Goal: Check status

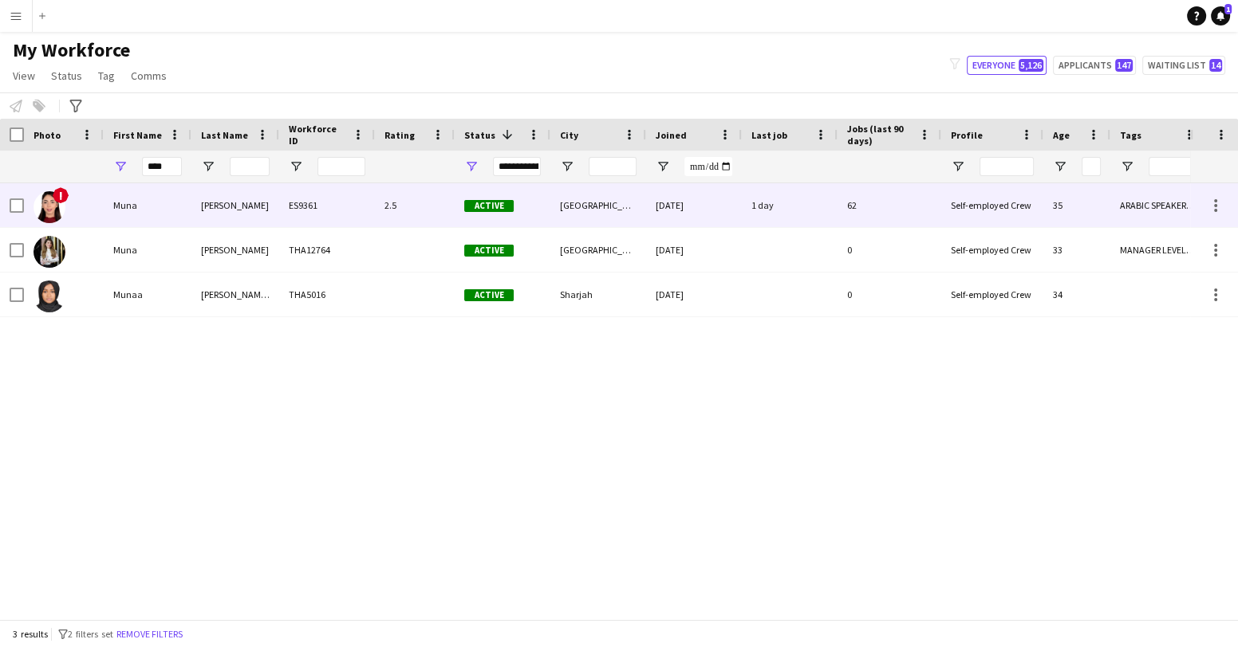
click at [54, 204] on img at bounding box center [49, 207] width 32 height 32
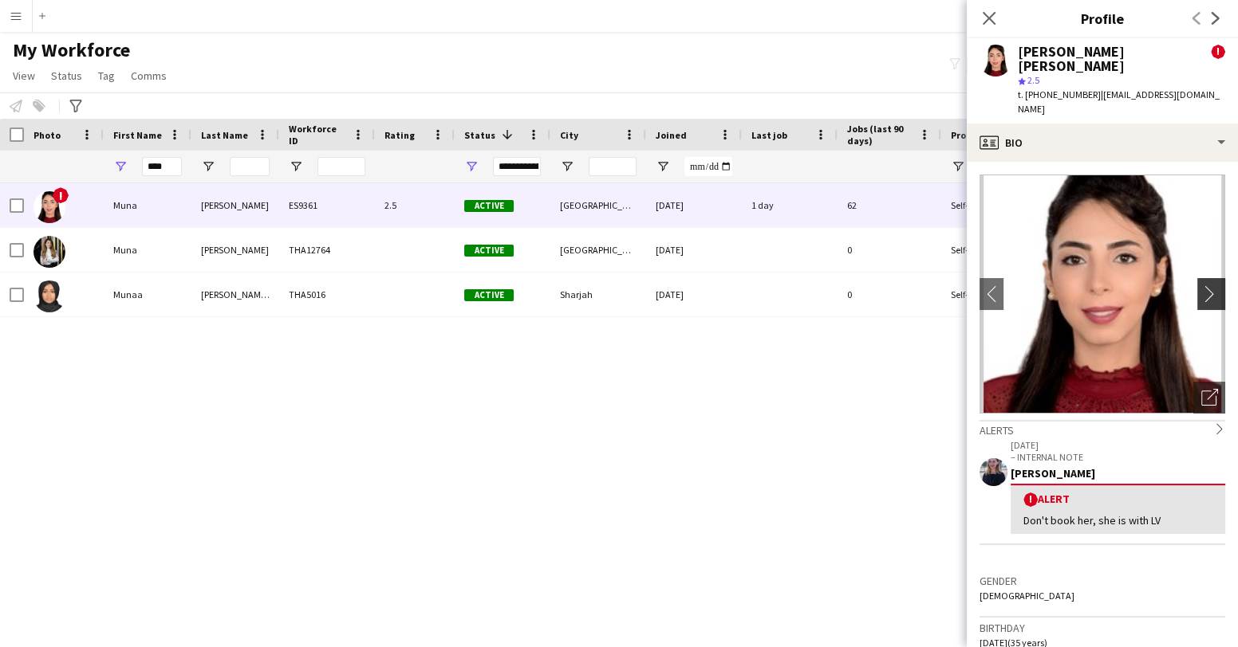
click at [1214, 285] on app-icon "chevron-right" at bounding box center [1213, 293] width 25 height 17
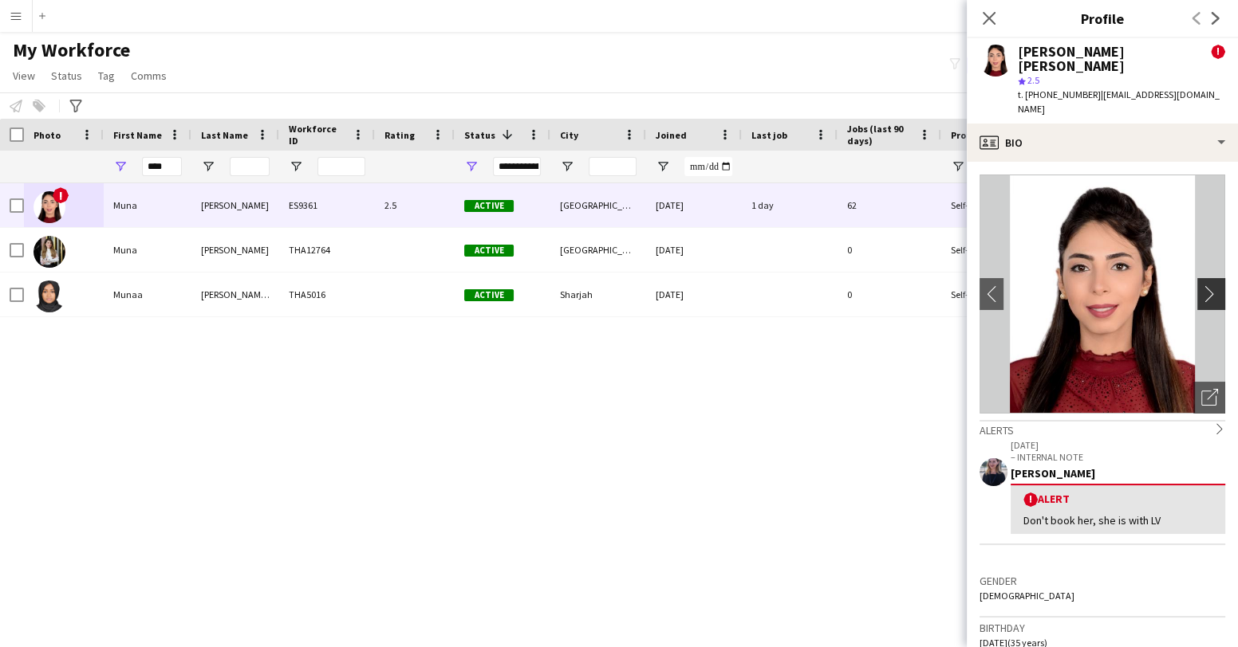
click at [1208, 285] on app-icon "chevron-right" at bounding box center [1213, 293] width 25 height 17
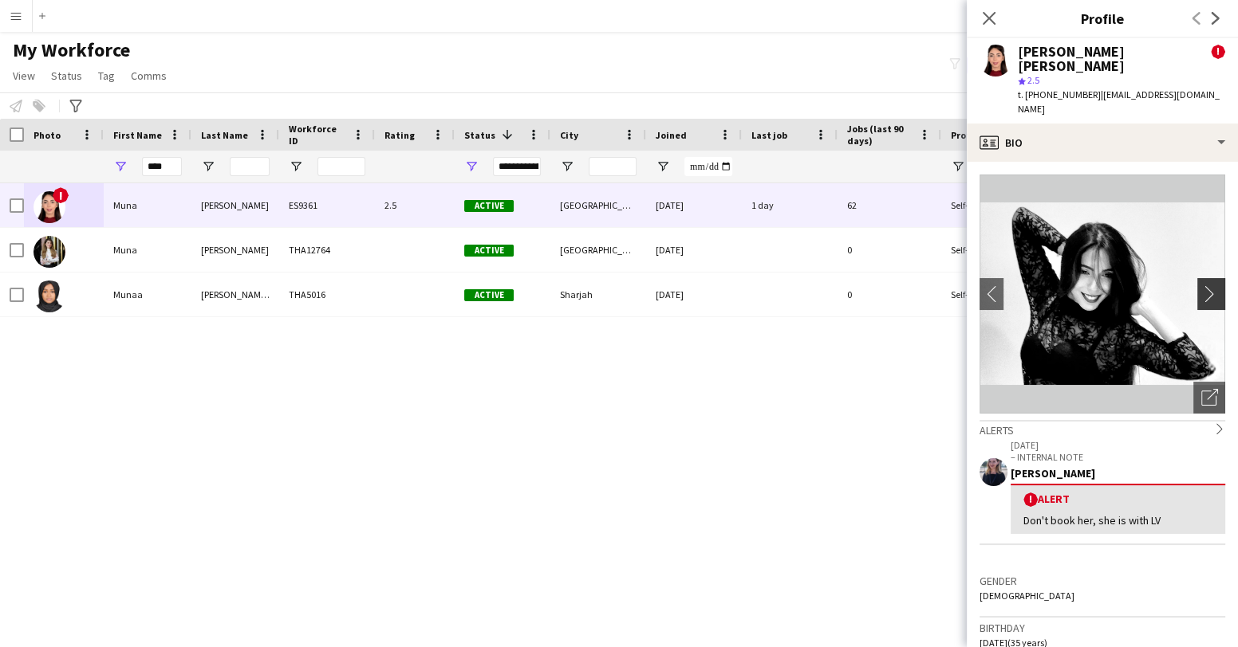
click at [1208, 285] on app-icon "chevron-right" at bounding box center [1213, 293] width 25 height 17
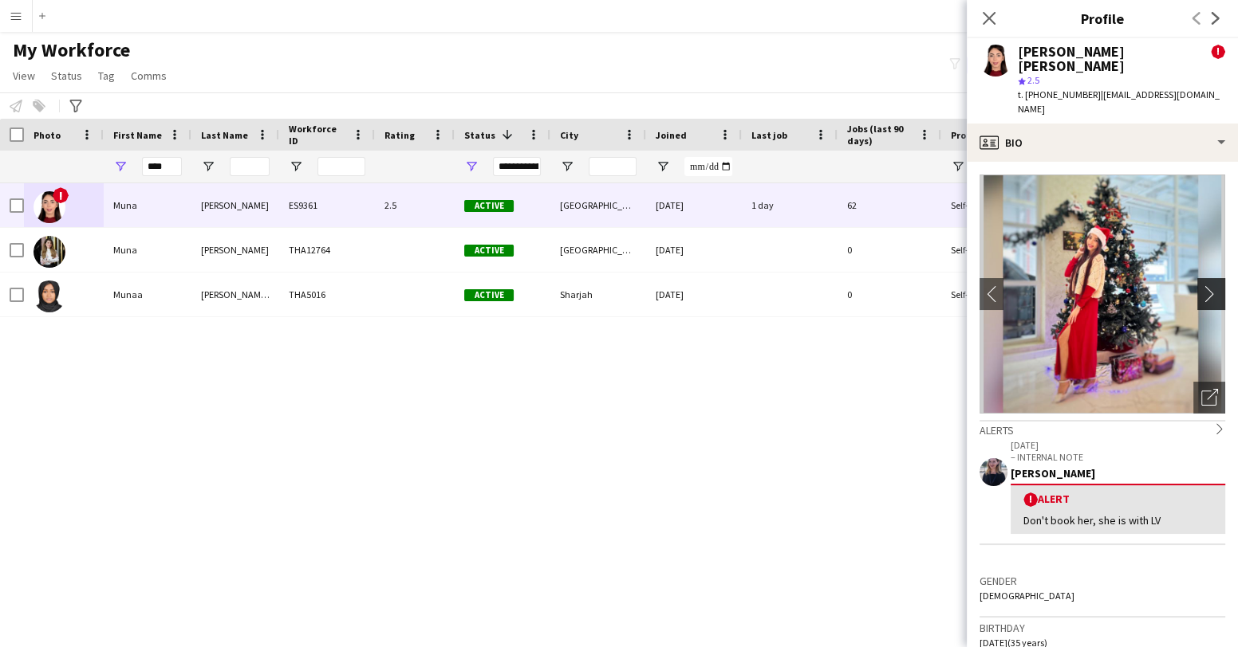
click at [1208, 285] on app-icon "chevron-right" at bounding box center [1213, 293] width 25 height 17
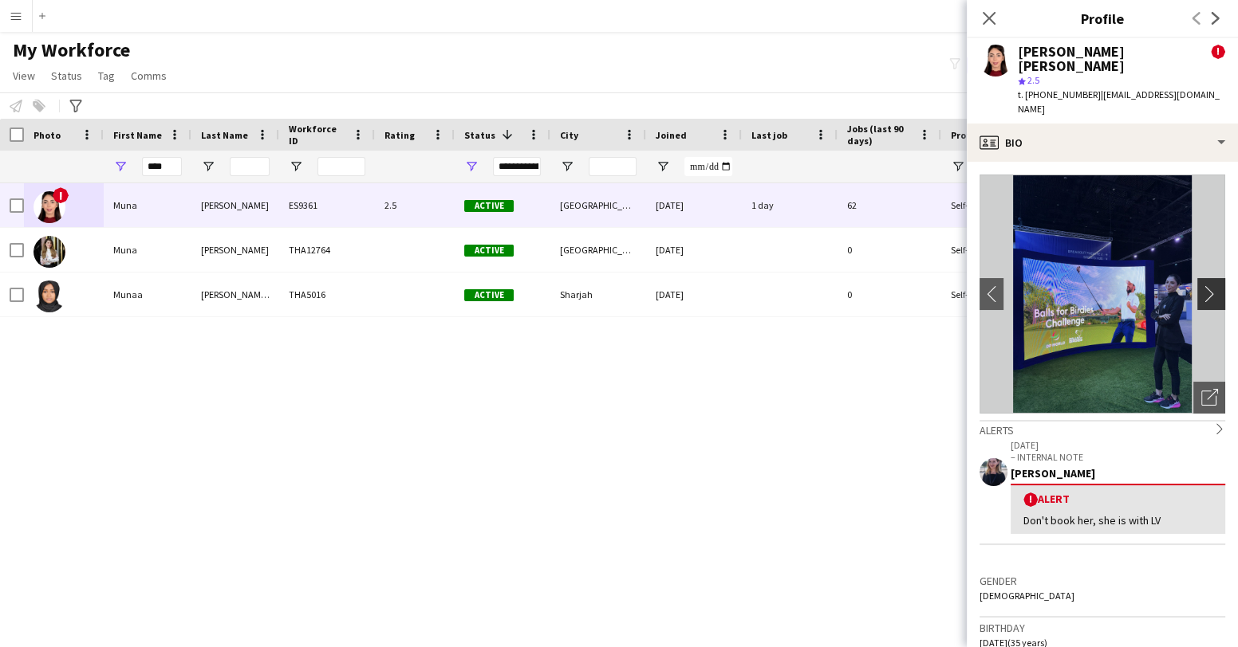
click at [1211, 285] on app-icon "chevron-right" at bounding box center [1213, 293] width 25 height 17
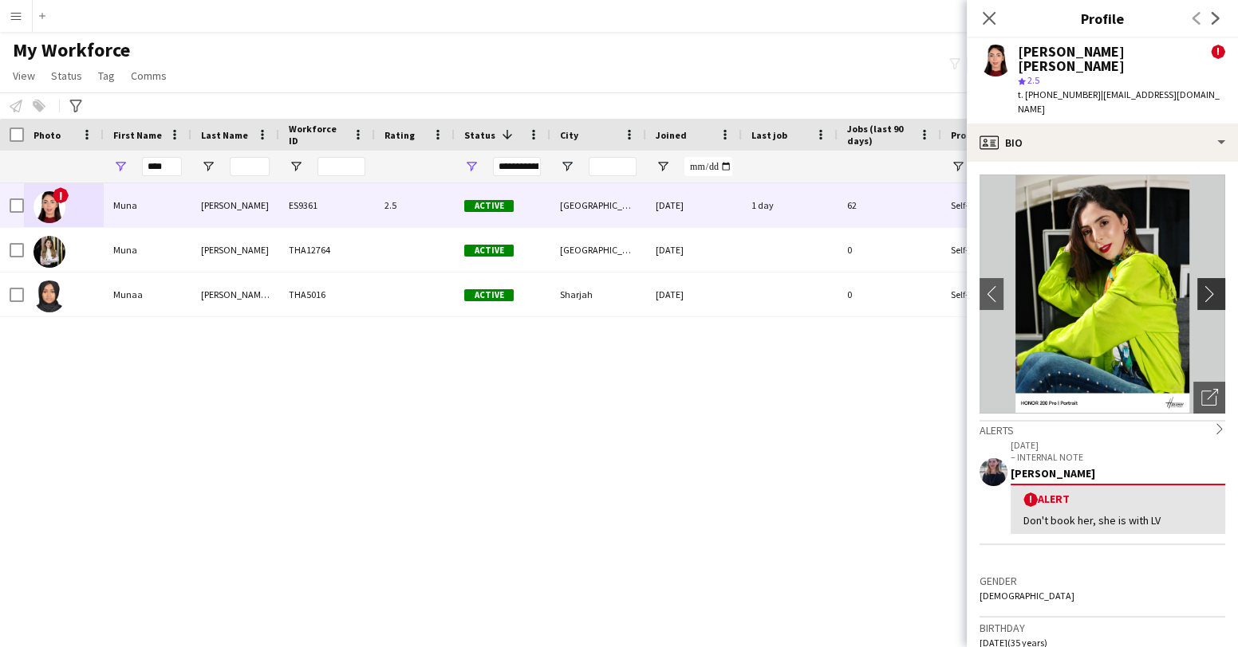
click at [1211, 285] on app-icon "chevron-right" at bounding box center [1213, 293] width 25 height 17
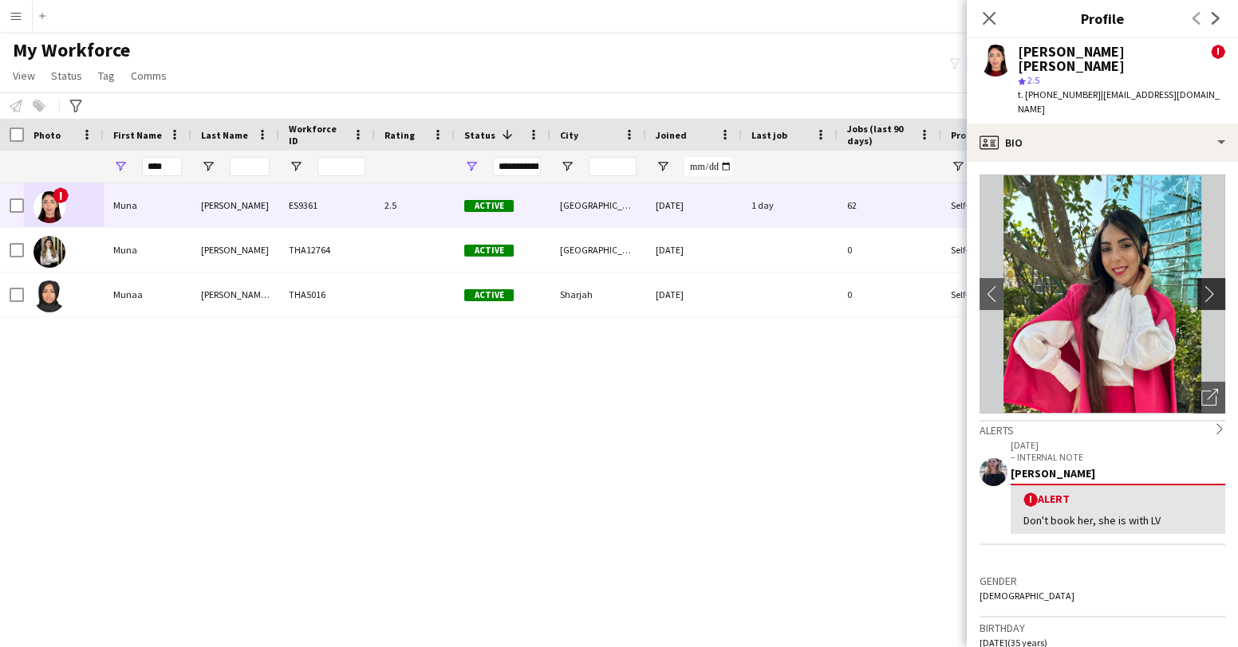
click at [1211, 285] on app-icon "chevron-right" at bounding box center [1213, 293] width 25 height 17
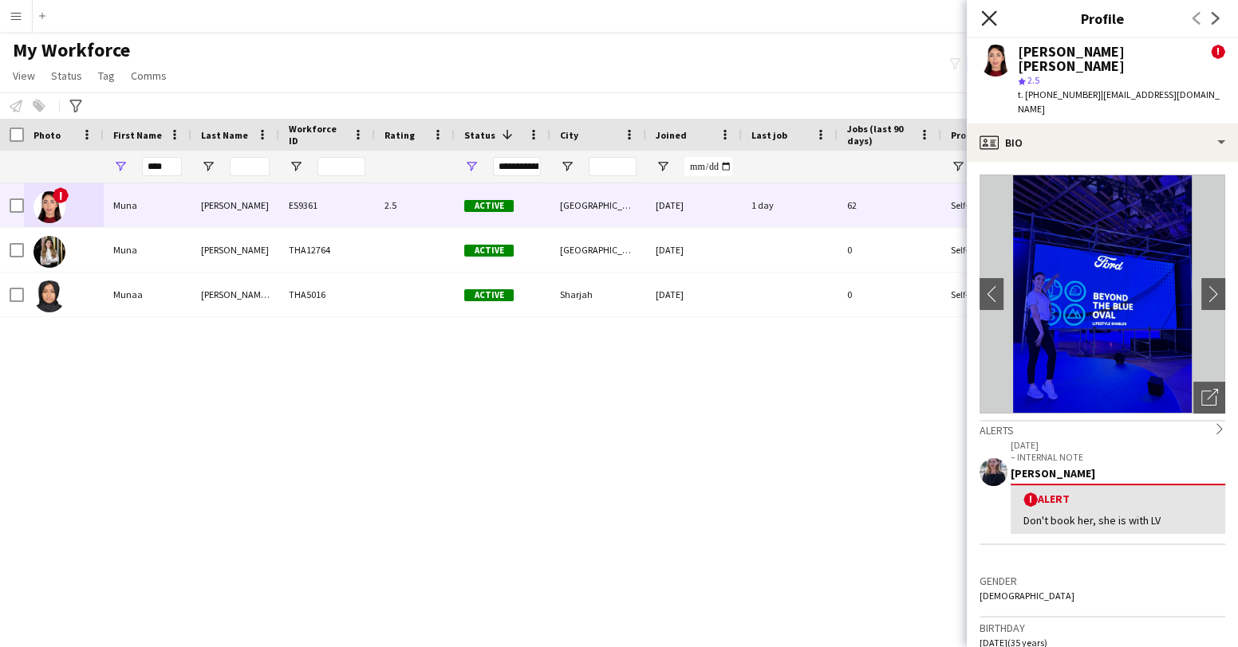
click at [986, 14] on icon at bounding box center [988, 17] width 15 height 15
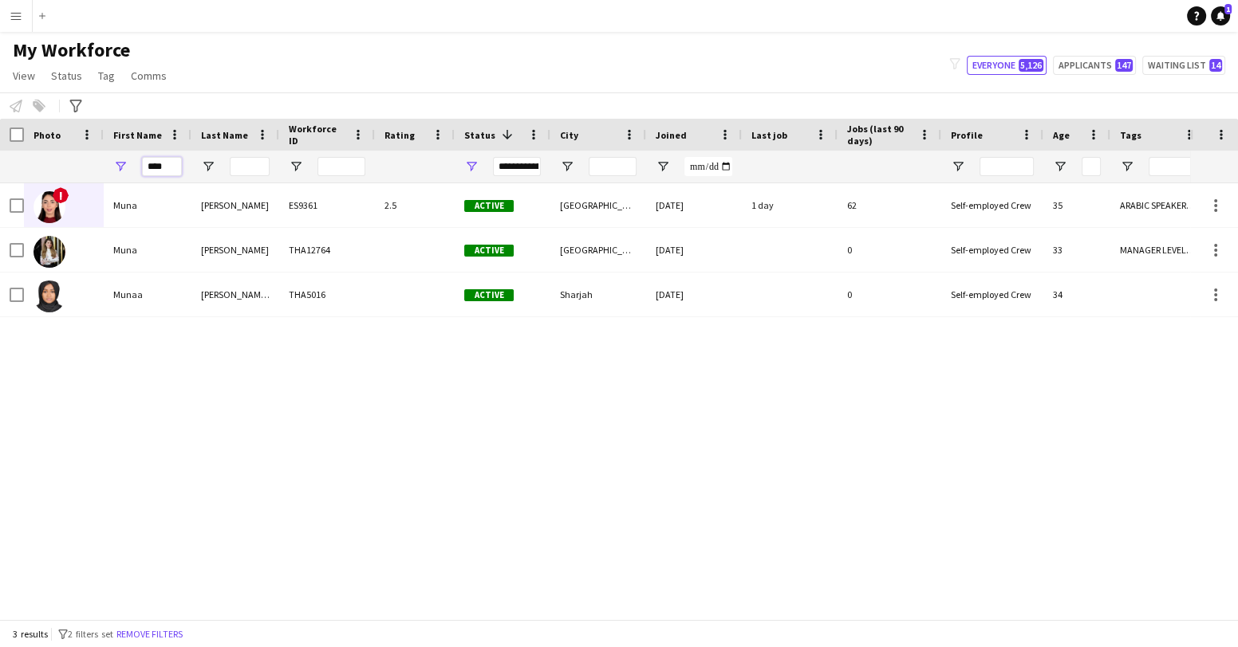
click at [173, 166] on input "****" at bounding box center [162, 166] width 40 height 19
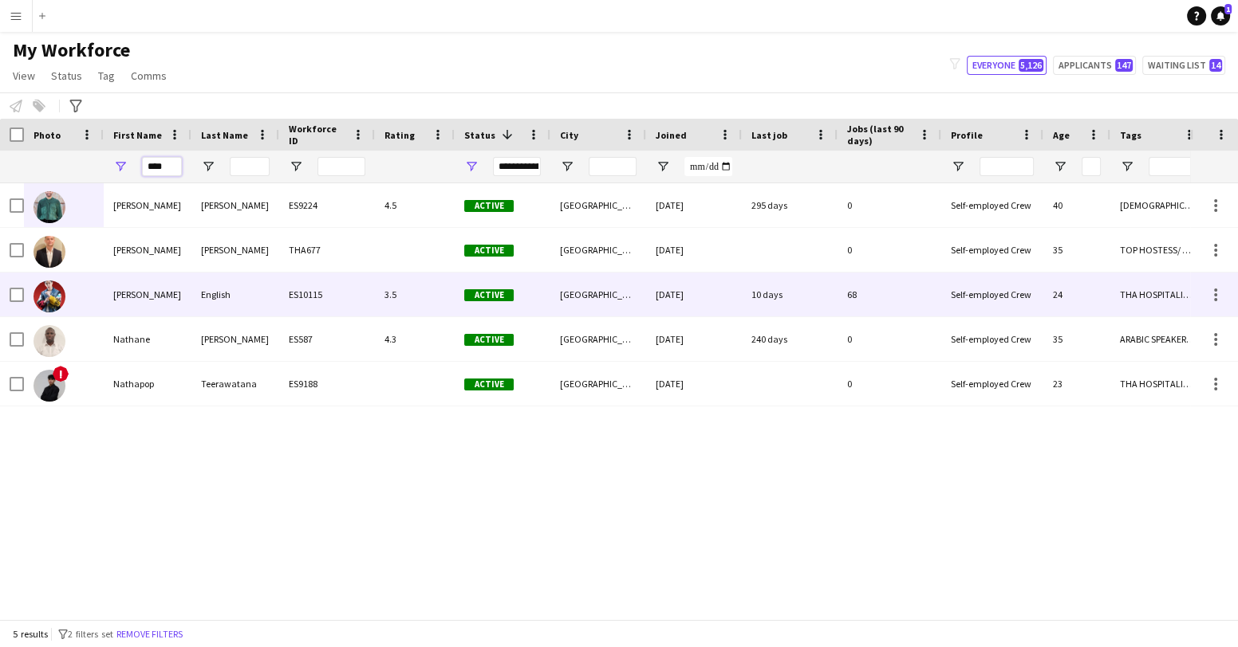
type input "****"
click at [760, 303] on div "10 days" at bounding box center [790, 295] width 96 height 44
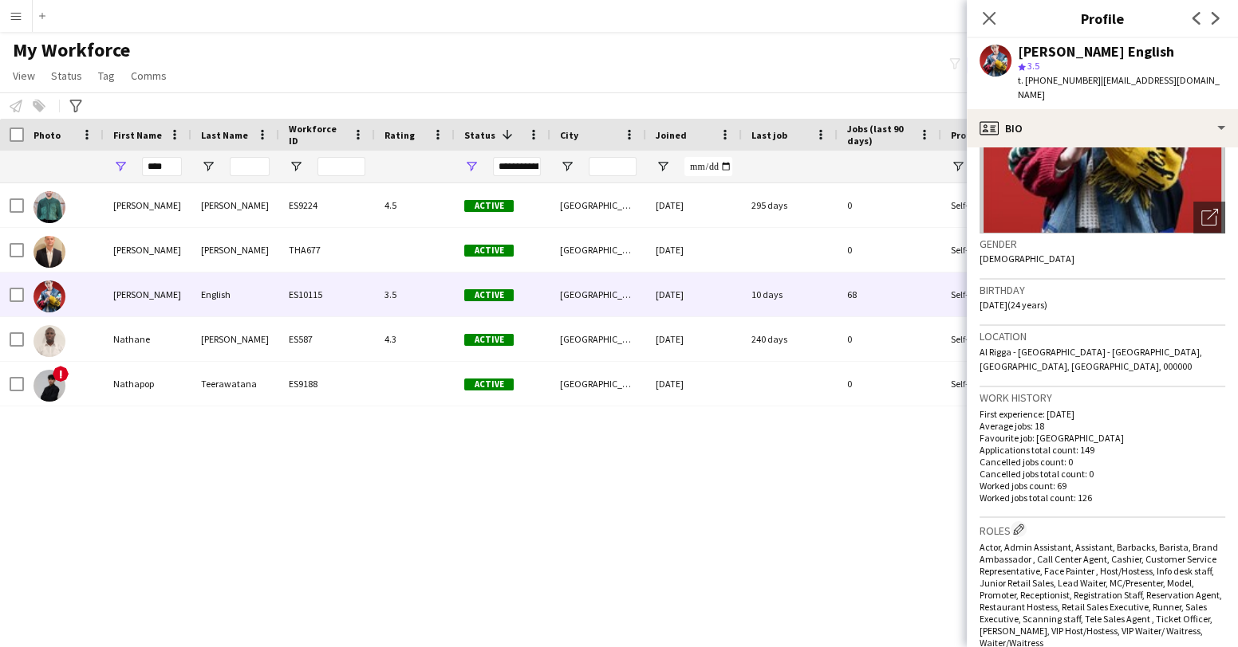
scroll to position [146, 0]
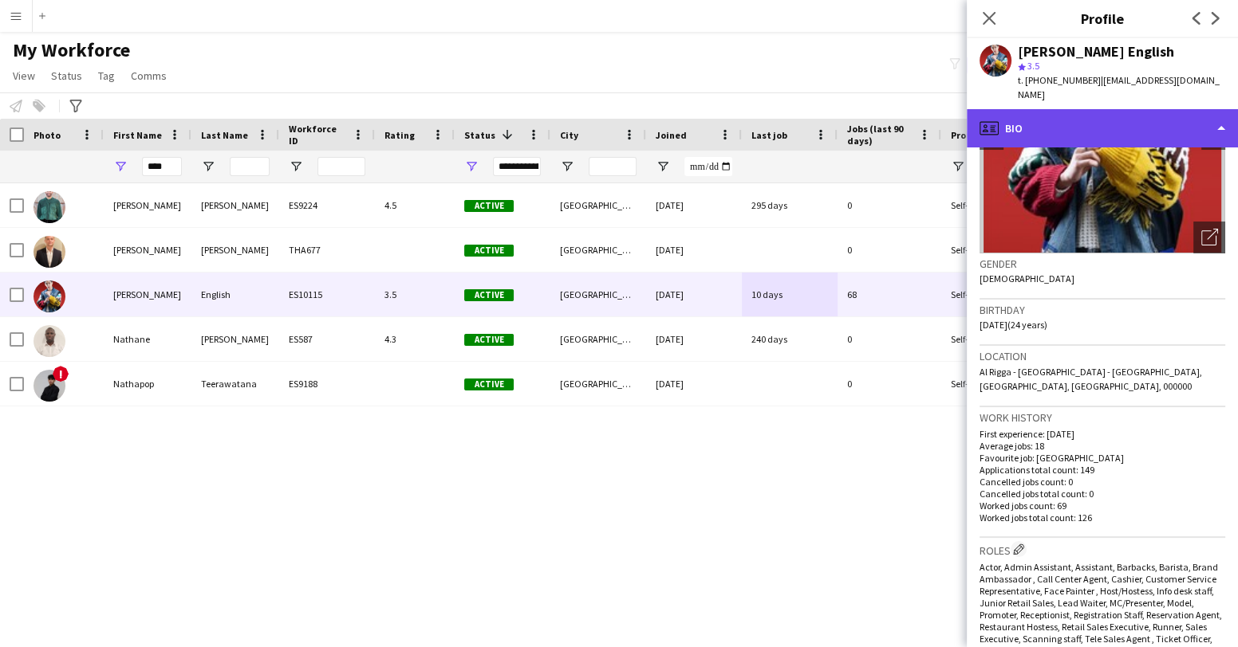
click at [1222, 114] on div "profile Bio" at bounding box center [1101, 128] width 271 height 38
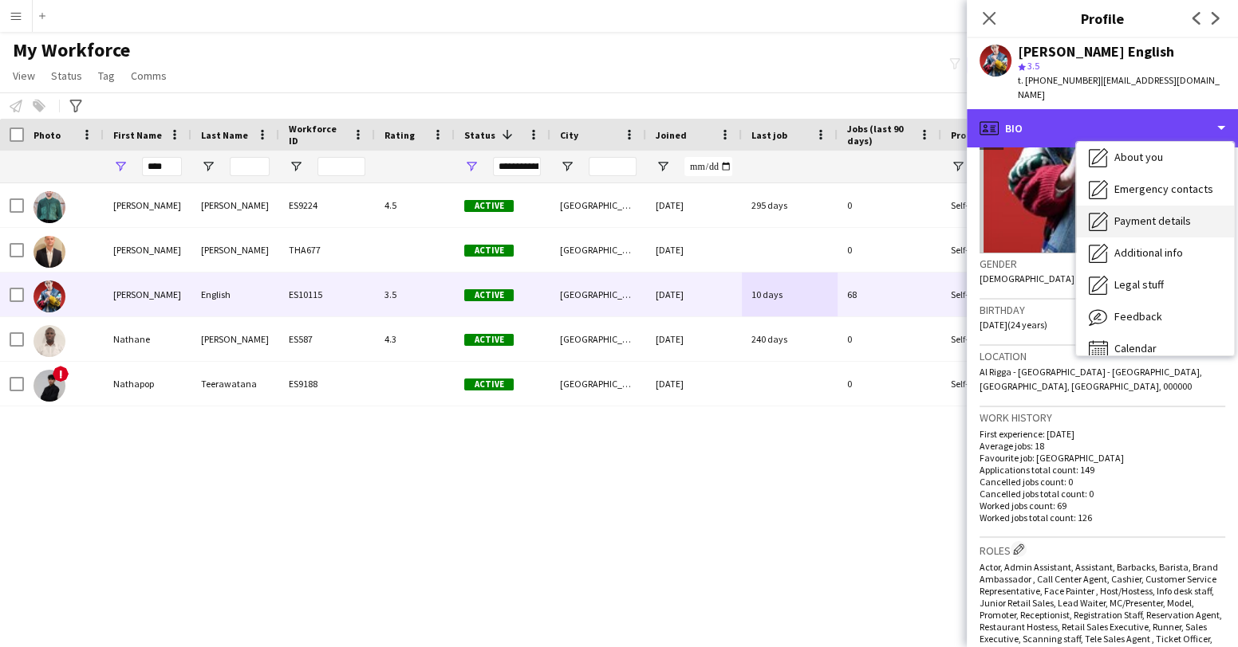
scroll to position [85, 0]
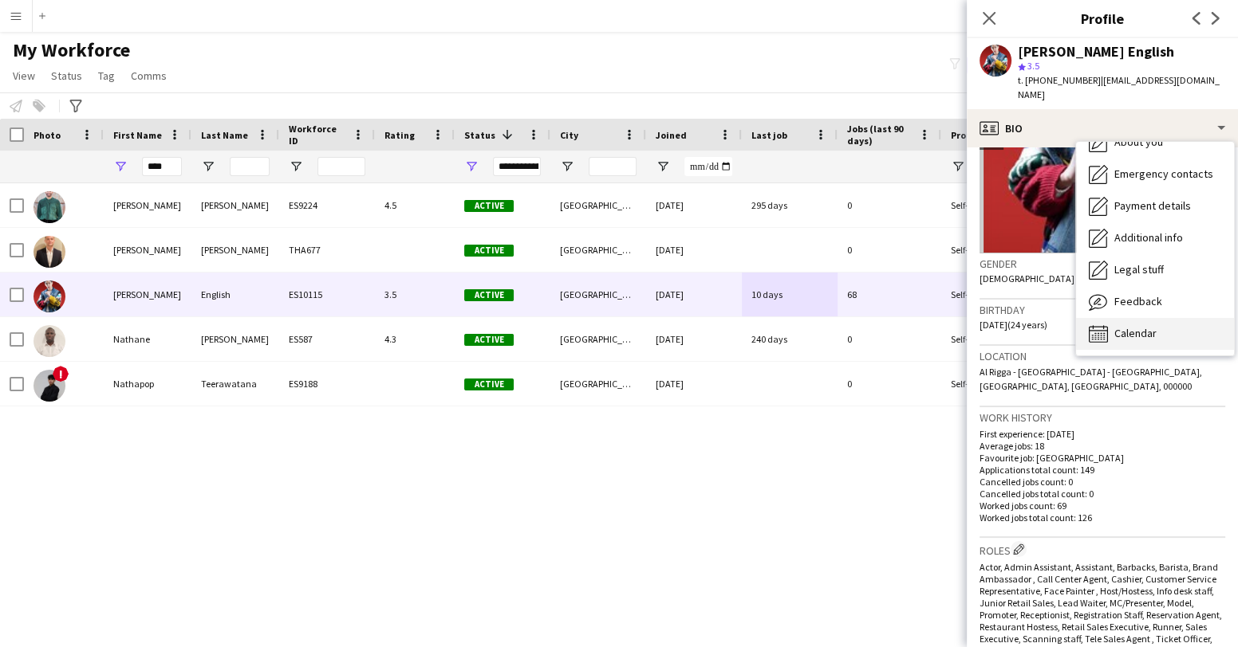
click at [1137, 326] on span "Calendar" at bounding box center [1135, 333] width 42 height 14
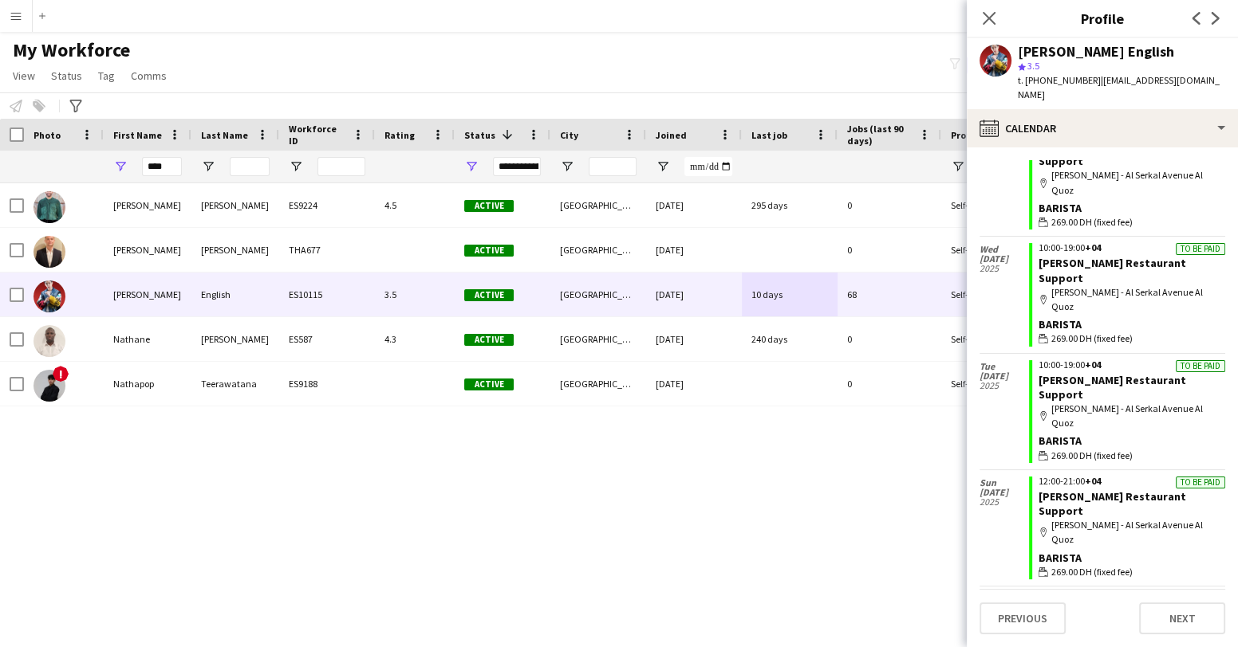
scroll to position [1853, 0]
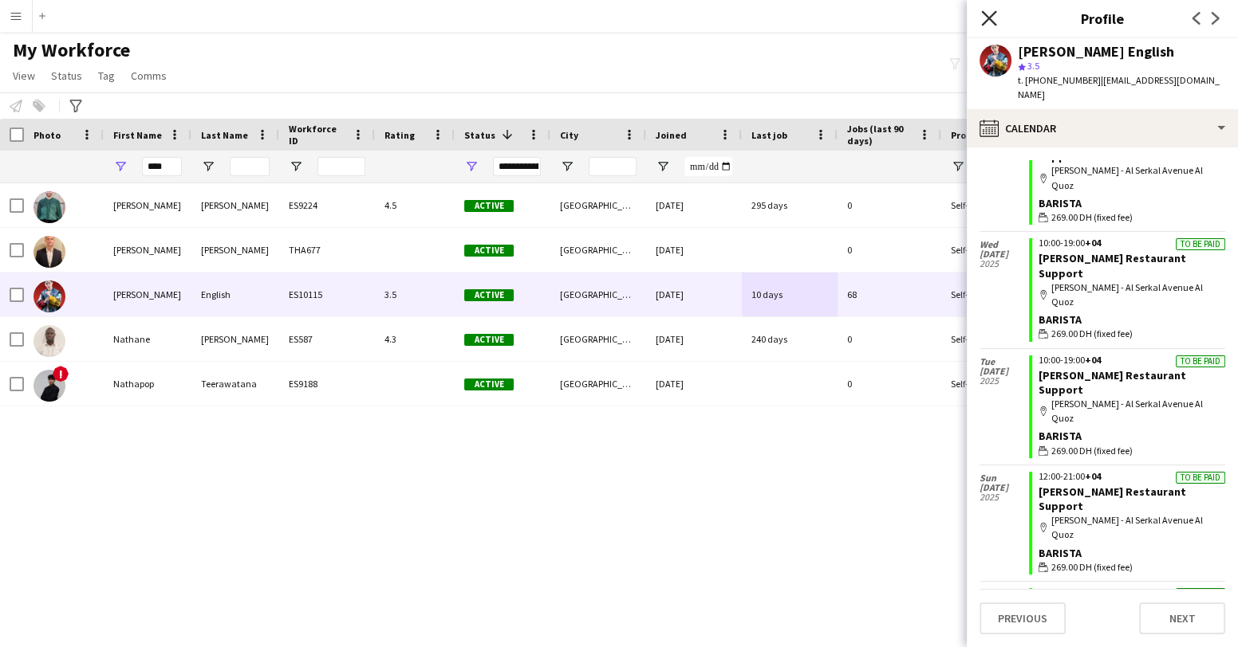
click at [991, 16] on icon at bounding box center [988, 17] width 15 height 15
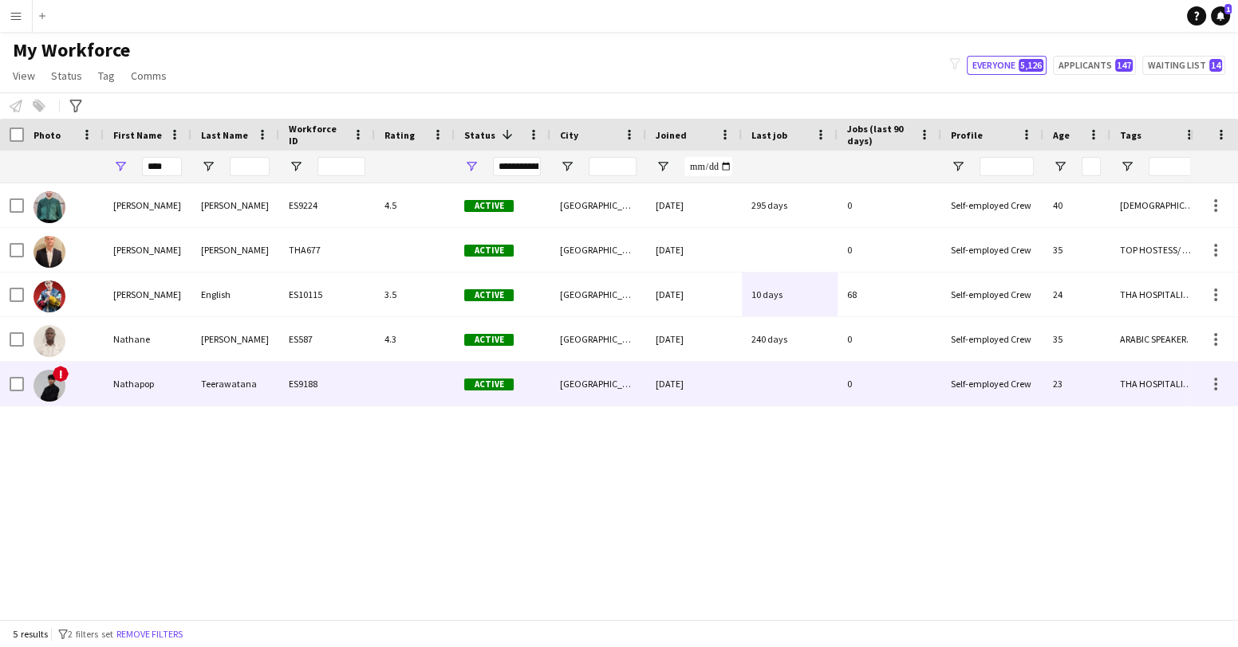
click at [50, 389] on img at bounding box center [49, 386] width 32 height 32
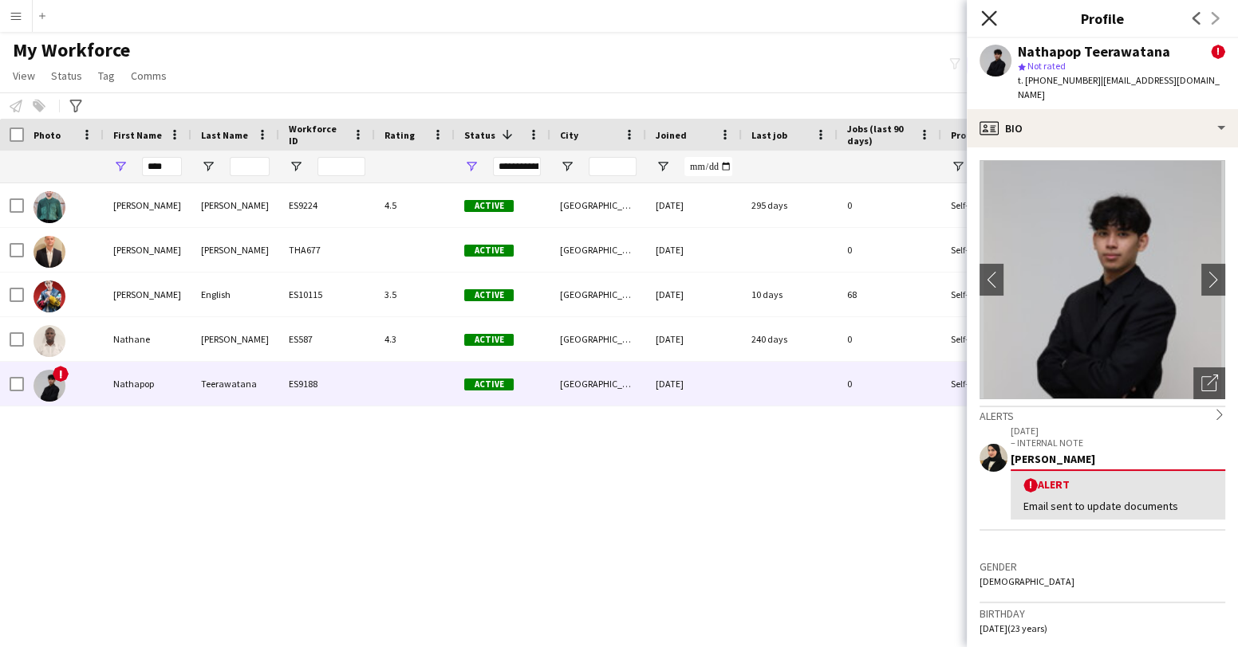
click at [988, 10] on icon "Close pop-in" at bounding box center [988, 17] width 15 height 15
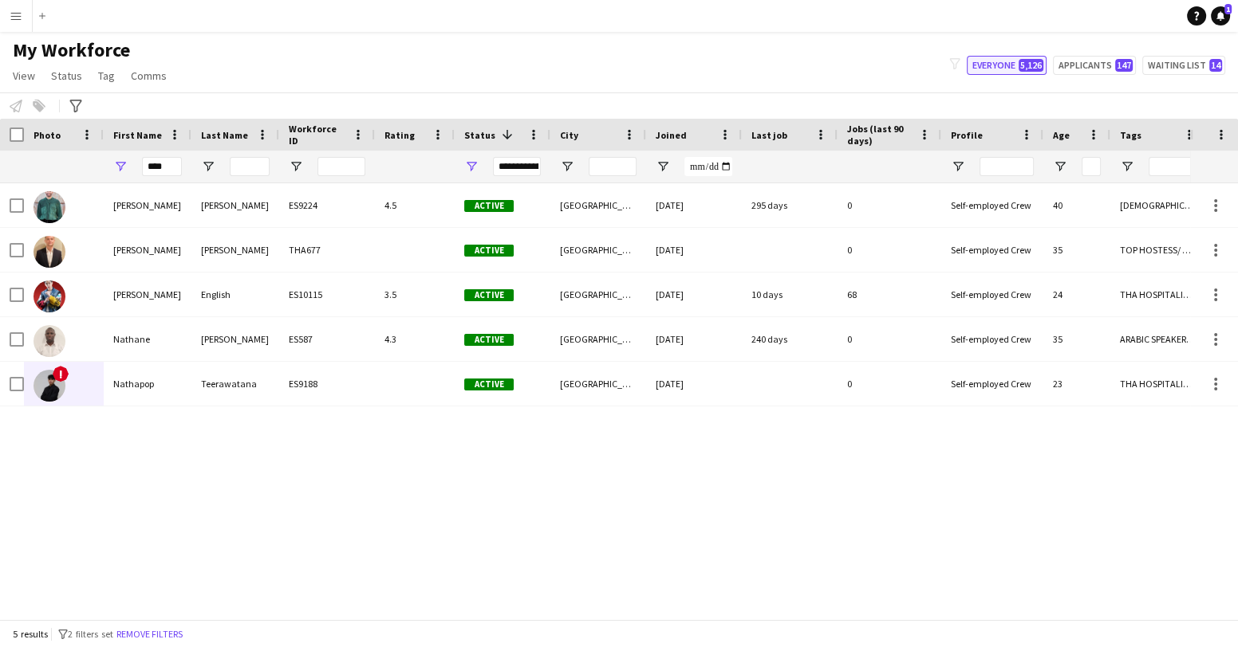
click at [986, 61] on button "Everyone 5,126" at bounding box center [1006, 65] width 80 height 19
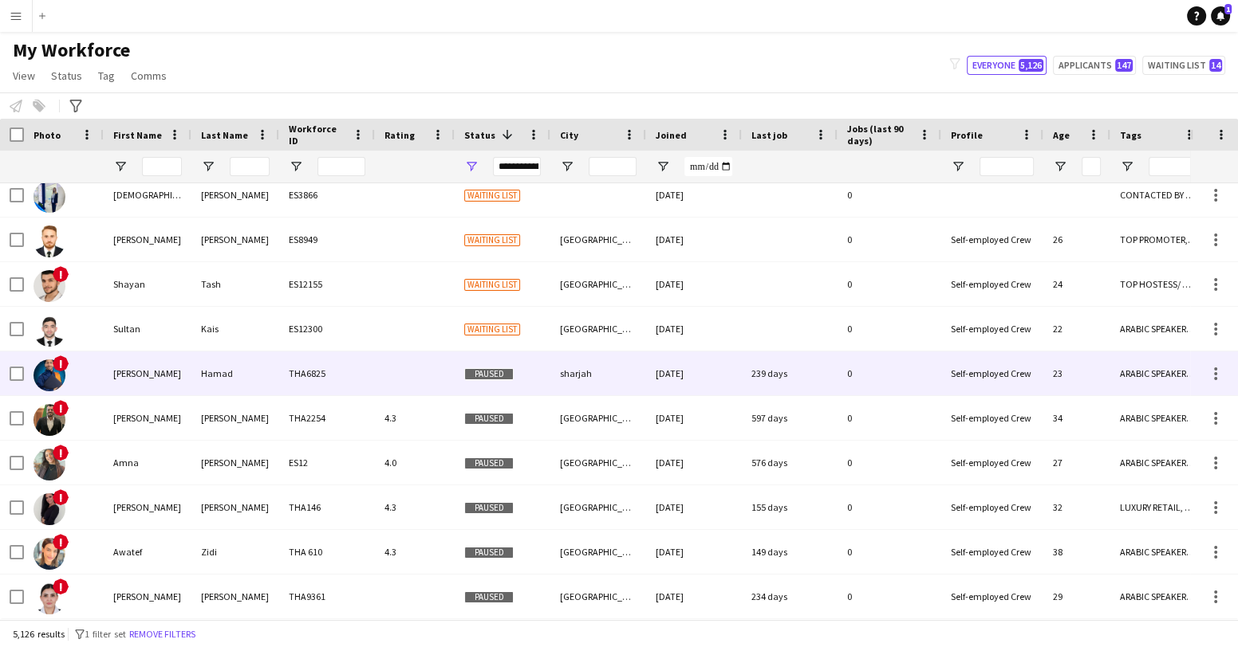
scroll to position [0, 0]
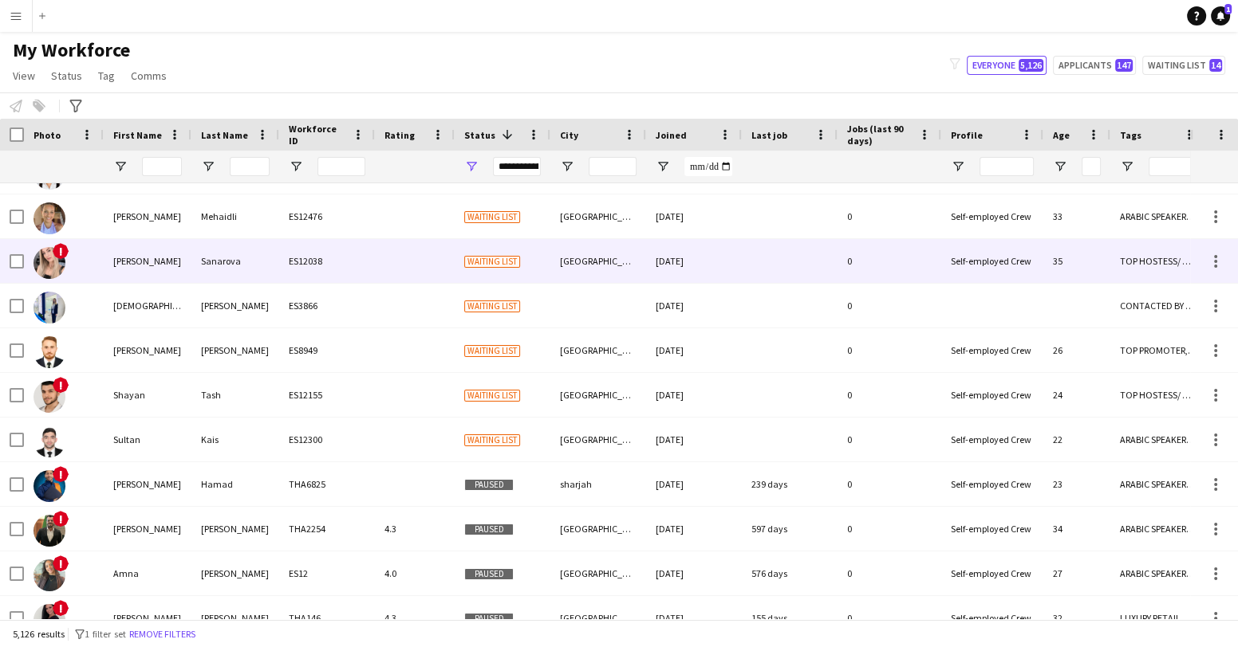
click at [57, 257] on span "!" at bounding box center [61, 251] width 16 height 16
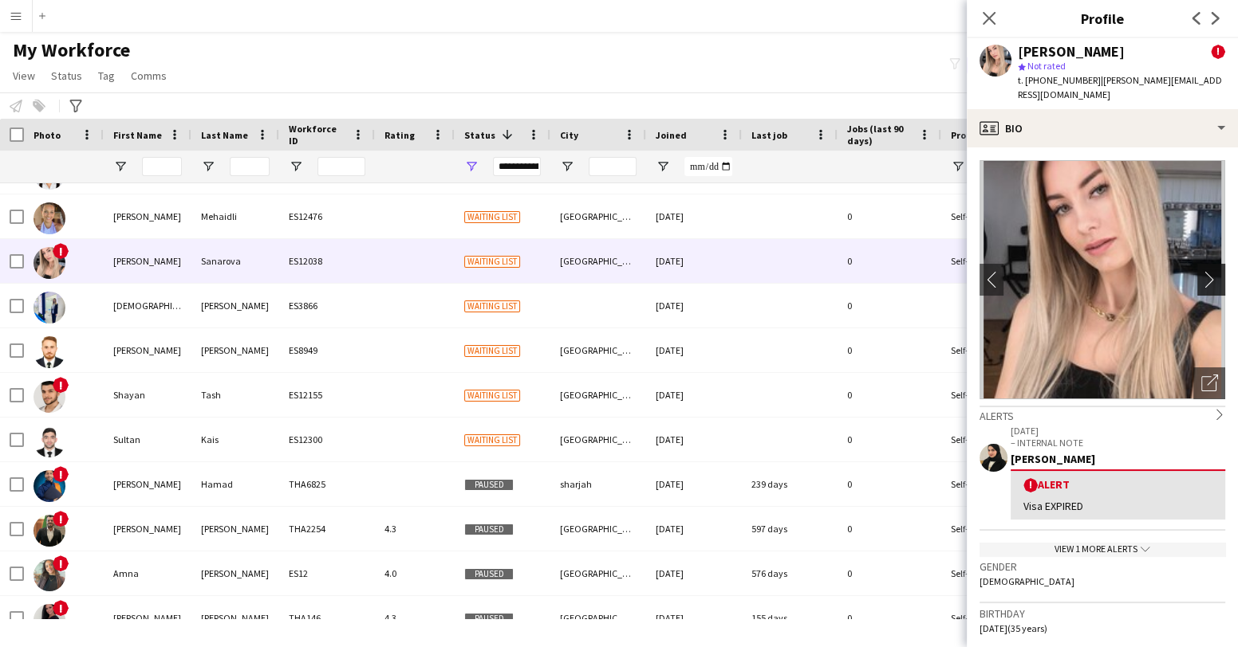
click at [1212, 271] on app-icon "chevron-right" at bounding box center [1213, 279] width 25 height 17
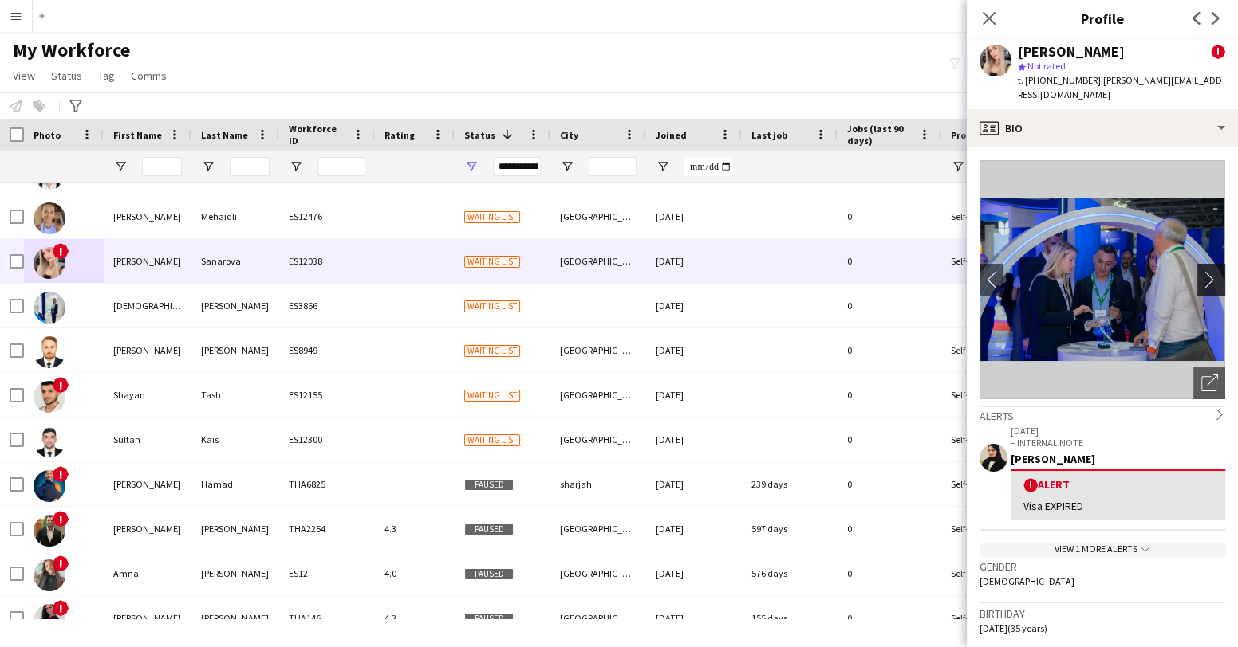
click at [1212, 271] on app-icon "chevron-right" at bounding box center [1213, 279] width 25 height 17
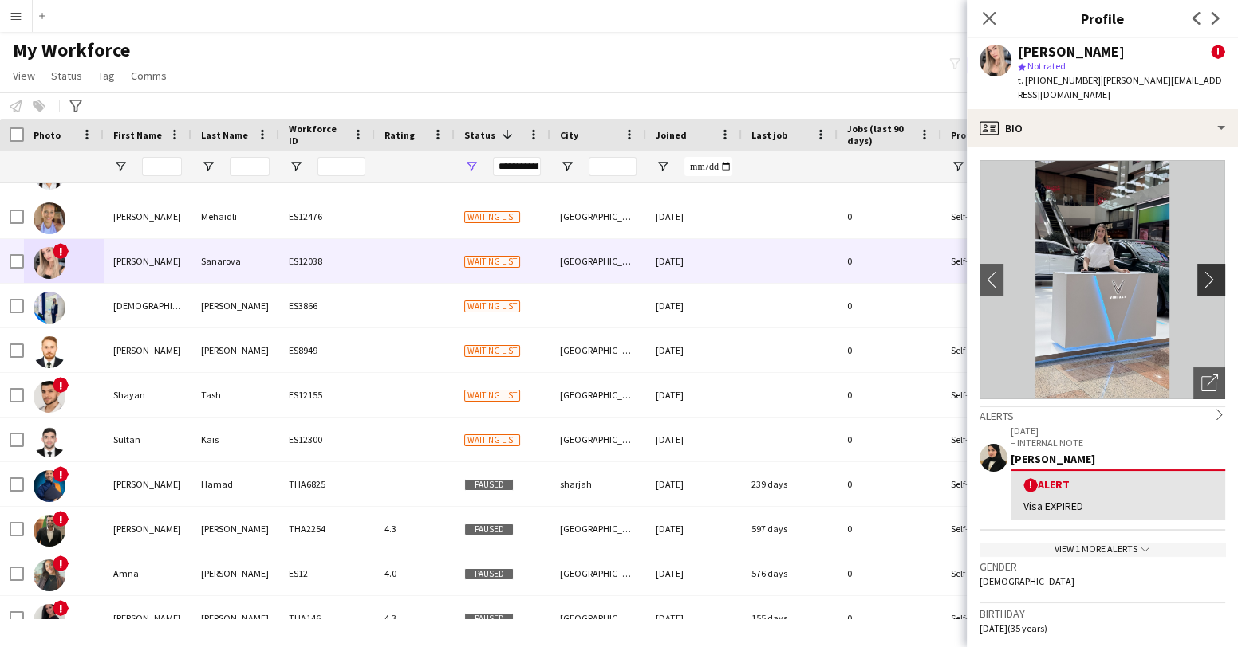
click at [1212, 271] on app-icon "chevron-right" at bounding box center [1213, 279] width 25 height 17
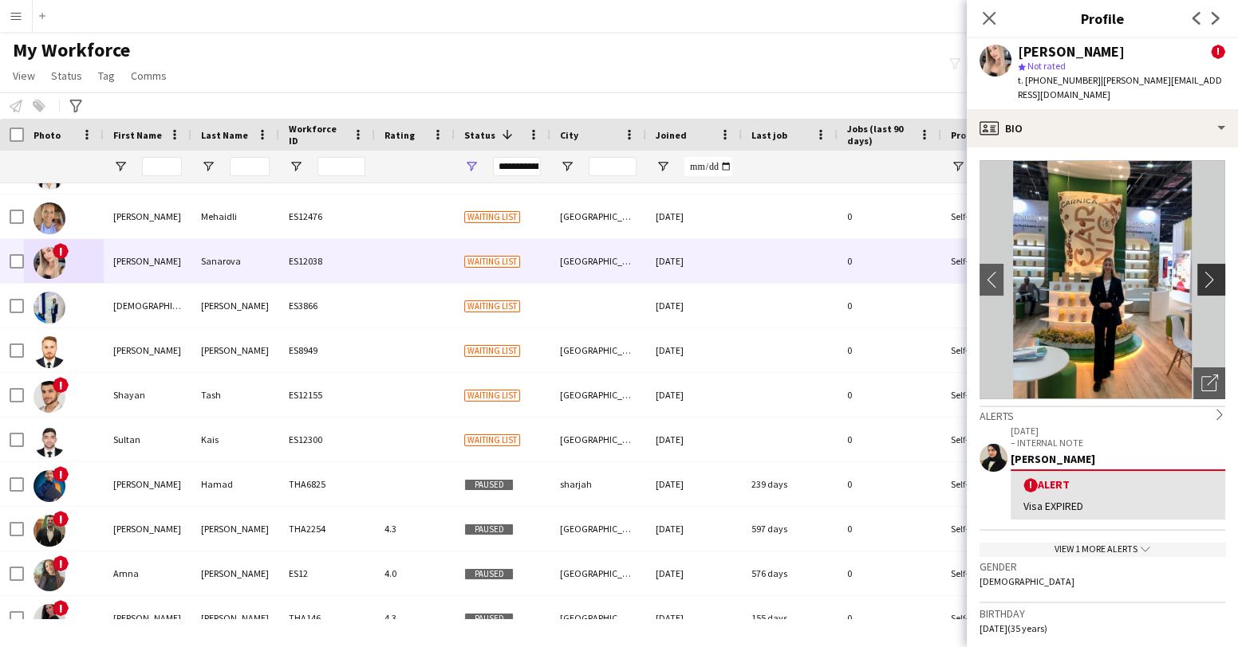
click at [1212, 271] on app-icon "chevron-right" at bounding box center [1213, 279] width 25 height 17
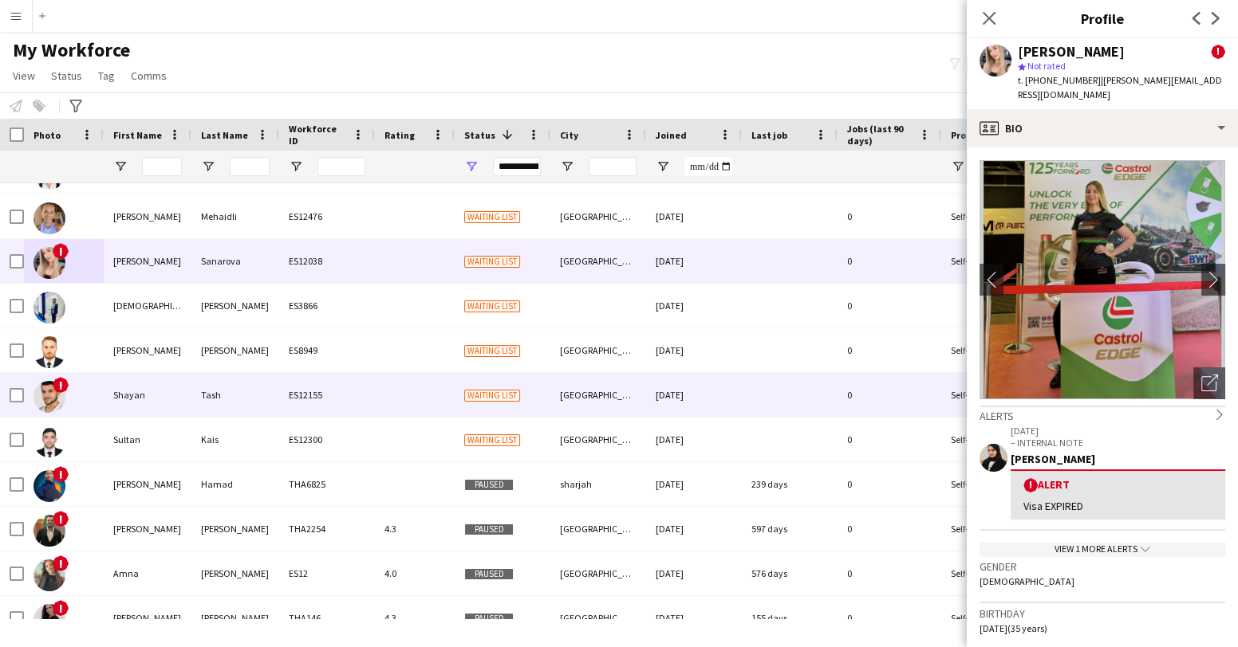
click at [48, 394] on img at bounding box center [49, 397] width 32 height 32
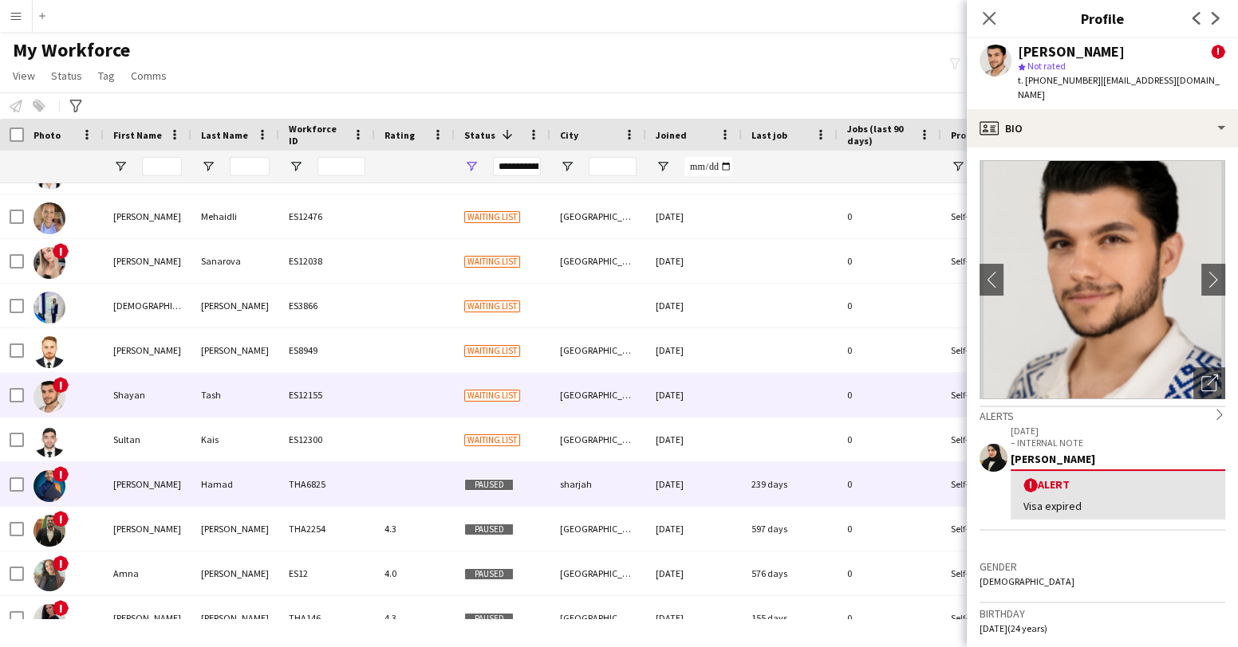
click at [50, 482] on img at bounding box center [49, 486] width 32 height 32
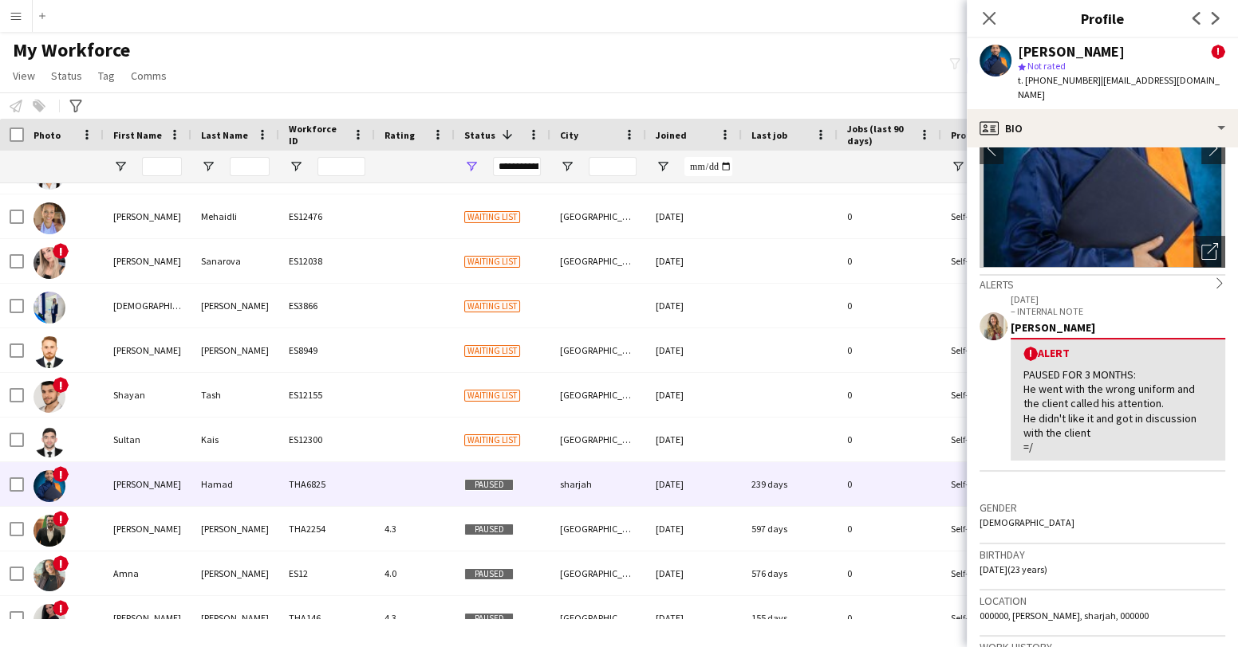
scroll to position [31, 0]
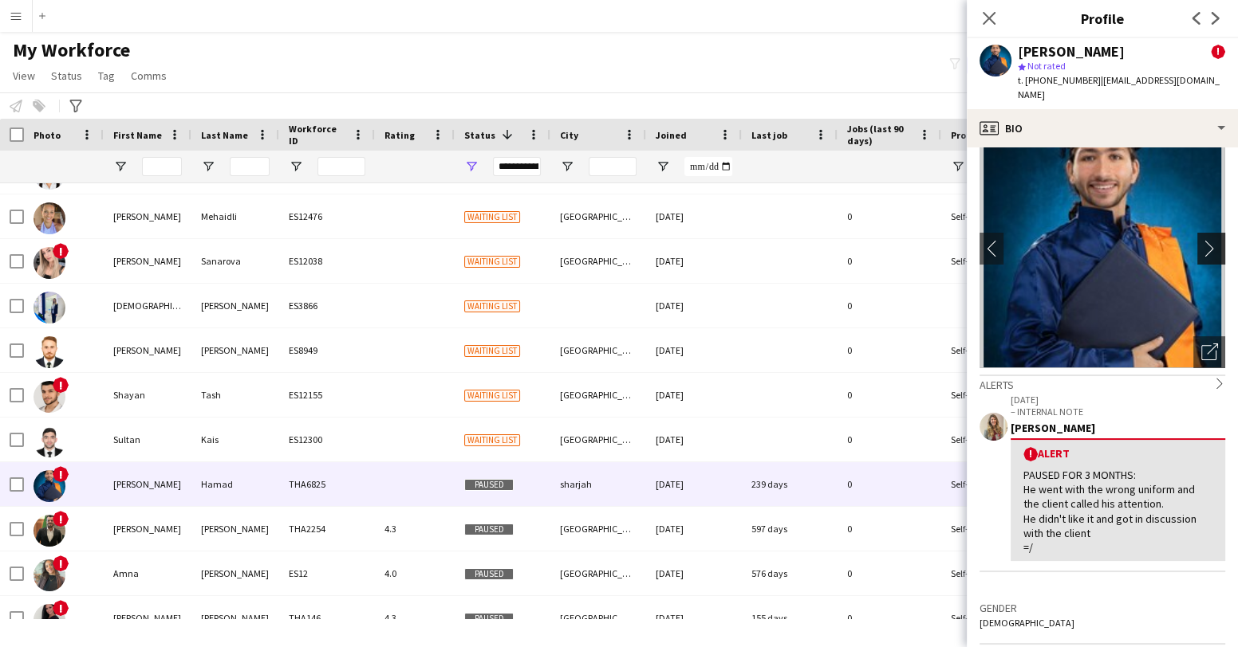
click at [1205, 240] on app-icon "chevron-right" at bounding box center [1213, 248] width 25 height 17
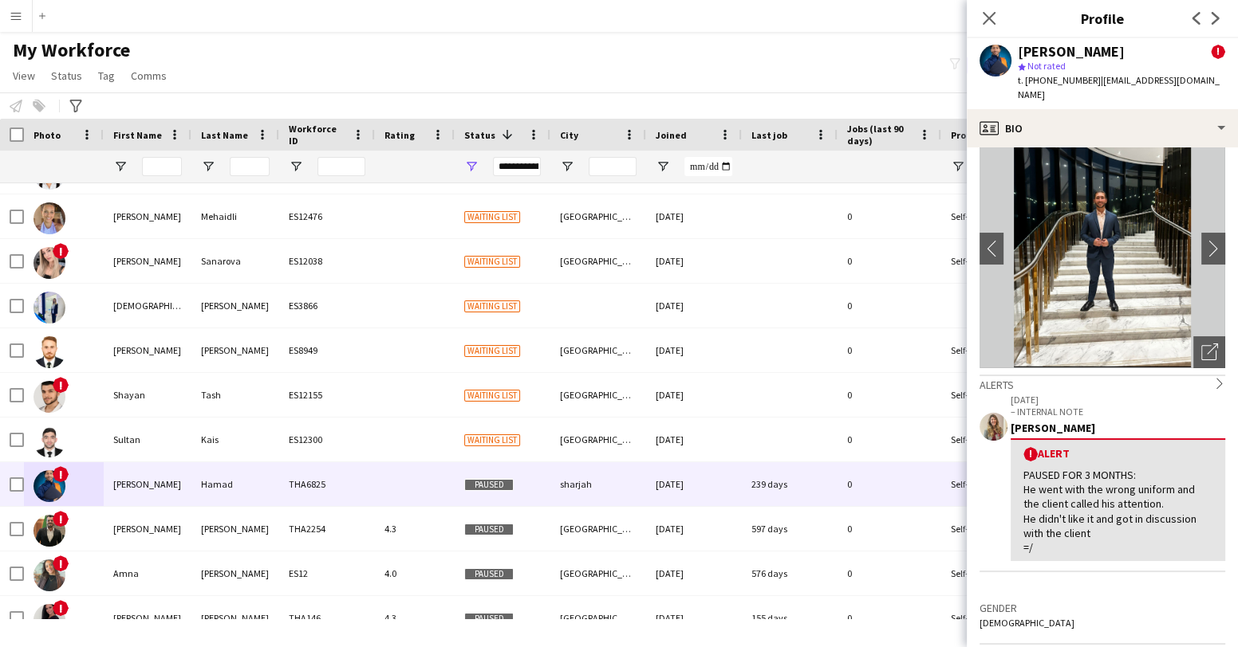
scroll to position [0, 0]
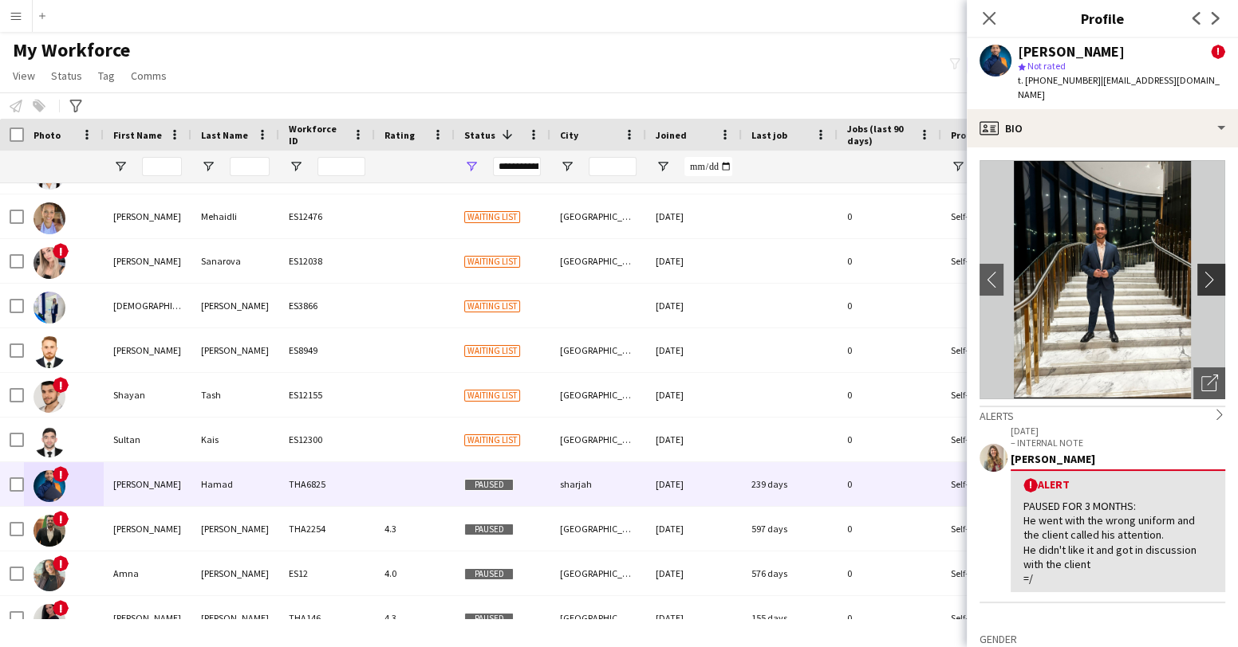
click at [1204, 271] on app-icon "chevron-right" at bounding box center [1213, 279] width 25 height 17
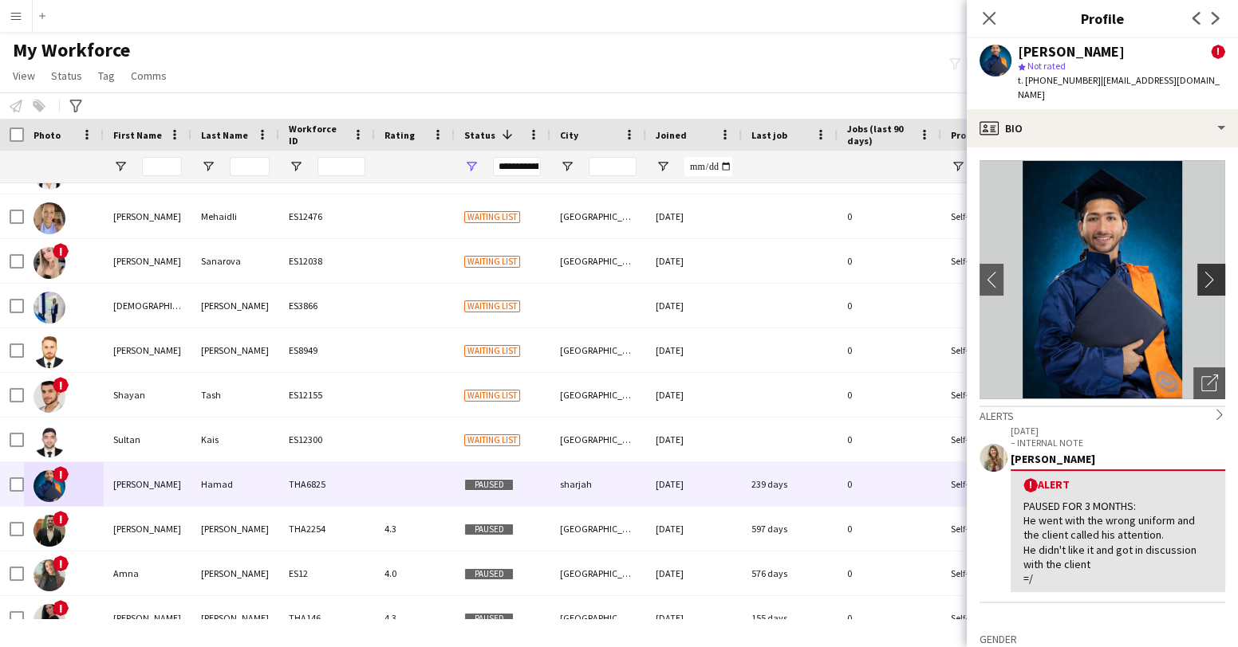
click at [1205, 271] on app-icon "chevron-right" at bounding box center [1213, 279] width 25 height 17
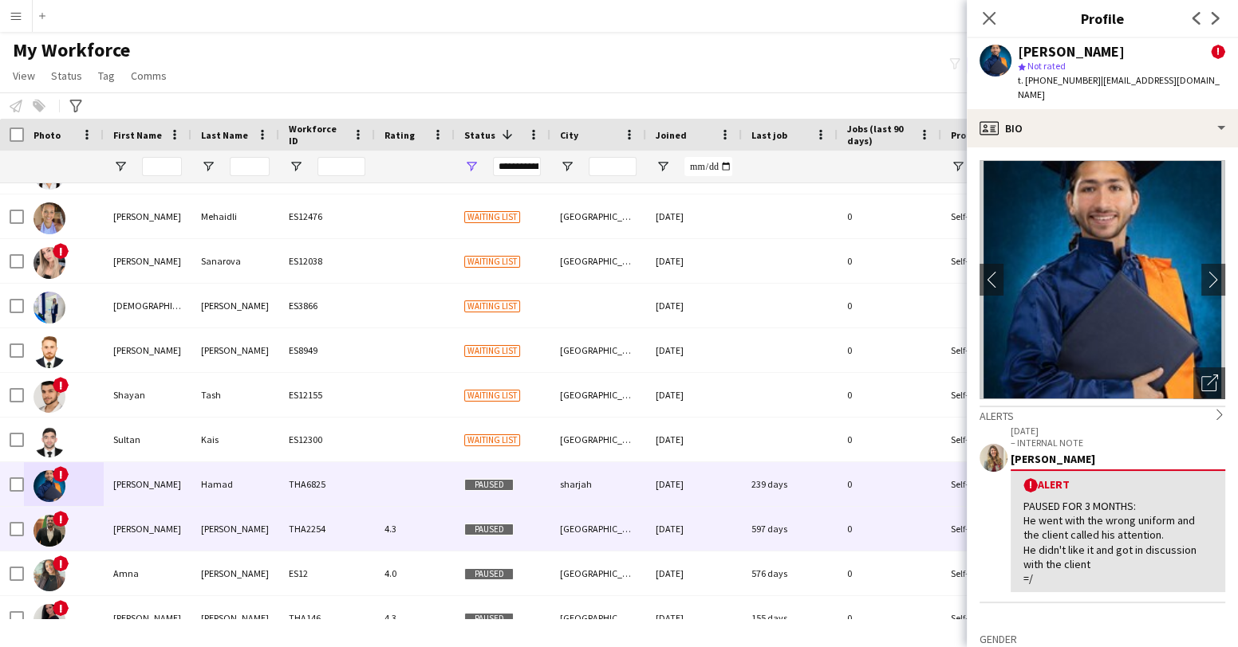
click at [56, 527] on img at bounding box center [49, 531] width 32 height 32
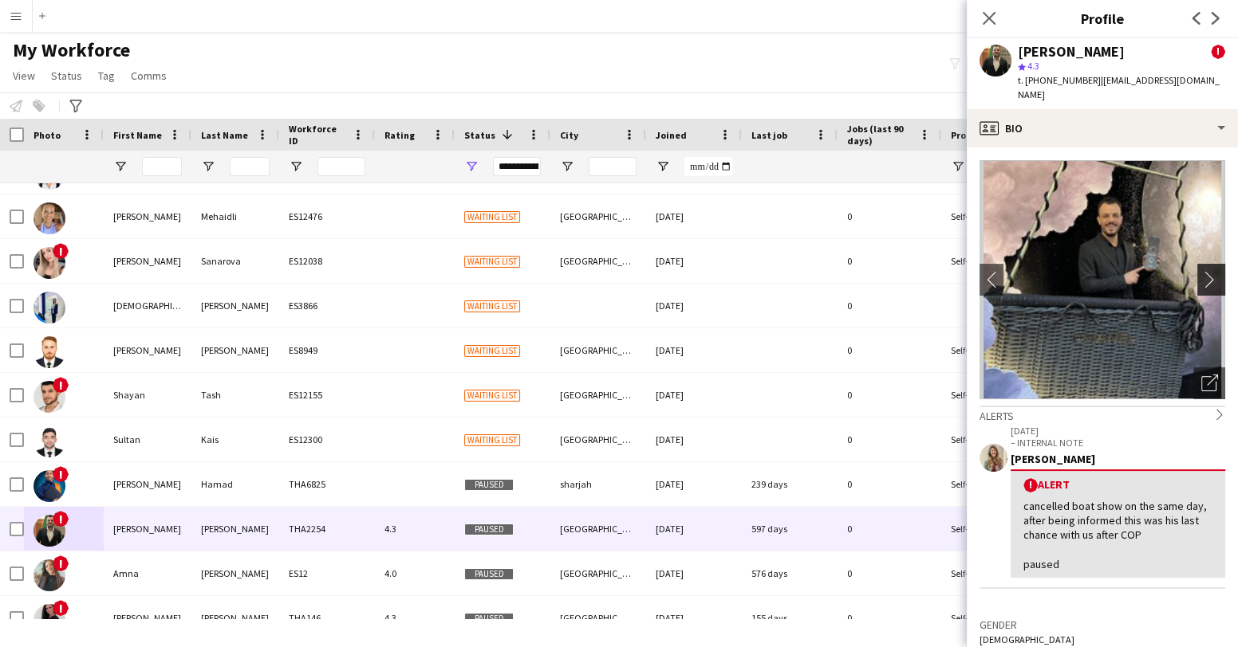
click at [1210, 282] on app-icon "chevron-right" at bounding box center [1213, 279] width 25 height 17
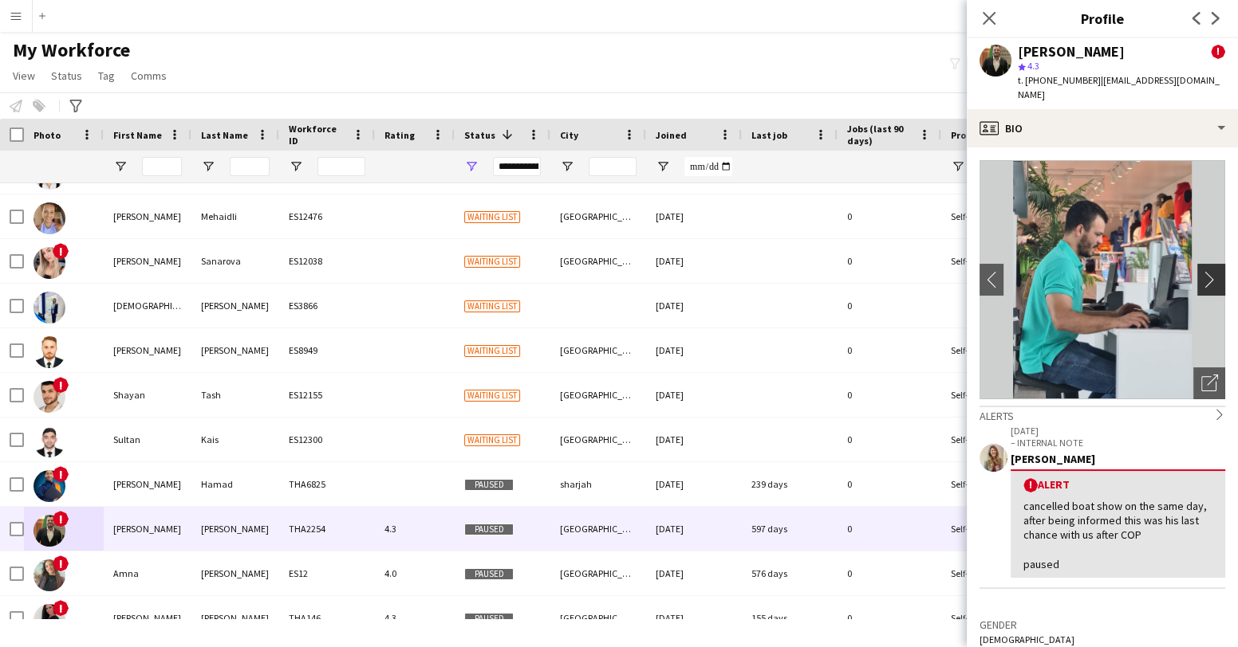
click at [1210, 282] on app-icon "chevron-right" at bounding box center [1213, 279] width 25 height 17
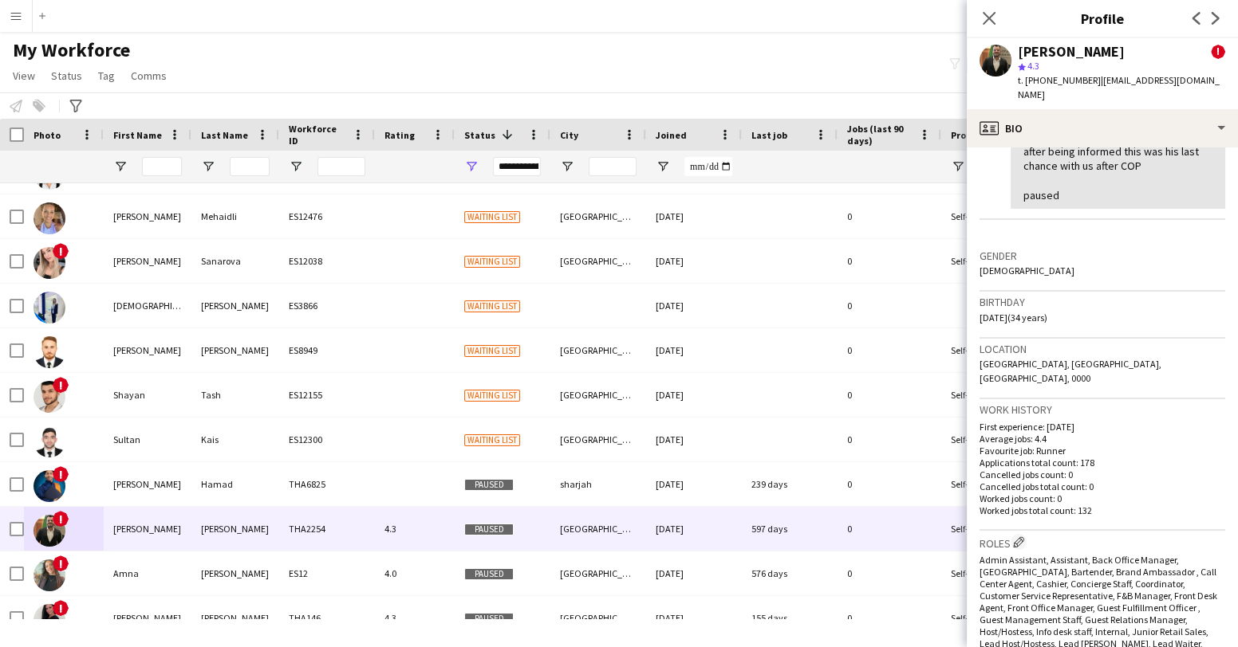
scroll to position [375, 0]
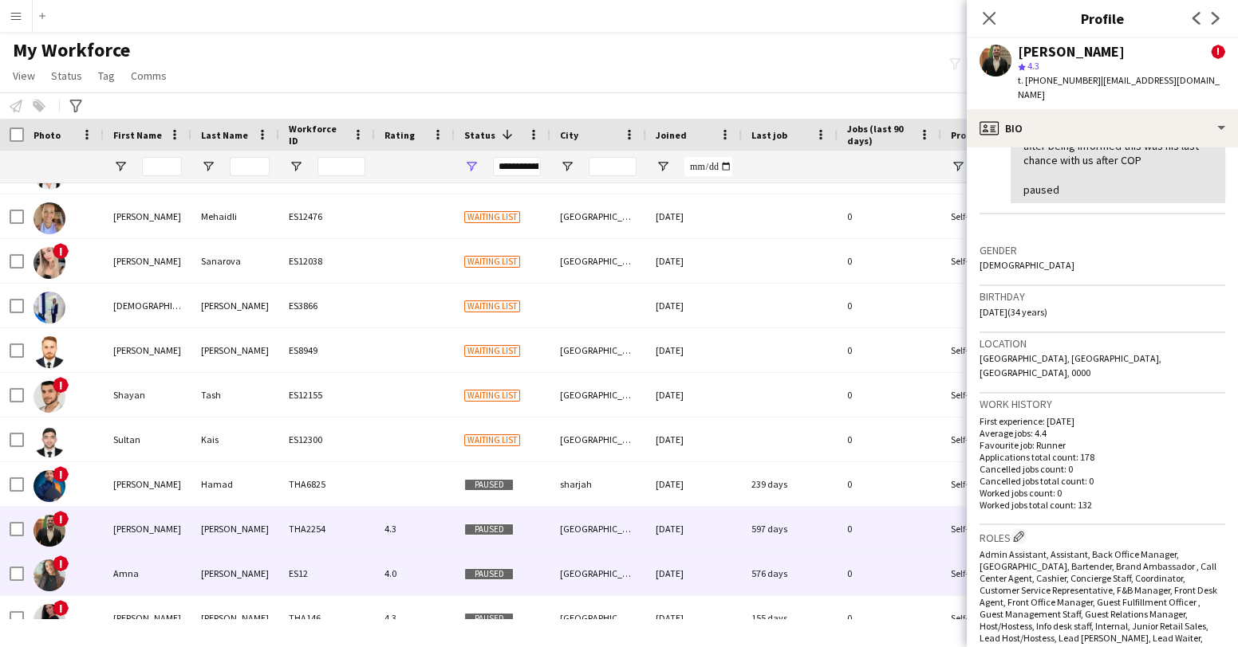
click at [50, 578] on img at bounding box center [49, 576] width 32 height 32
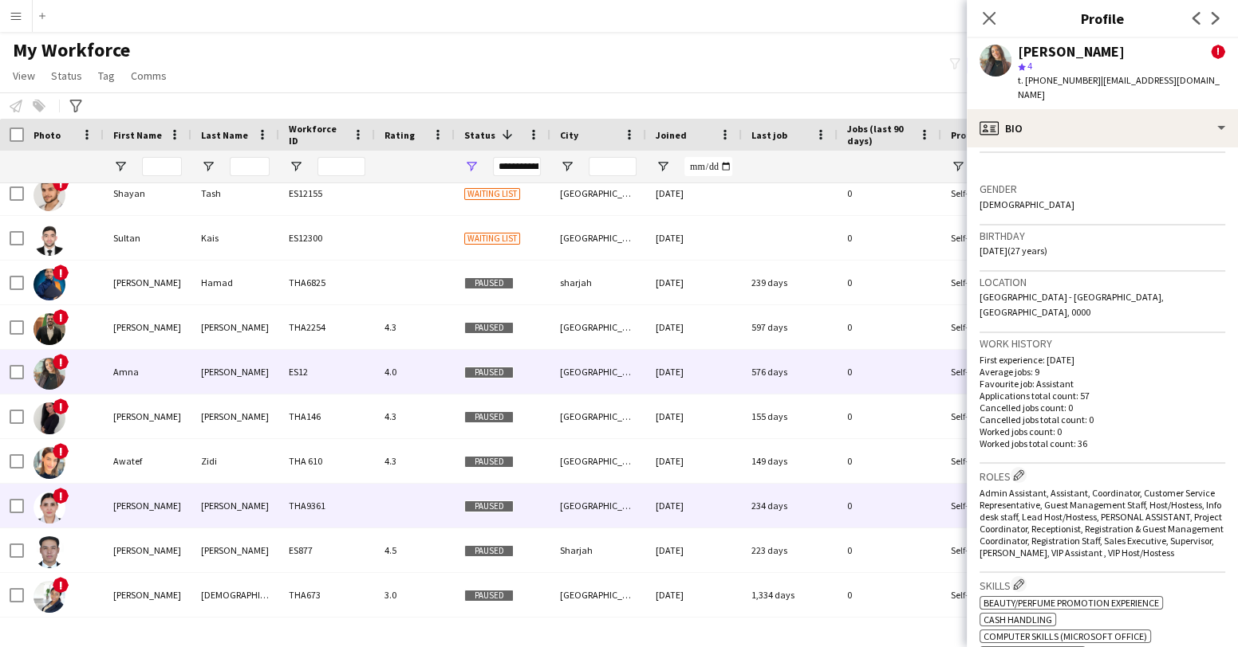
scroll to position [548, 0]
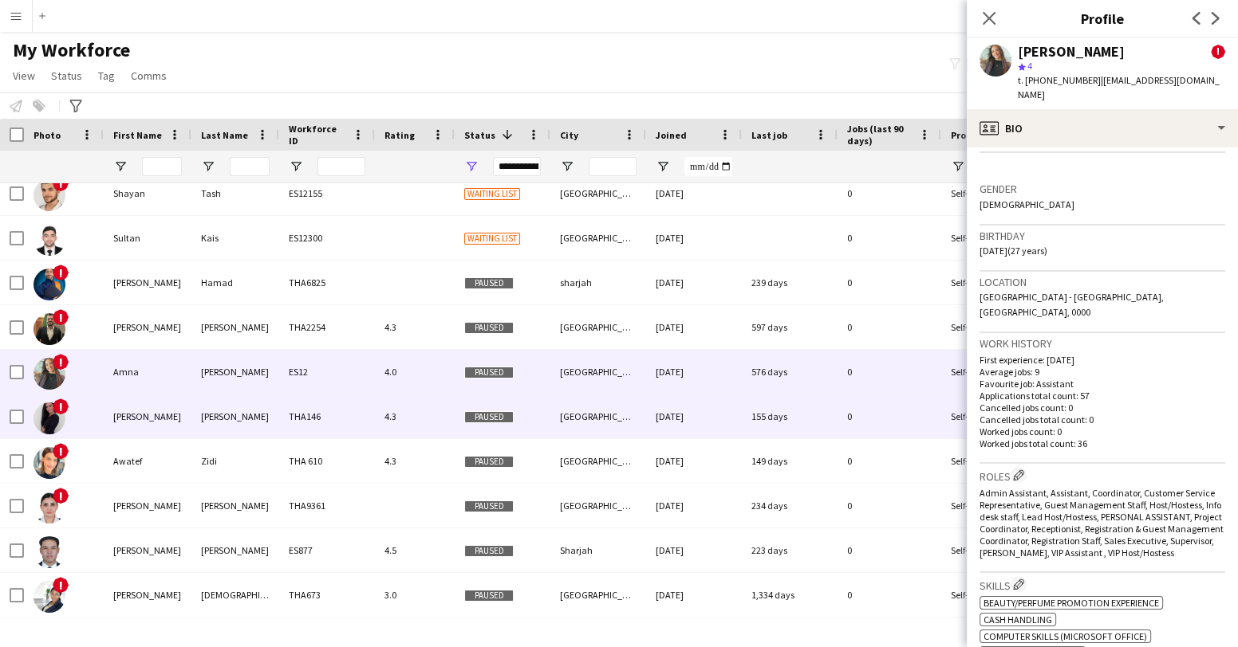
click at [51, 420] on img at bounding box center [49, 419] width 32 height 32
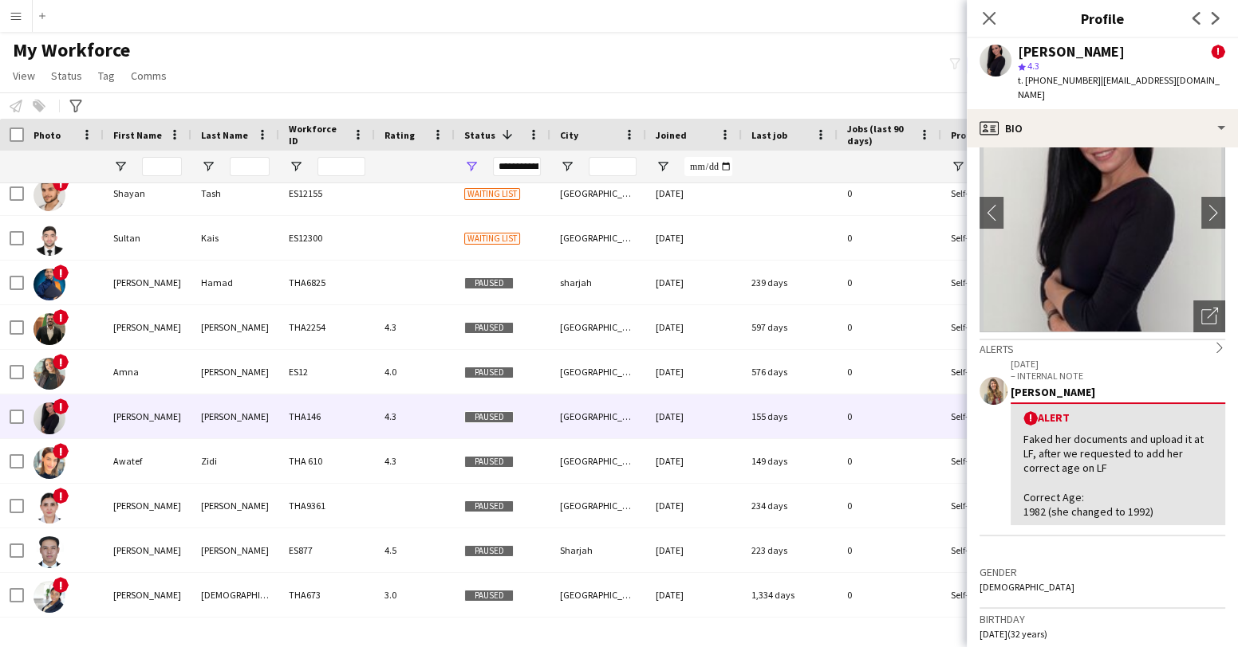
scroll to position [0, 0]
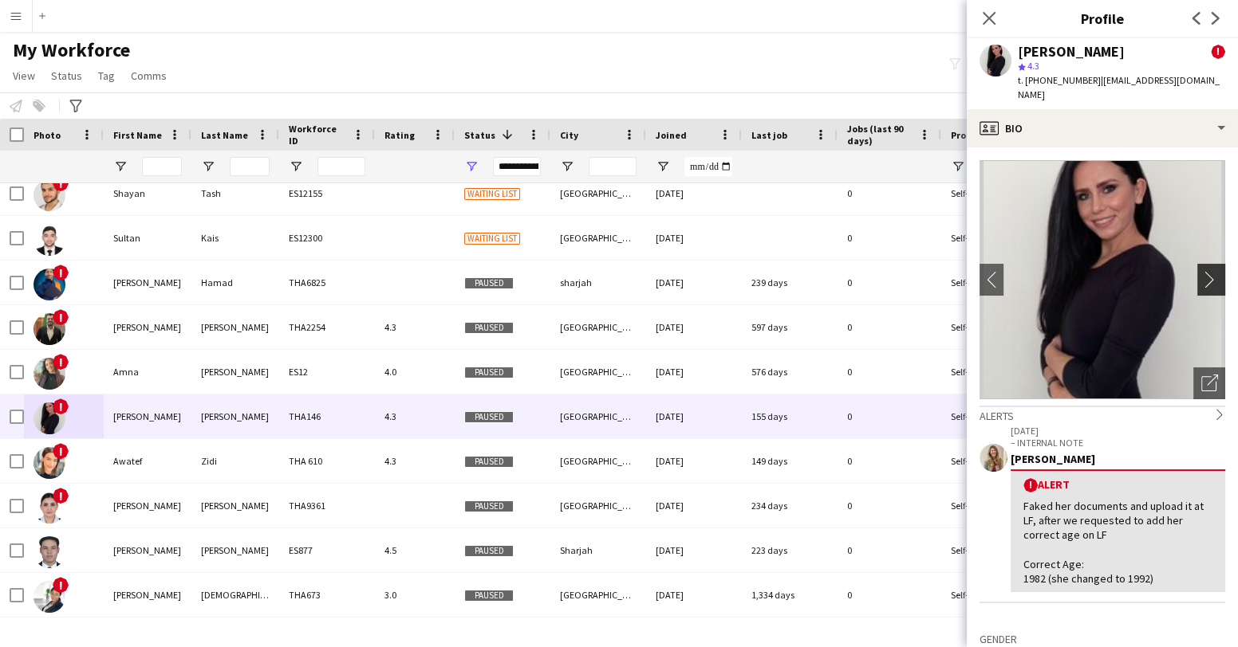
click at [1206, 271] on app-icon "chevron-right" at bounding box center [1213, 279] width 25 height 17
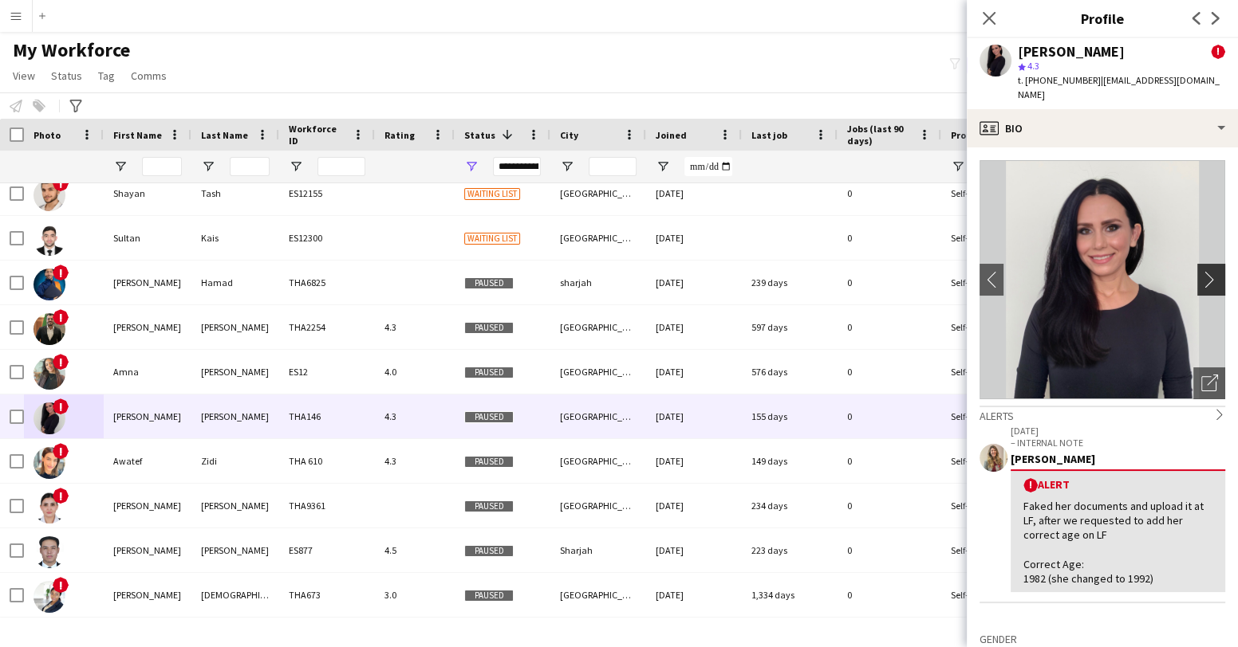
click at [1209, 275] on button "chevron-right" at bounding box center [1213, 280] width 32 height 32
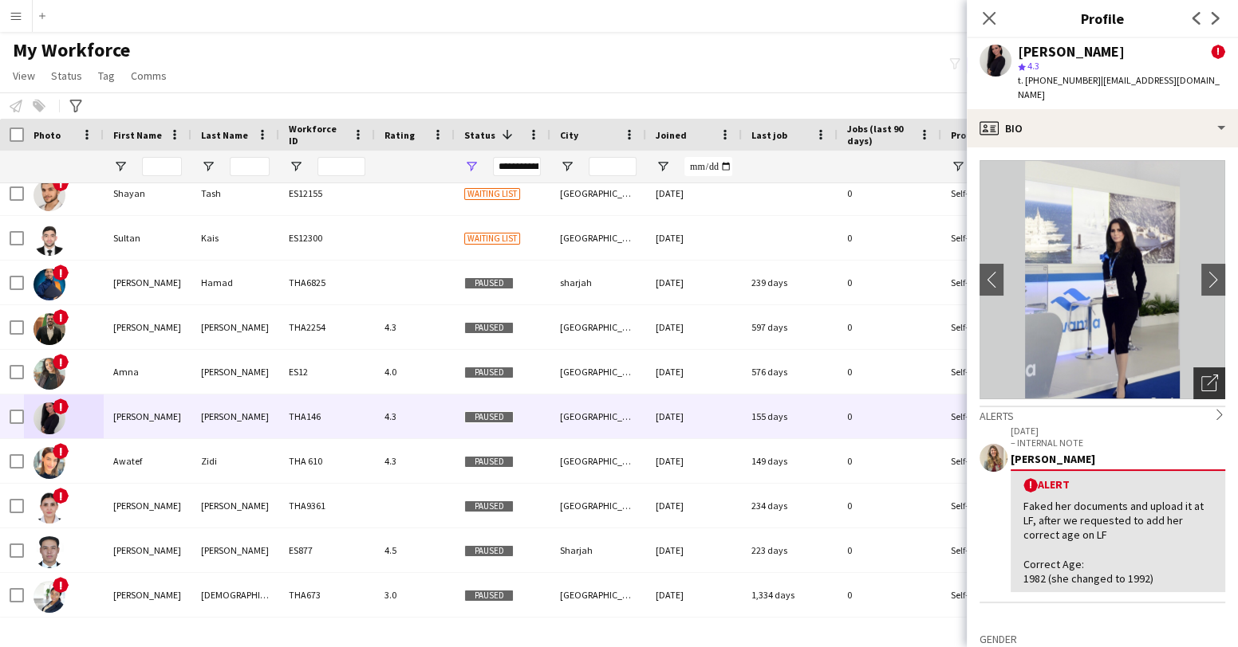
click at [1203, 375] on icon "Open photos pop-in" at bounding box center [1209, 383] width 17 height 17
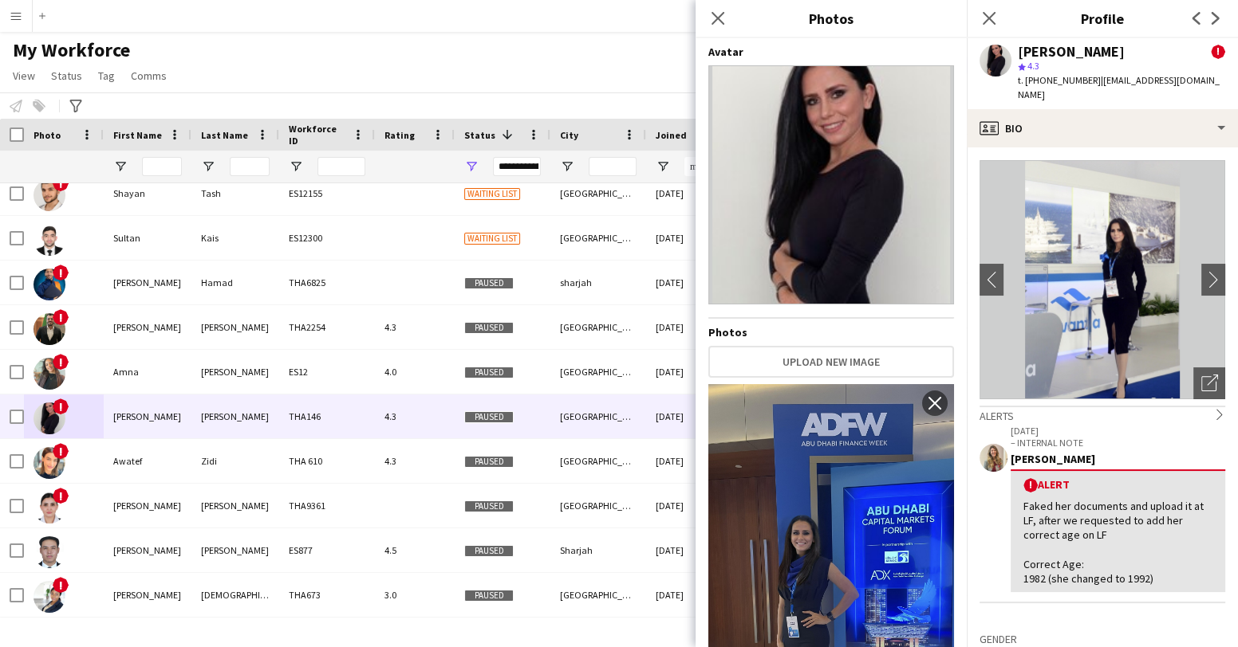
click at [853, 144] on img at bounding box center [831, 184] width 246 height 239
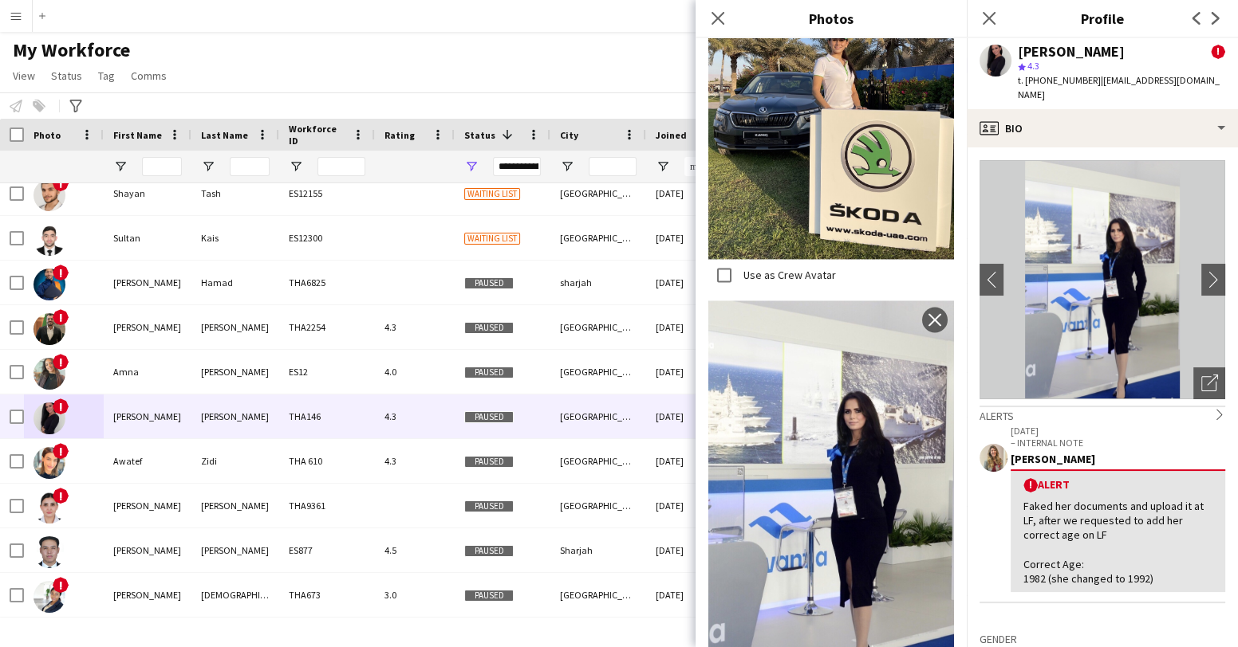
scroll to position [2847, 0]
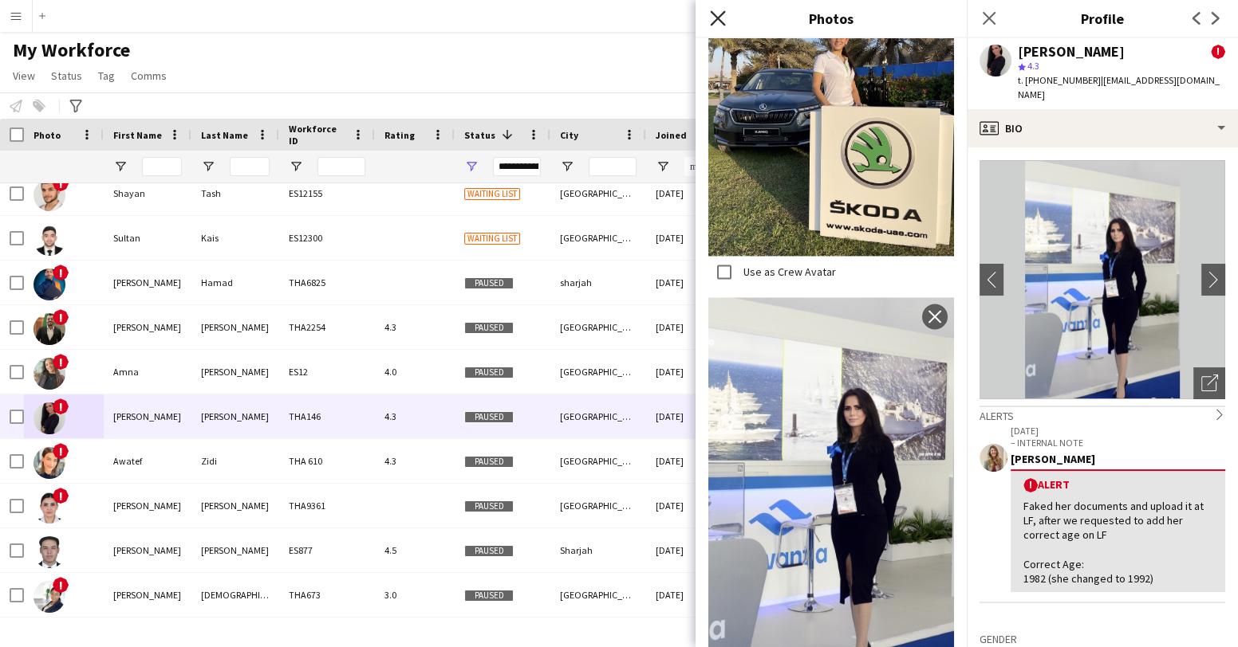
click at [715, 14] on icon "Close pop-in" at bounding box center [717, 17] width 15 height 15
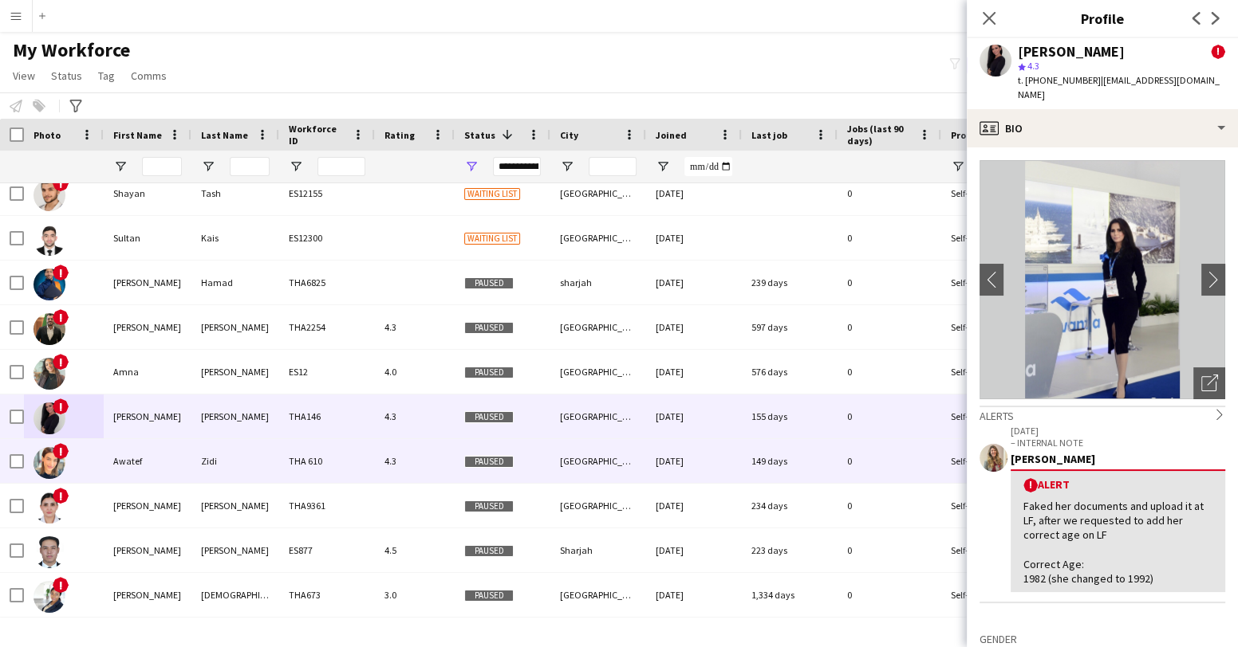
click at [46, 469] on img at bounding box center [49, 463] width 32 height 32
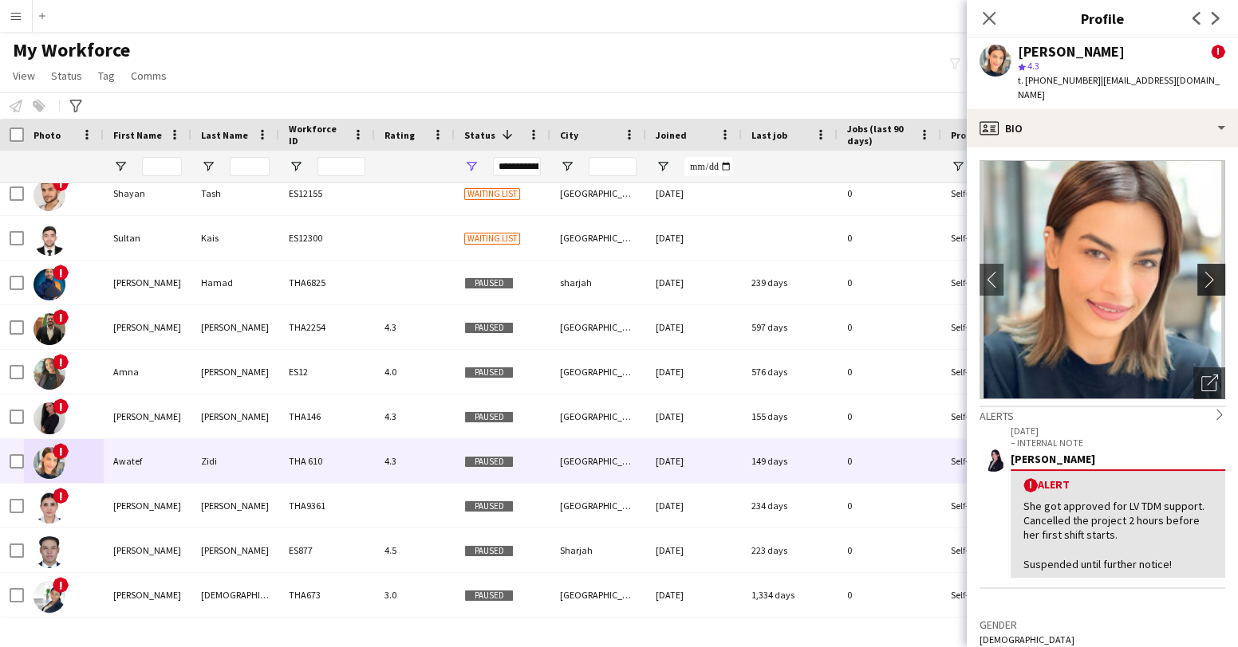
click at [1208, 271] on app-icon "chevron-right" at bounding box center [1213, 279] width 25 height 17
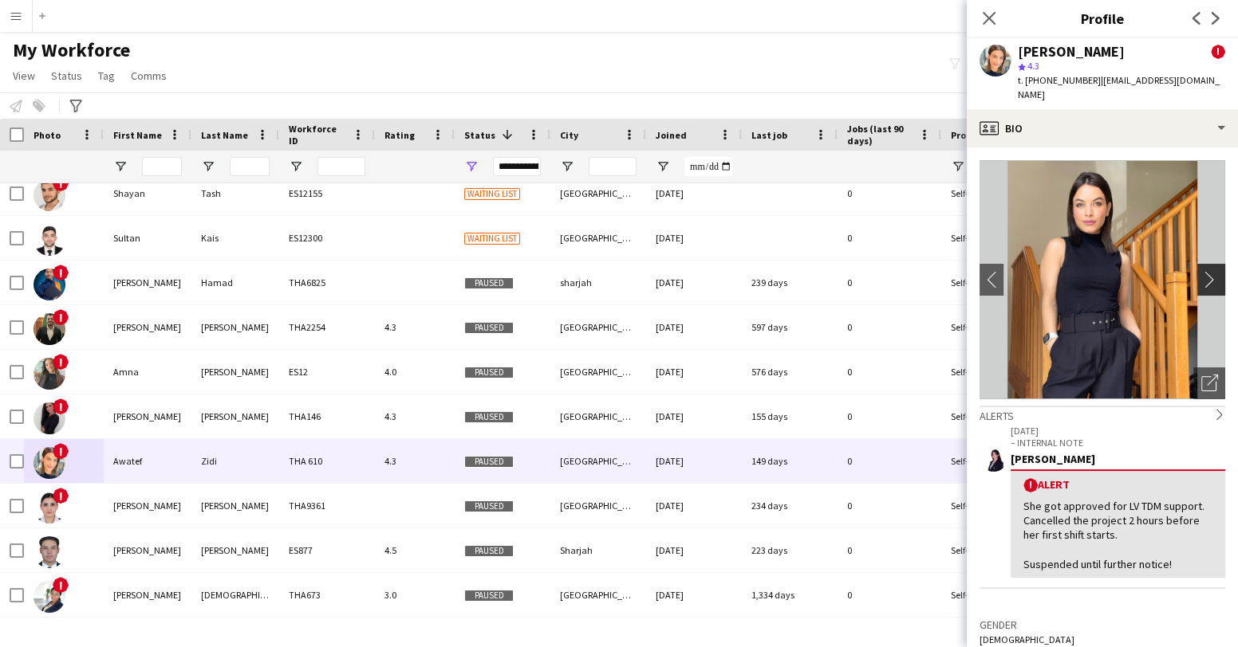
click at [1208, 271] on app-icon "chevron-right" at bounding box center [1213, 279] width 25 height 17
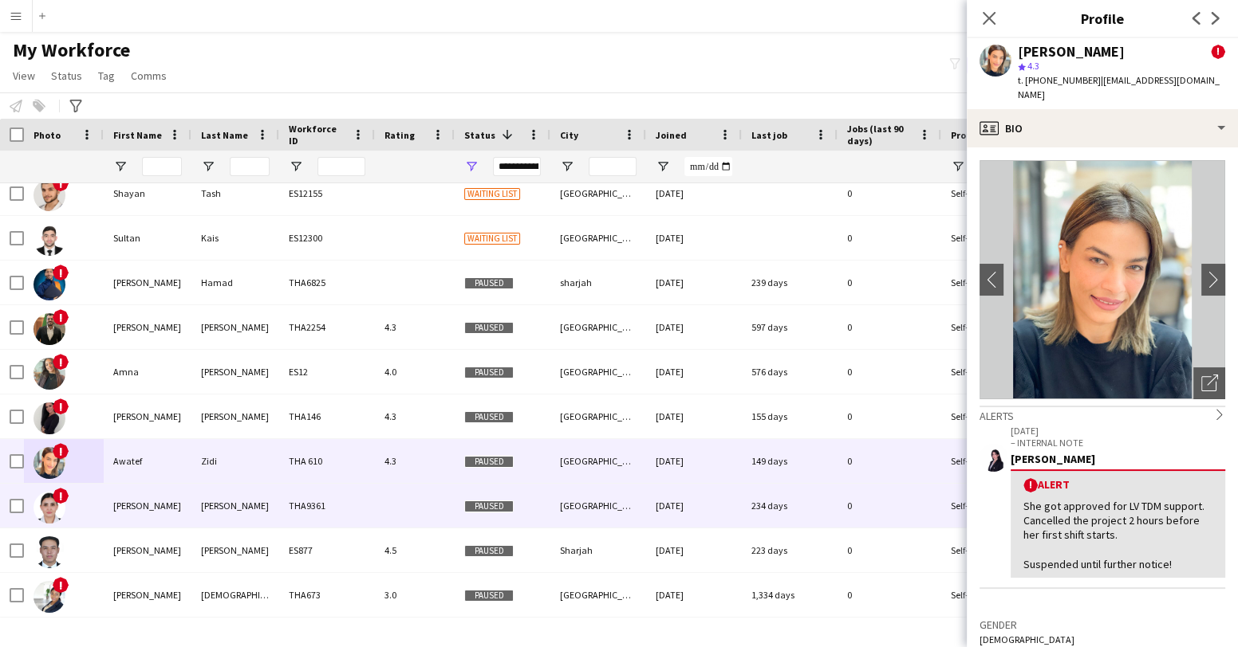
click at [57, 510] on img at bounding box center [49, 508] width 32 height 32
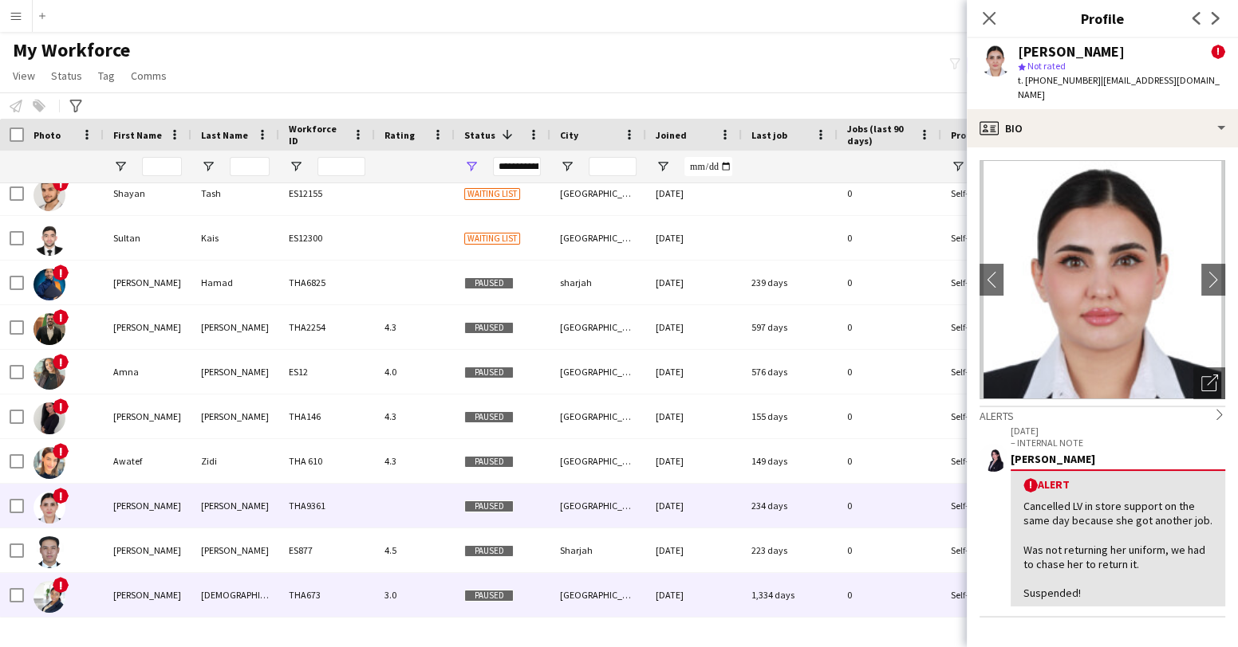
click at [54, 589] on div "!" at bounding box center [49, 596] width 32 height 45
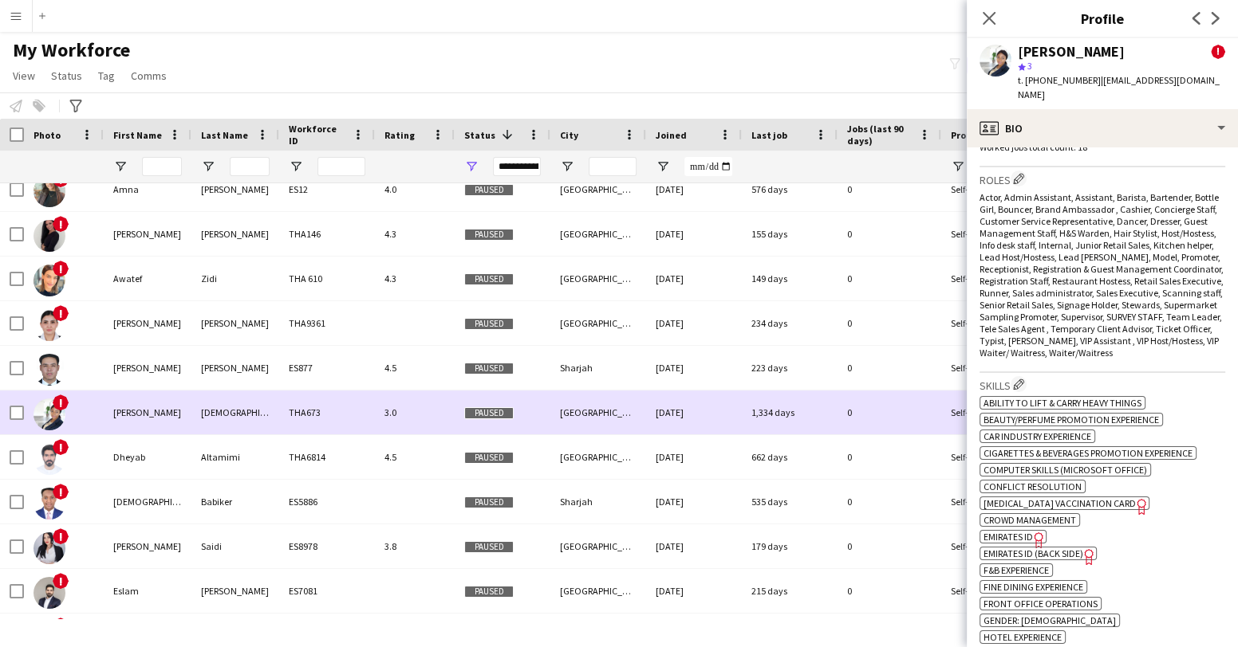
scroll to position [750, 0]
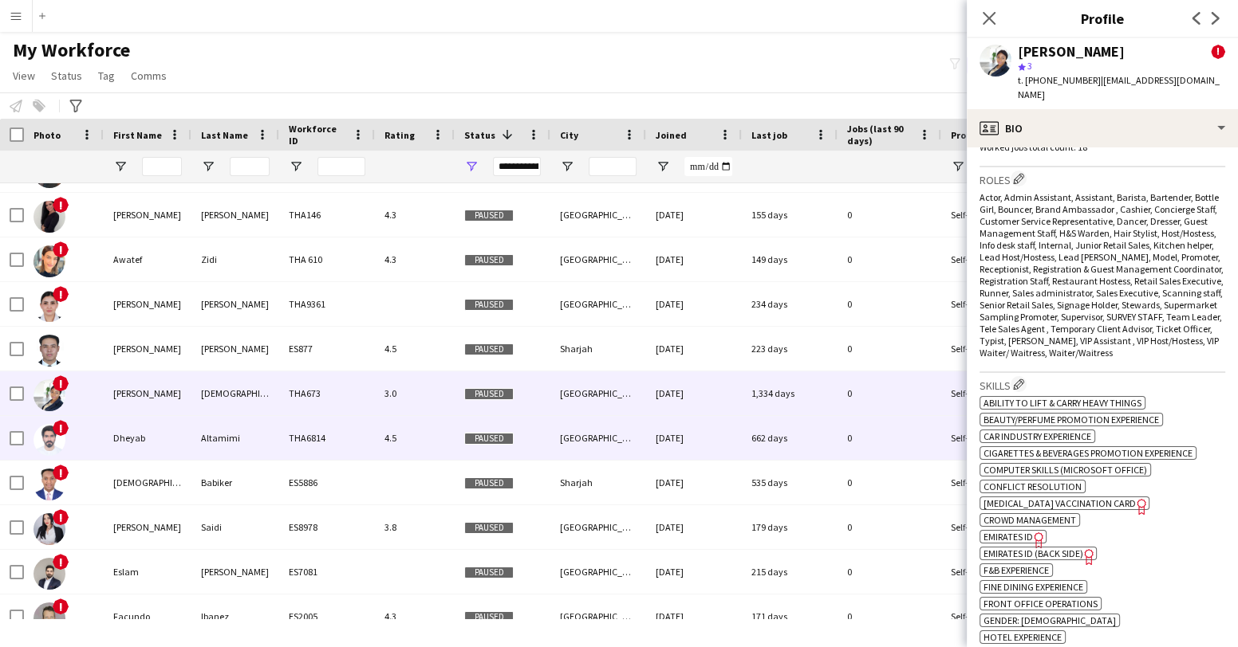
click at [46, 430] on img at bounding box center [49, 440] width 32 height 32
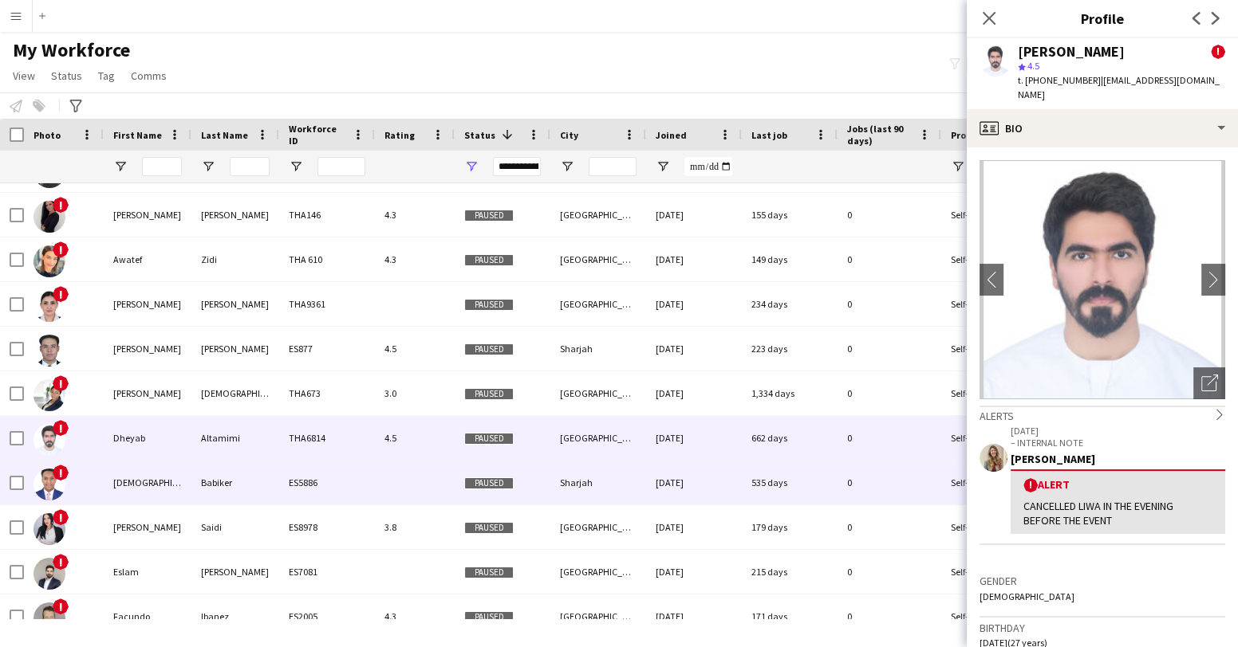
click at [50, 491] on img at bounding box center [49, 485] width 32 height 32
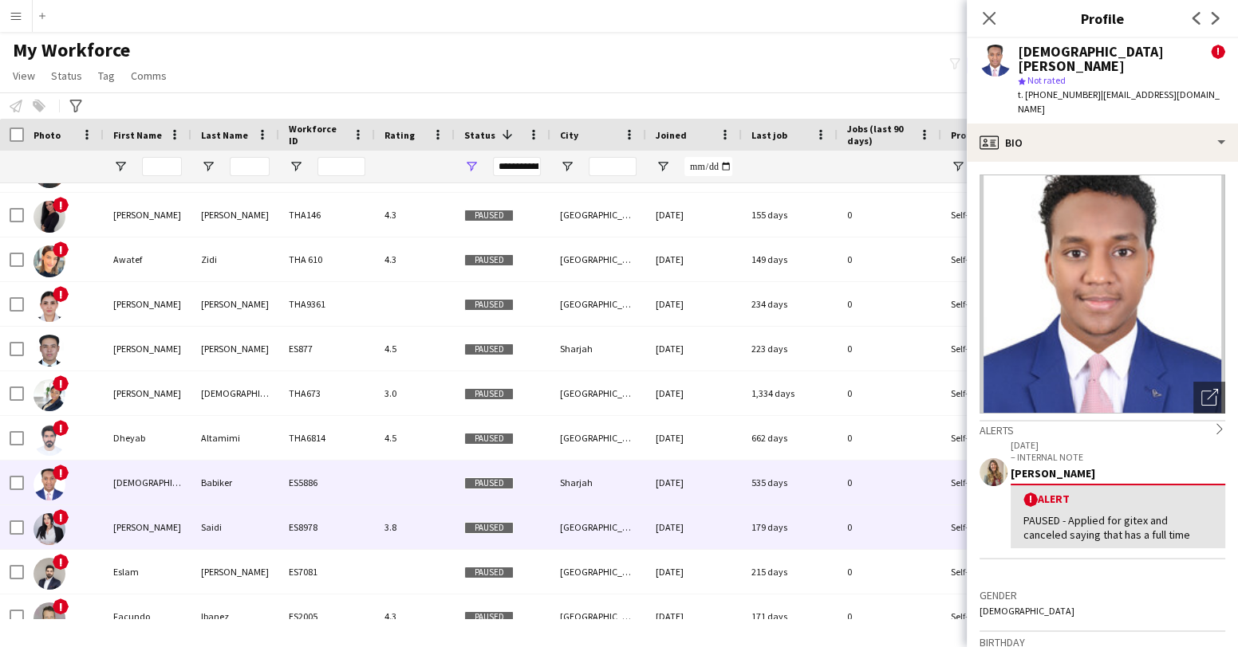
click at [49, 528] on img at bounding box center [49, 530] width 32 height 32
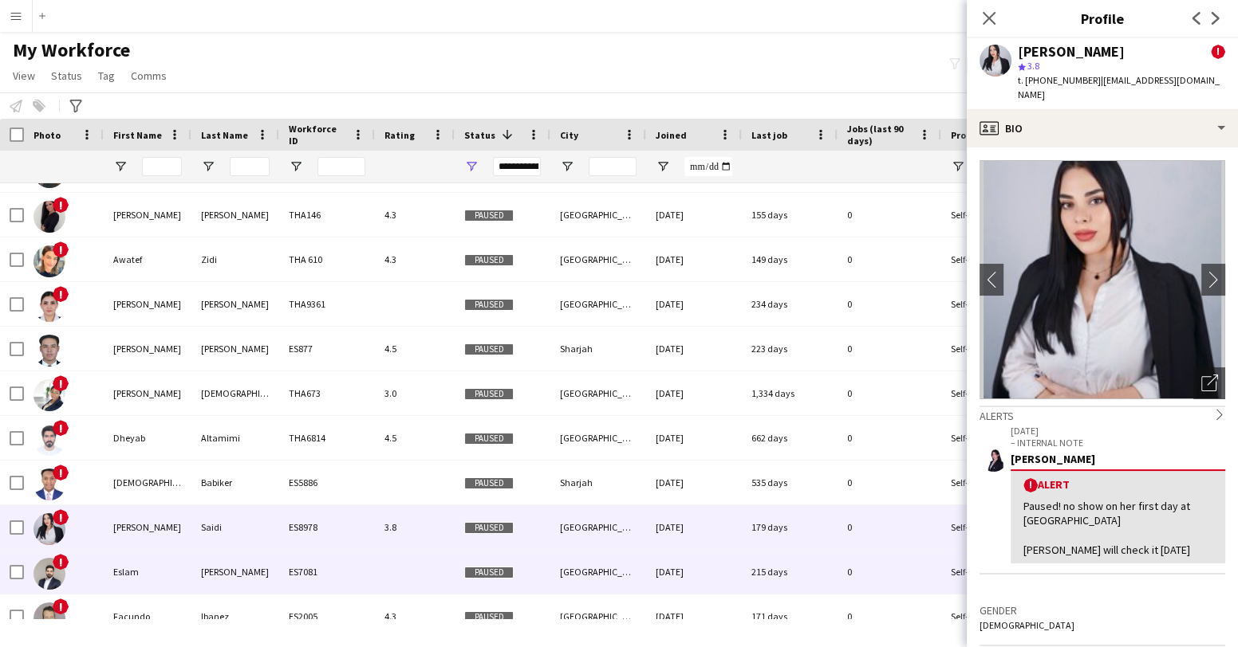
click at [50, 571] on img at bounding box center [49, 574] width 32 height 32
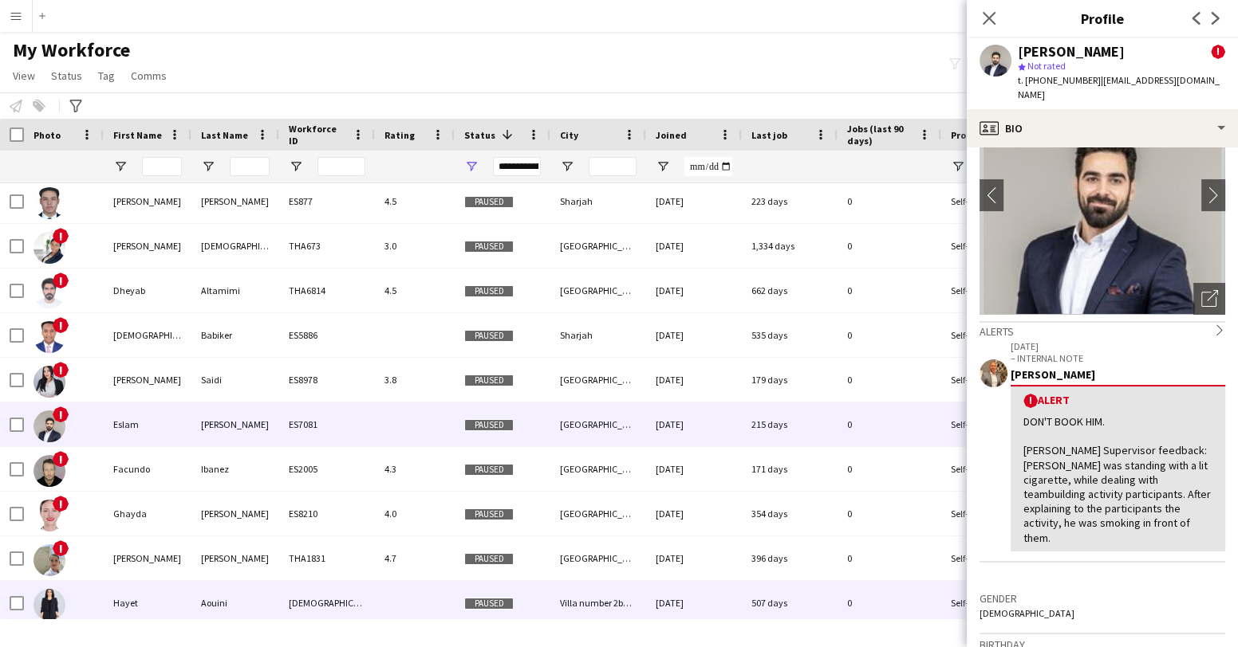
scroll to position [915, 0]
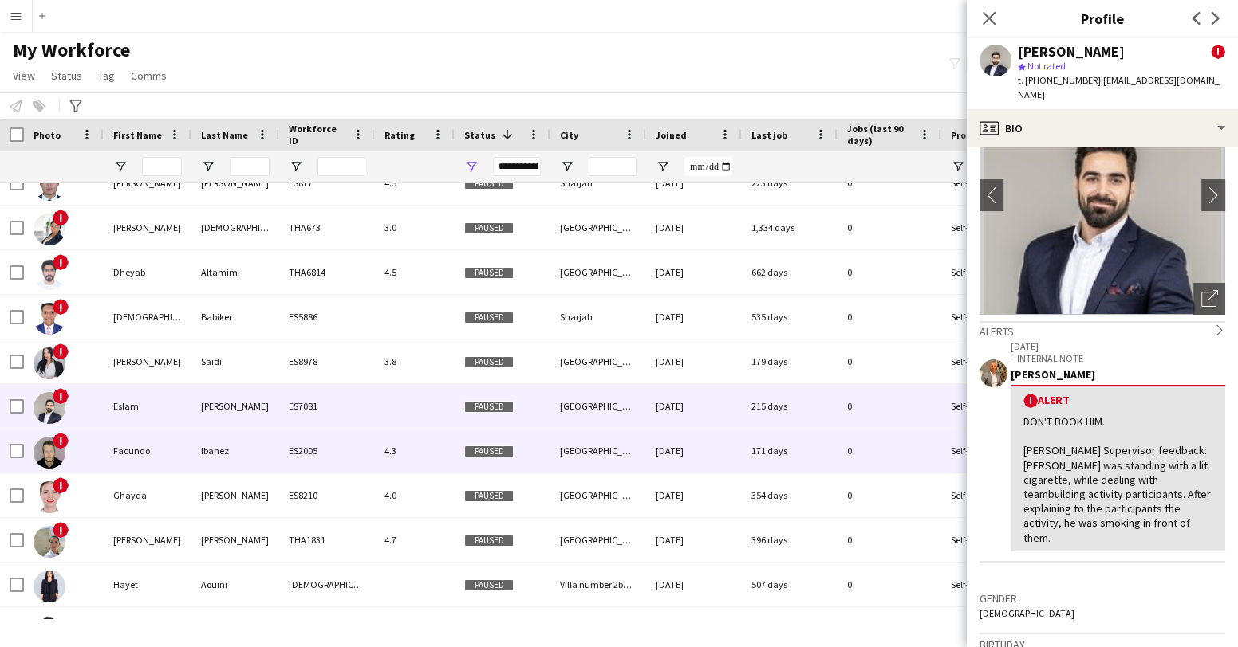
click at [50, 457] on img at bounding box center [49, 453] width 32 height 32
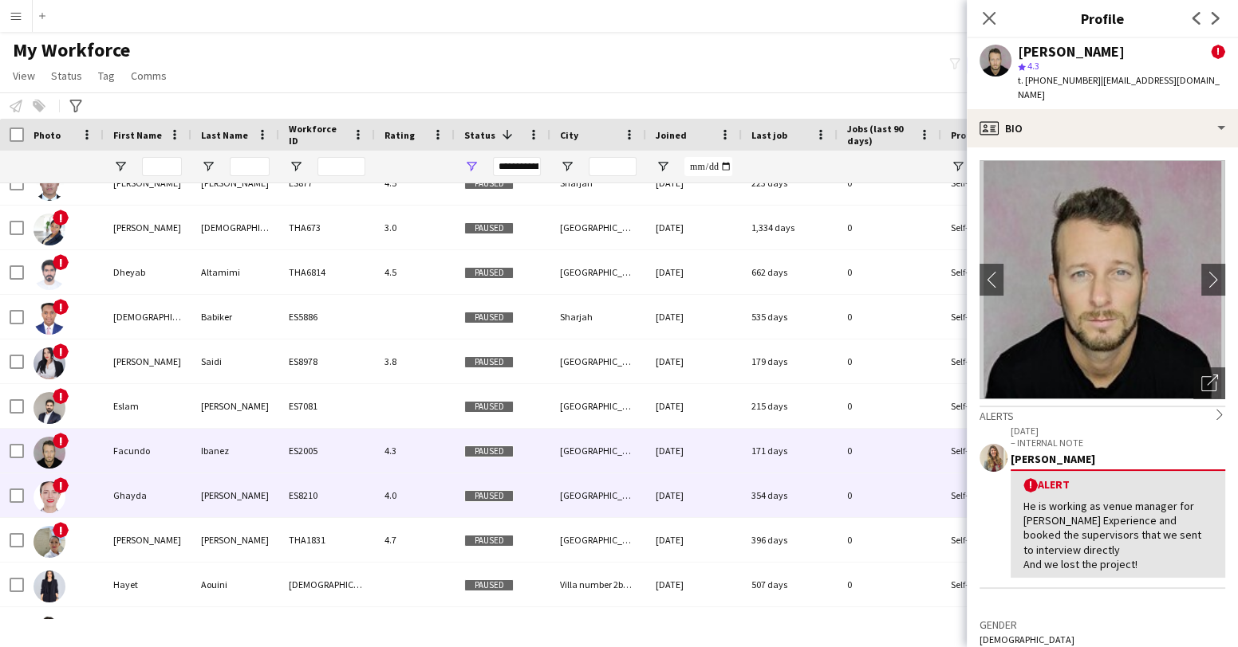
click at [57, 496] on img at bounding box center [49, 498] width 32 height 32
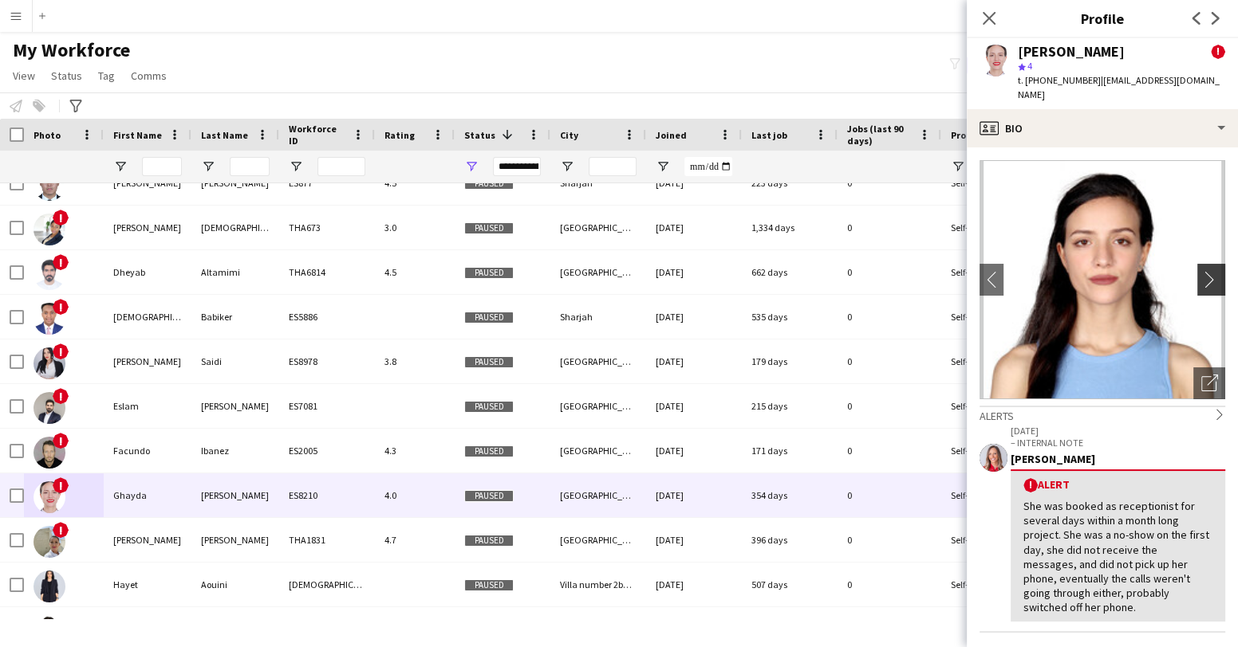
click at [1203, 271] on app-icon "chevron-right" at bounding box center [1213, 279] width 25 height 17
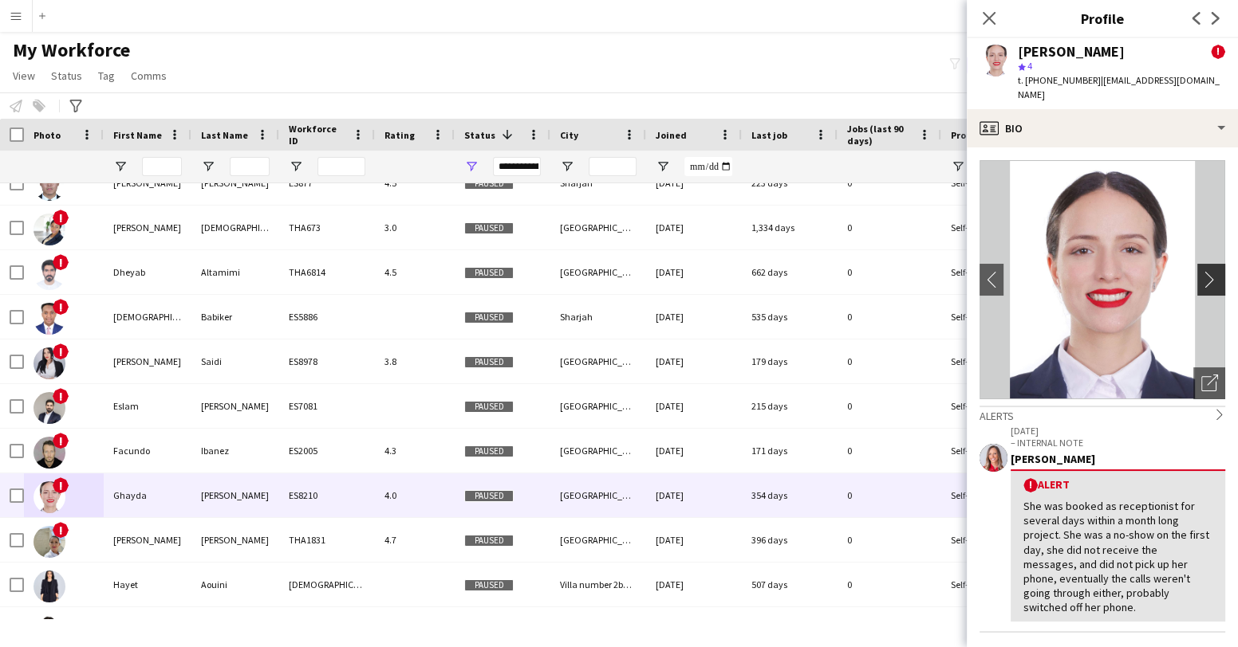
click at [1203, 271] on app-icon "chevron-right" at bounding box center [1213, 279] width 25 height 17
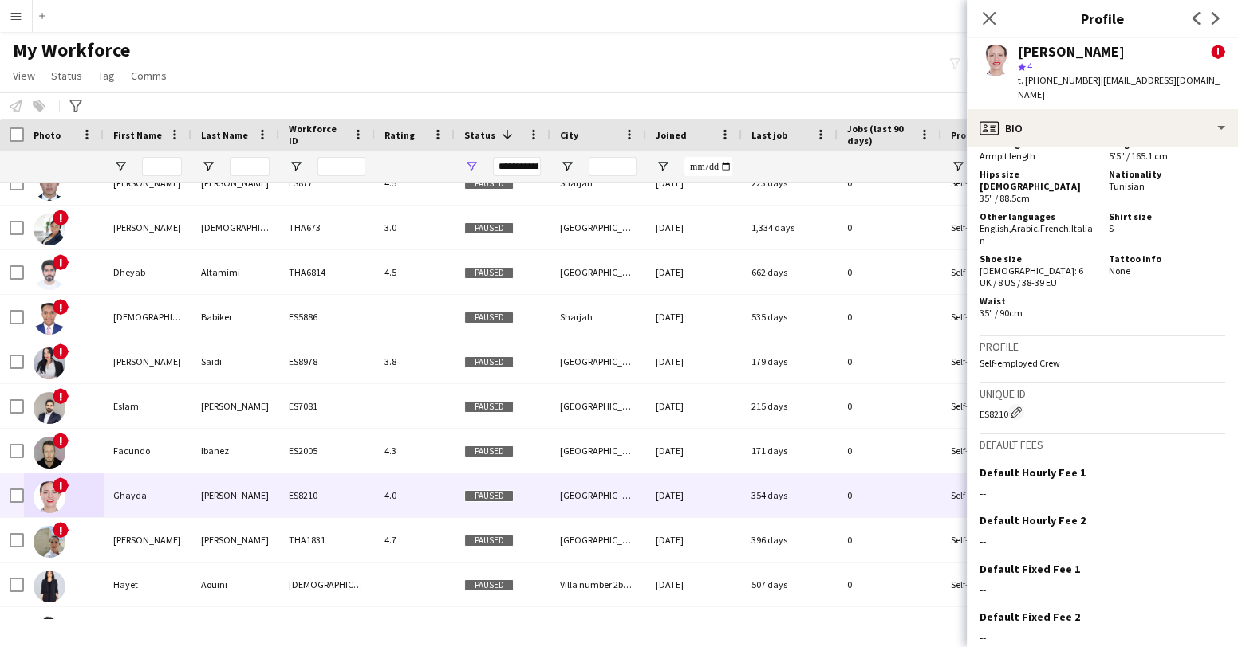
scroll to position [1409, 0]
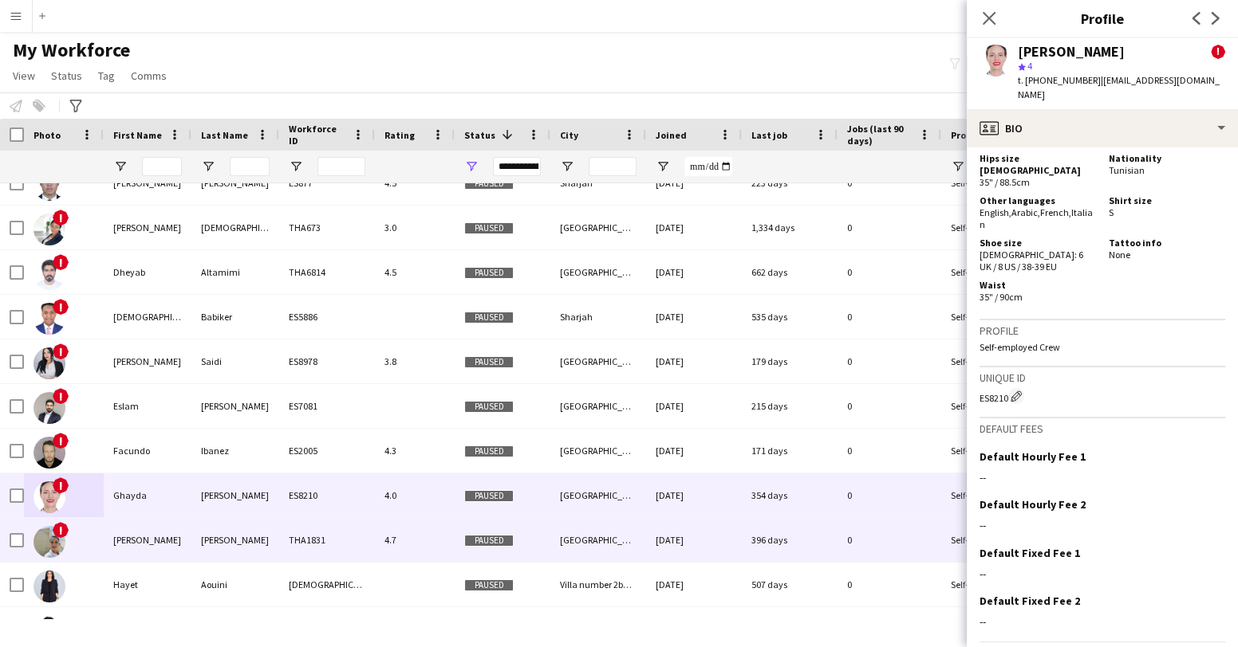
click at [44, 545] on img at bounding box center [49, 542] width 32 height 32
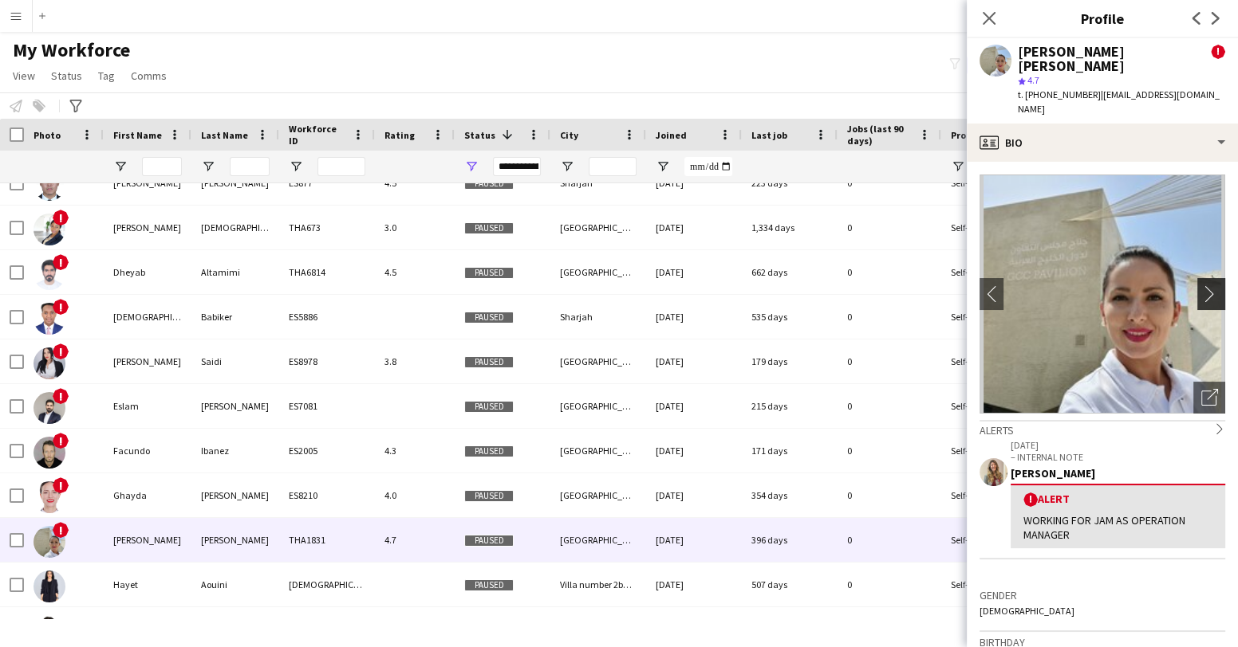
click at [1206, 285] on app-icon "chevron-right" at bounding box center [1213, 293] width 25 height 17
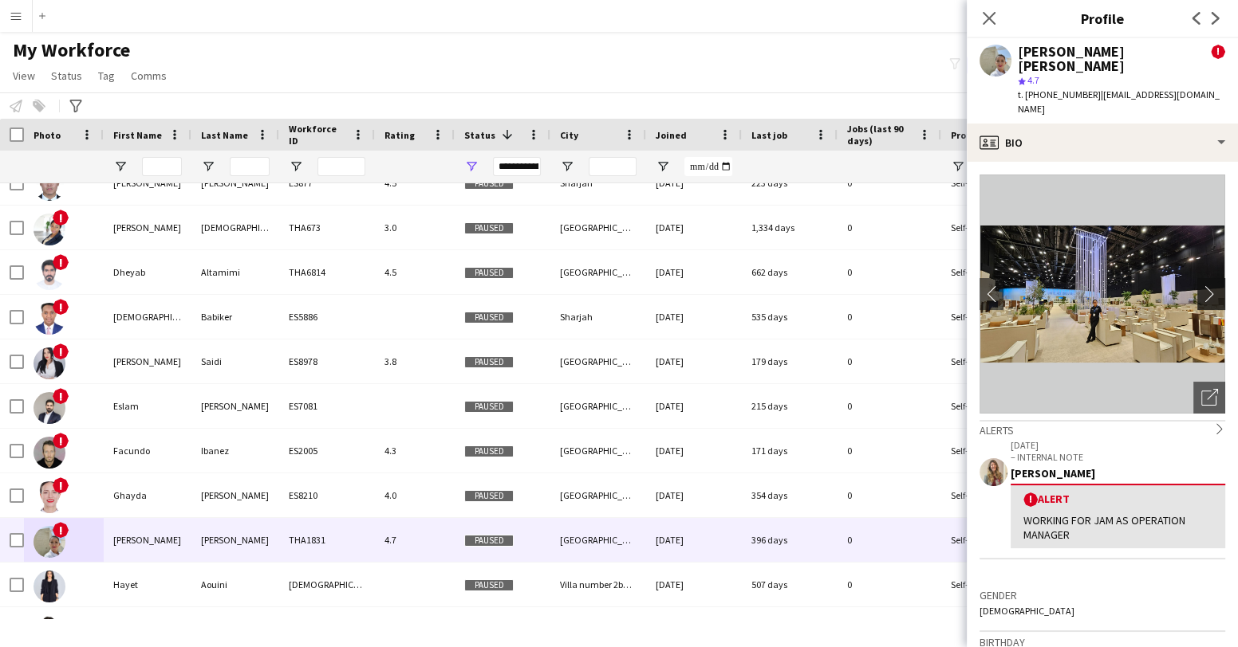
click at [1206, 285] on app-icon "chevron-right" at bounding box center [1213, 293] width 25 height 17
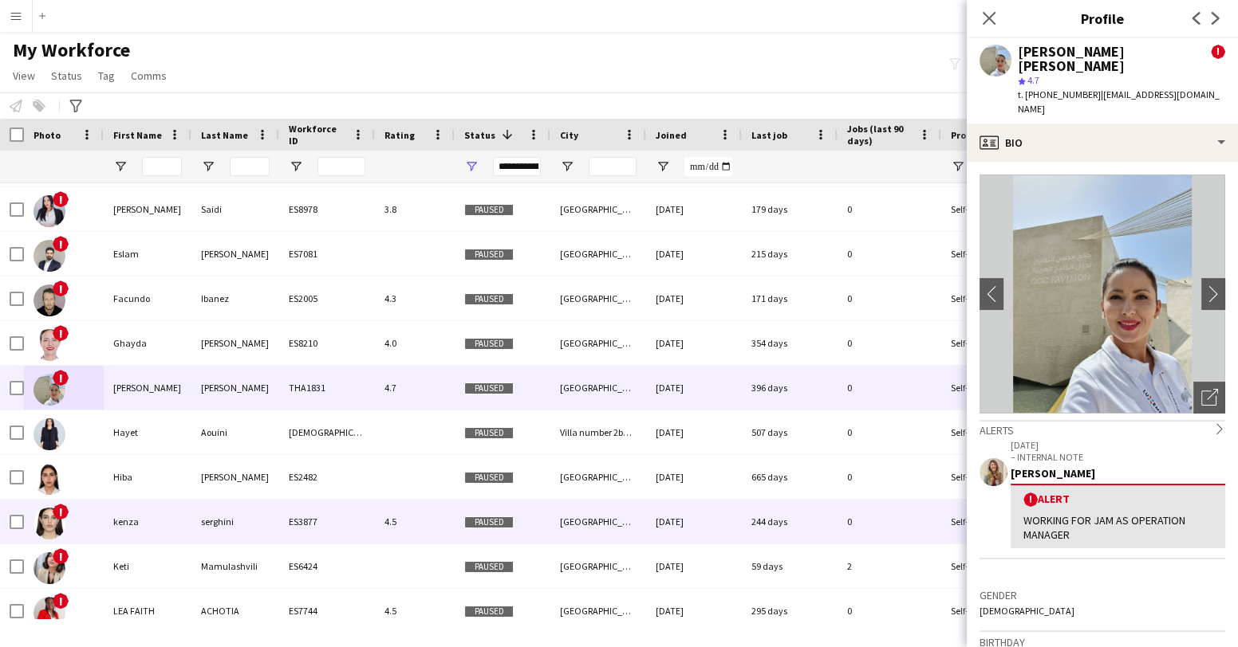
scroll to position [1084, 0]
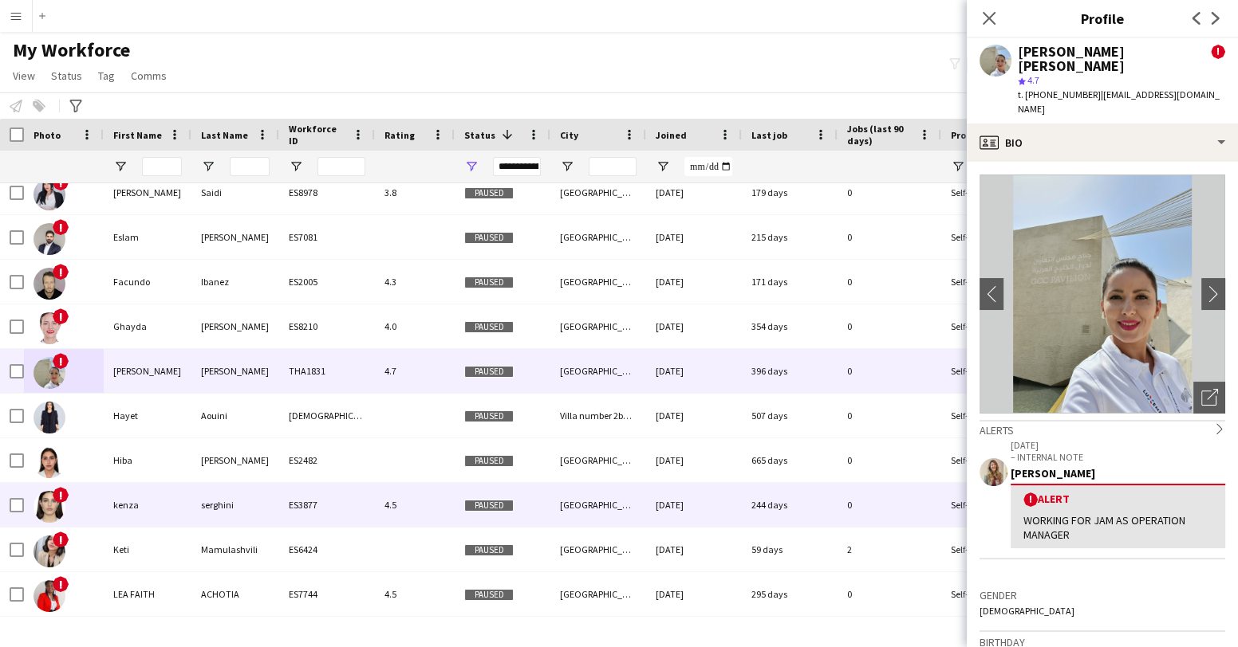
click at [53, 510] on img at bounding box center [49, 507] width 32 height 32
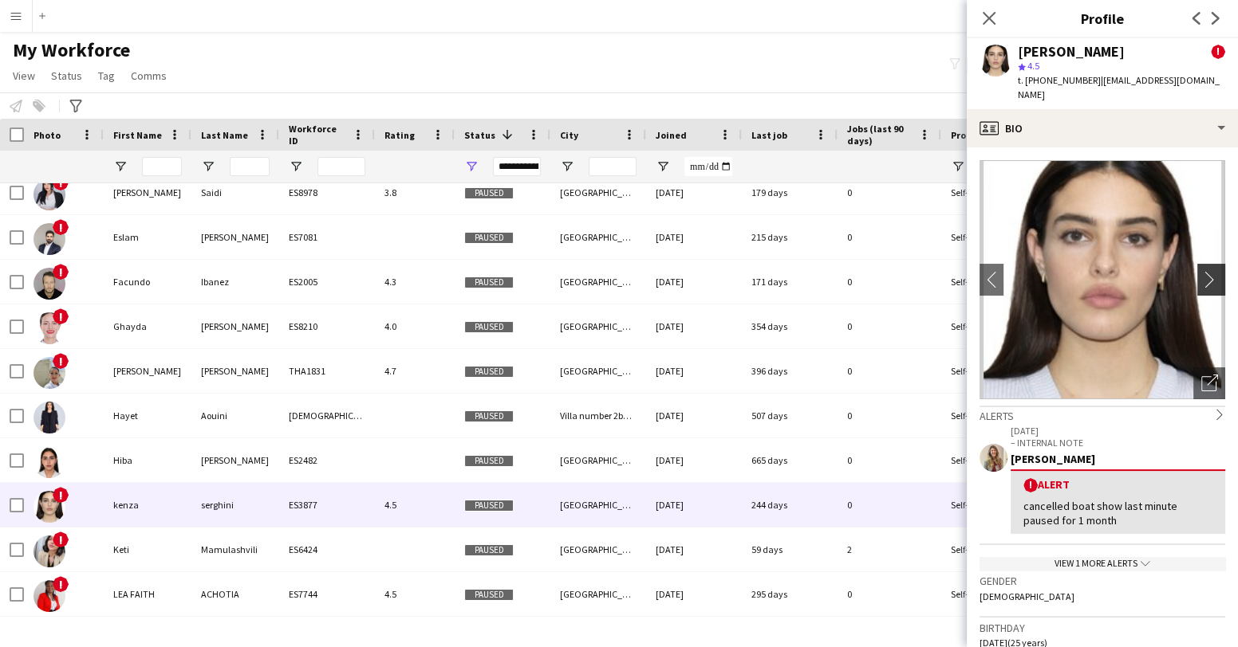
click at [1207, 271] on app-icon "chevron-right" at bounding box center [1213, 279] width 25 height 17
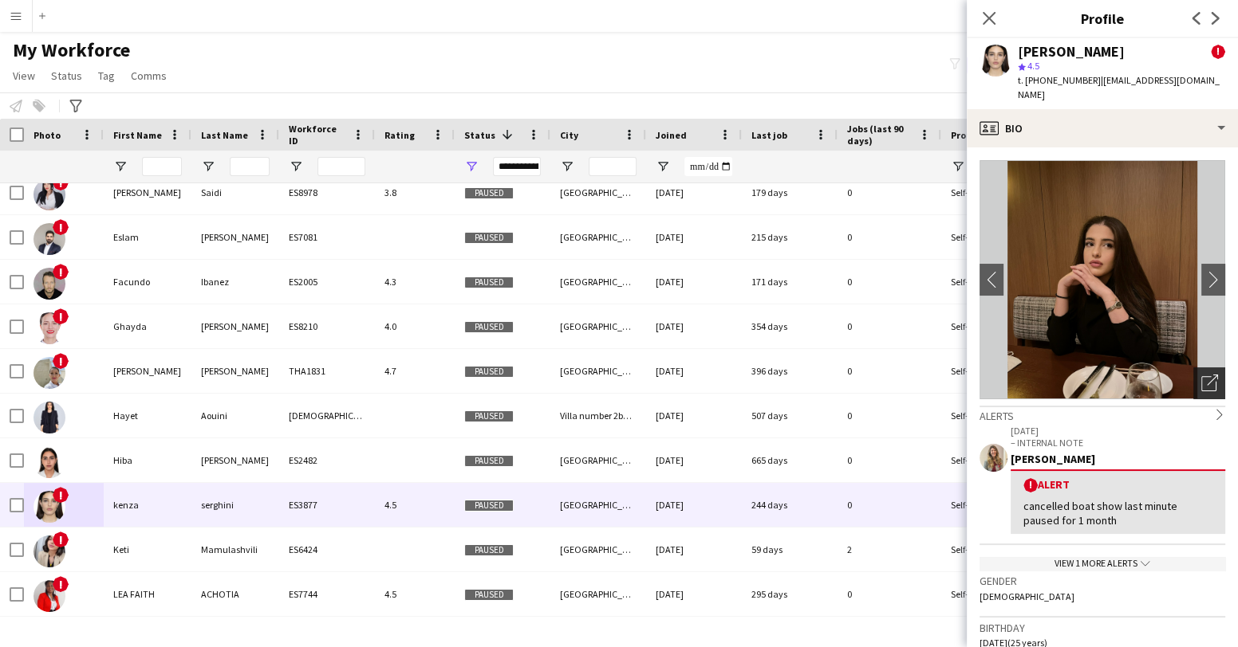
click at [1210, 375] on icon at bounding box center [1211, 380] width 11 height 11
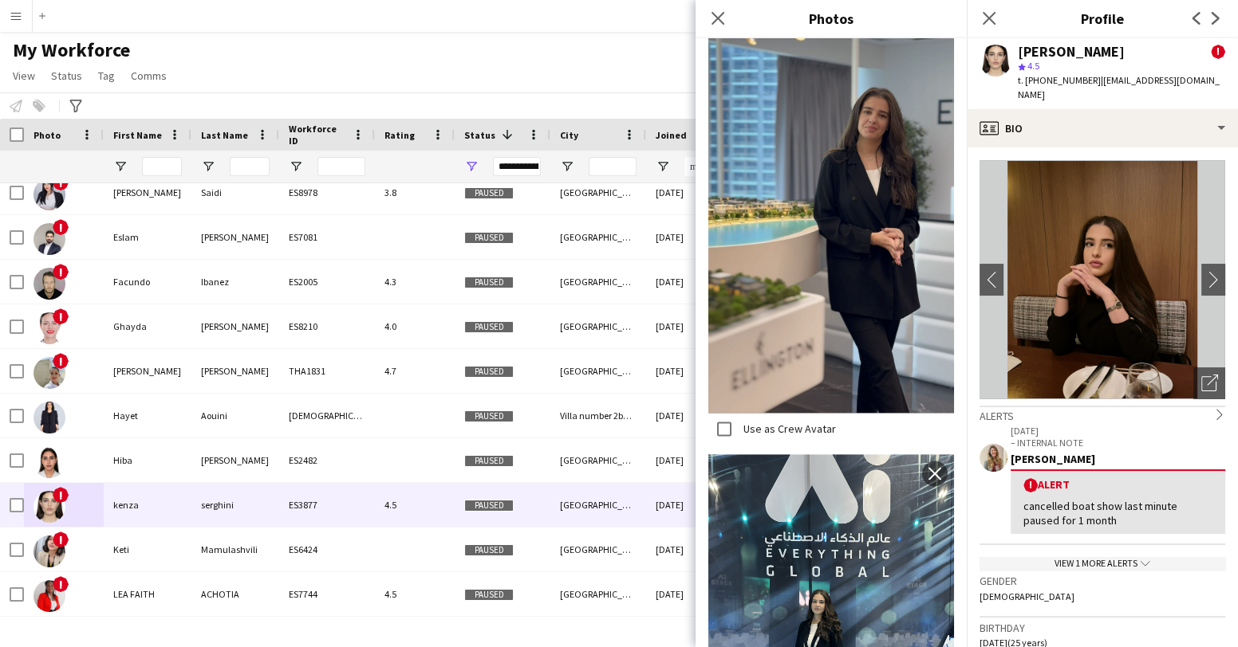
scroll to position [2434, 0]
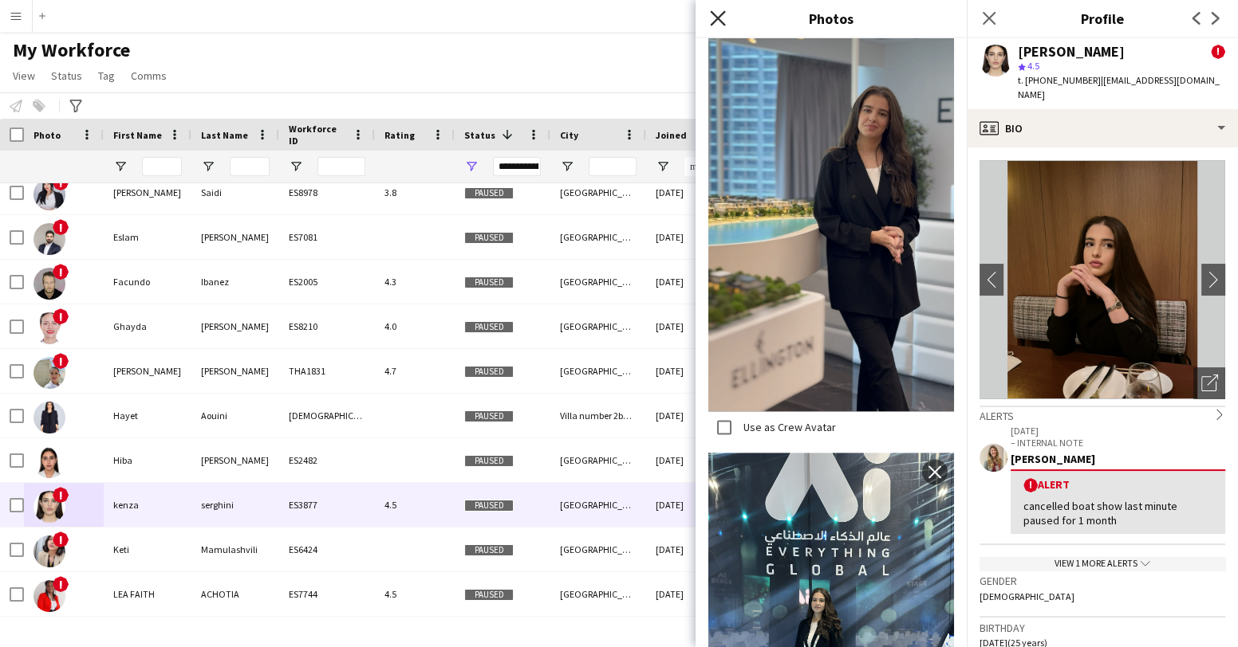
click at [714, 17] on icon at bounding box center [717, 17] width 15 height 15
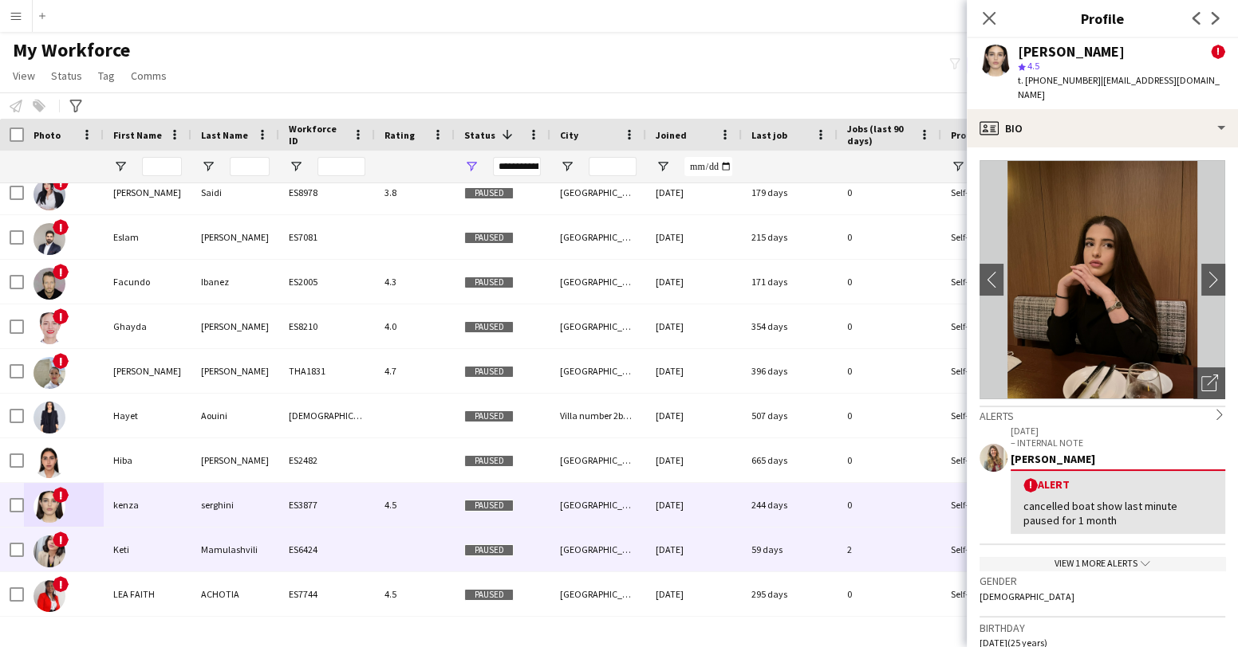
click at [51, 547] on img at bounding box center [49, 552] width 32 height 32
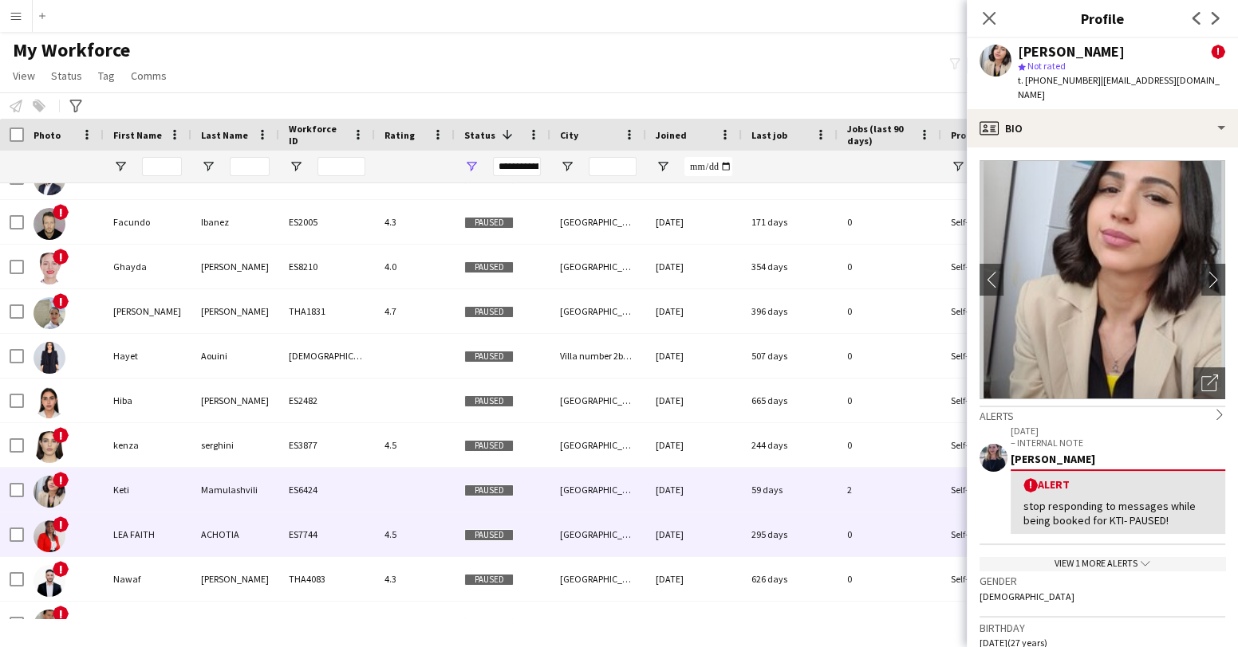
scroll to position [1146, 0]
click at [49, 539] on img at bounding box center [49, 535] width 32 height 32
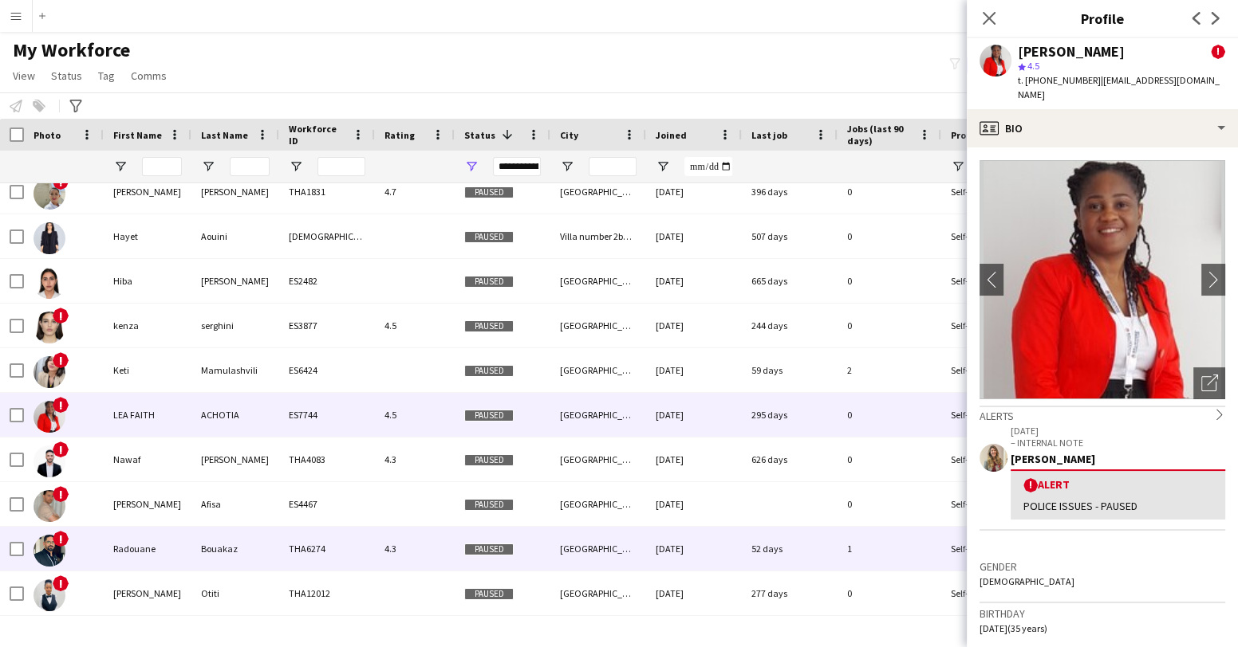
scroll to position [1289, 0]
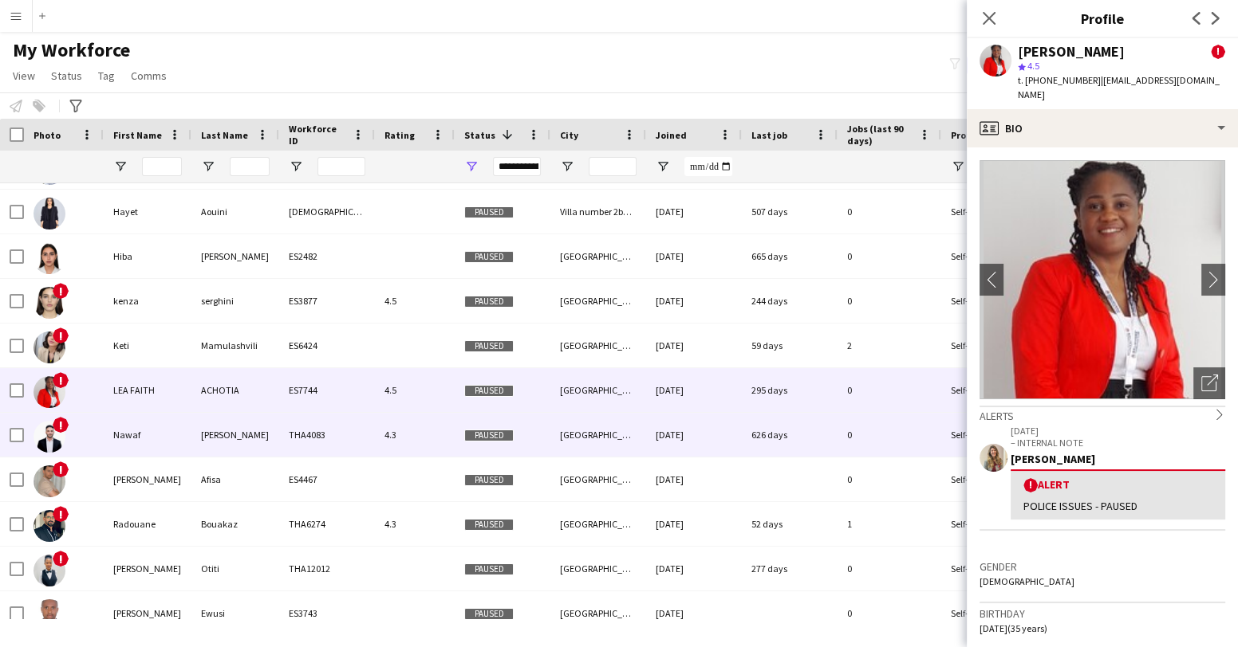
click at [60, 434] on img at bounding box center [49, 437] width 32 height 32
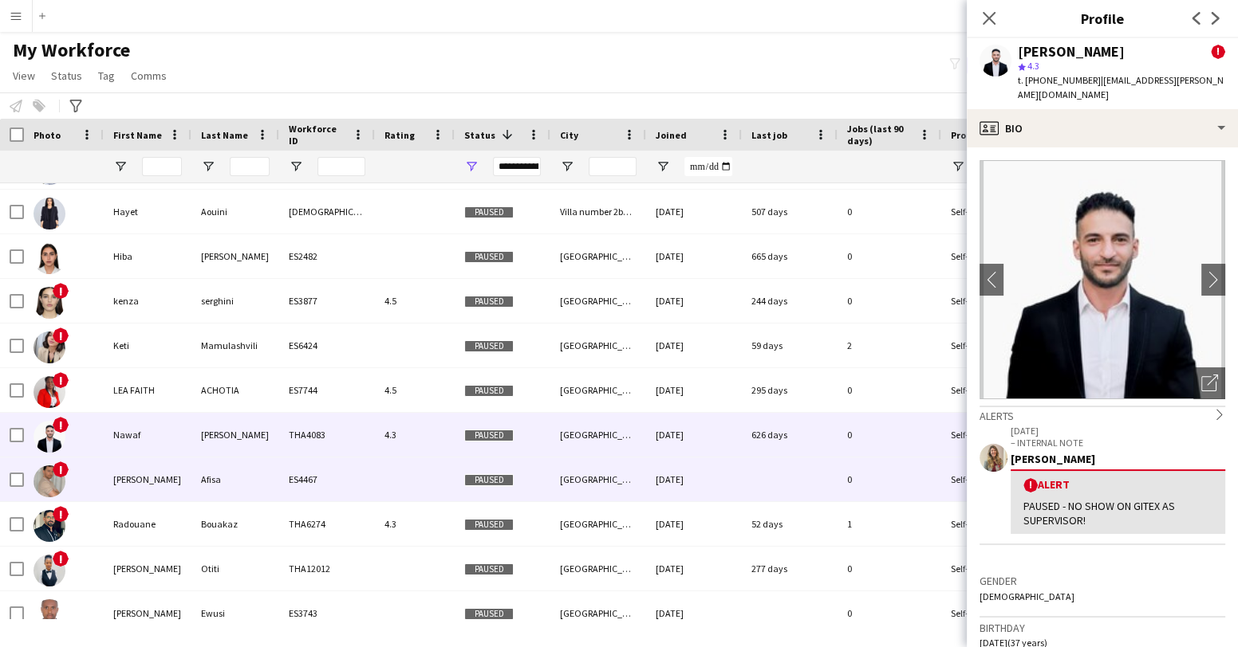
click at [52, 486] on img at bounding box center [49, 482] width 32 height 32
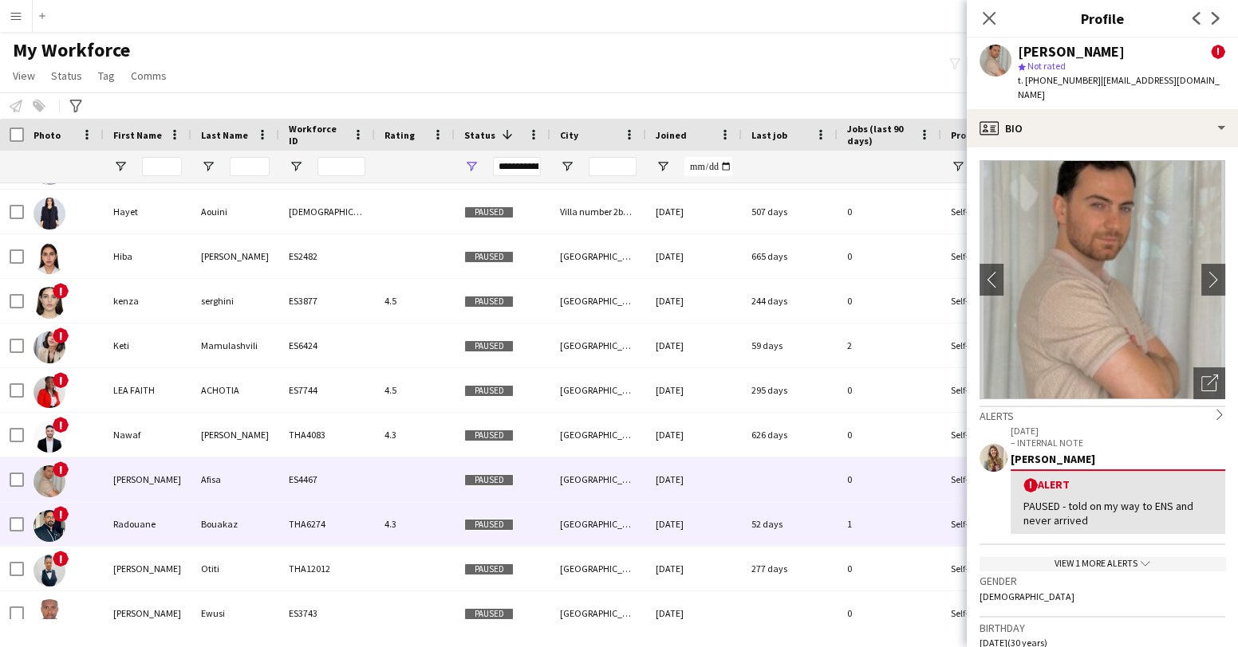
click at [49, 526] on img at bounding box center [49, 526] width 32 height 32
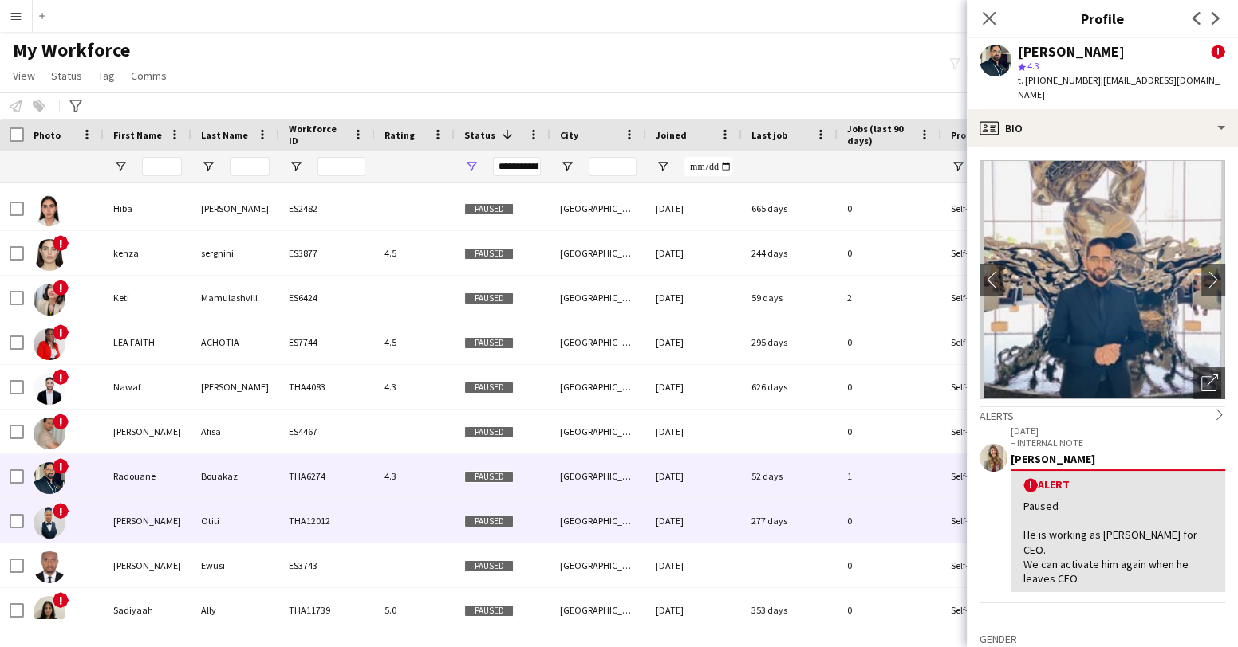
scroll to position [1343, 0]
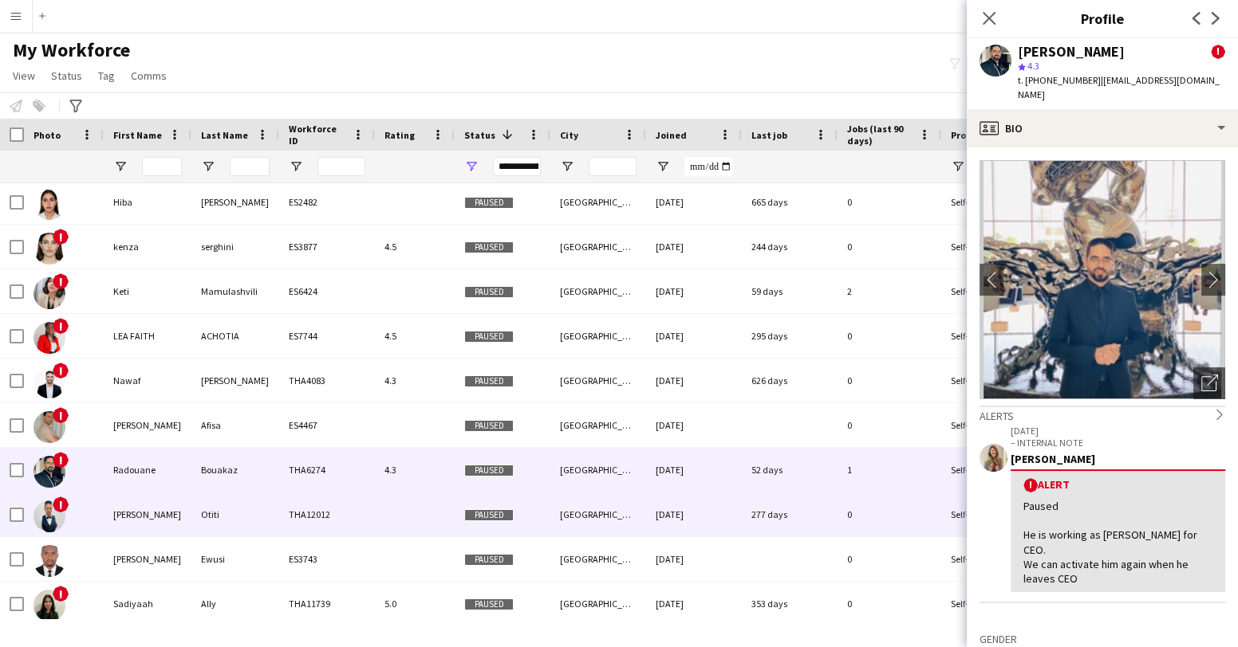
click at [51, 512] on img at bounding box center [49, 517] width 32 height 32
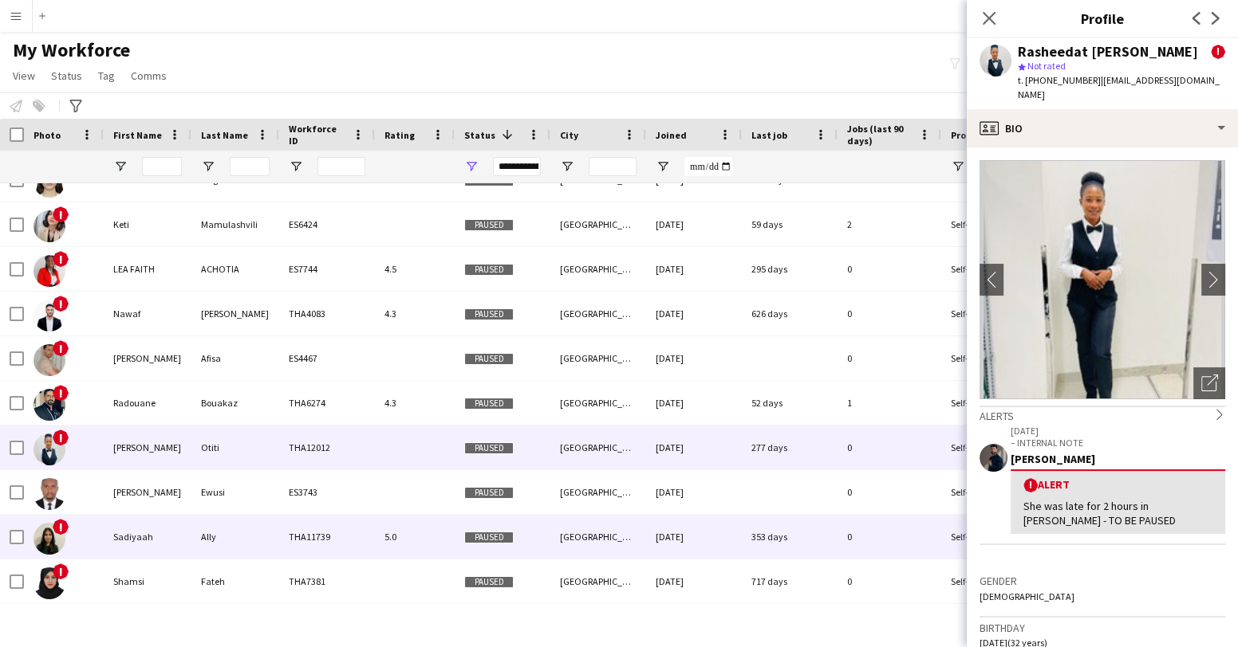
scroll to position [1415, 0]
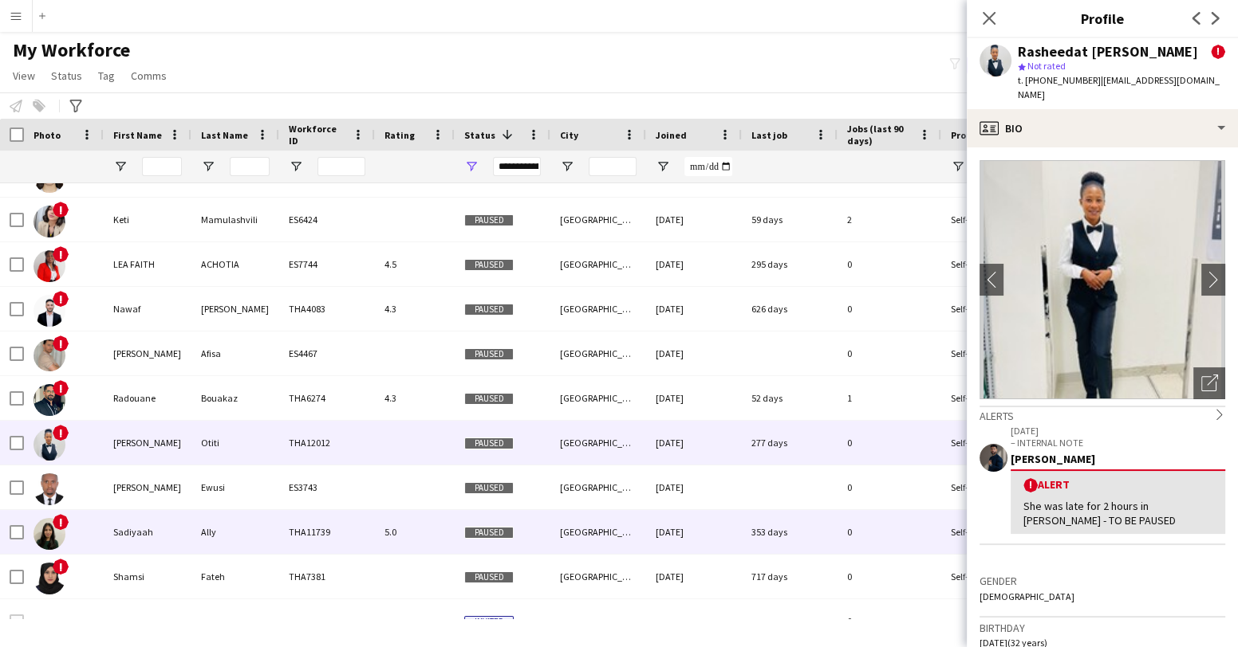
click at [53, 527] on img at bounding box center [49, 534] width 32 height 32
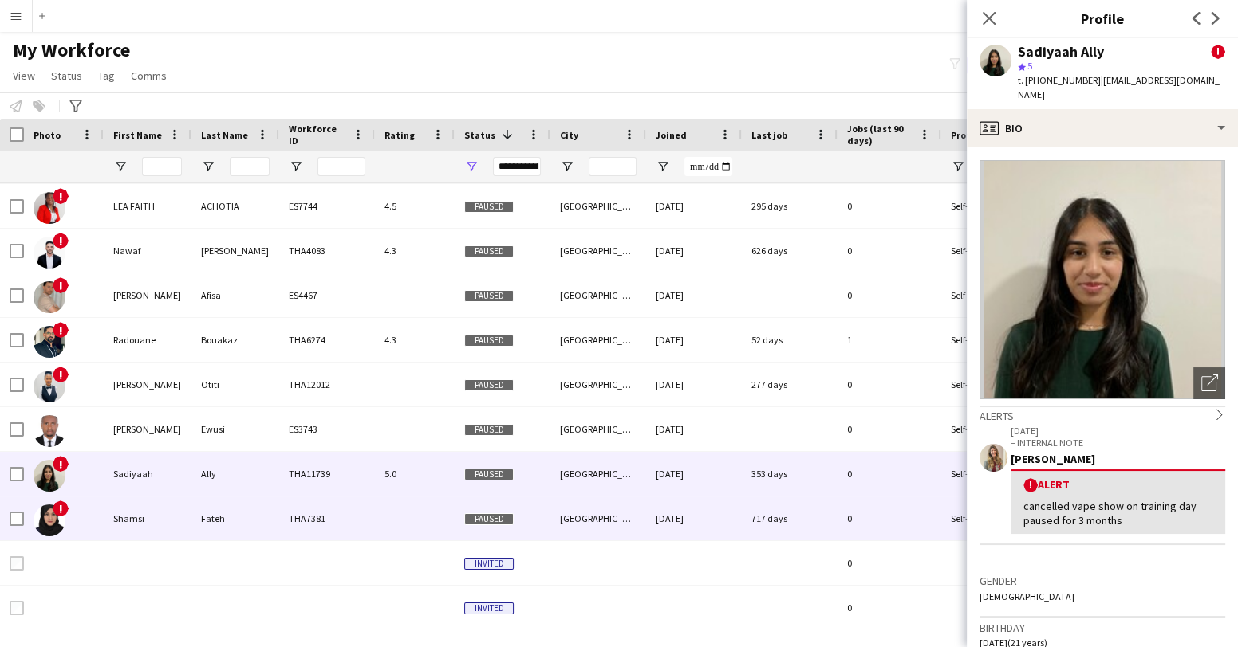
scroll to position [1473, 0]
click at [53, 525] on img at bounding box center [49, 521] width 32 height 32
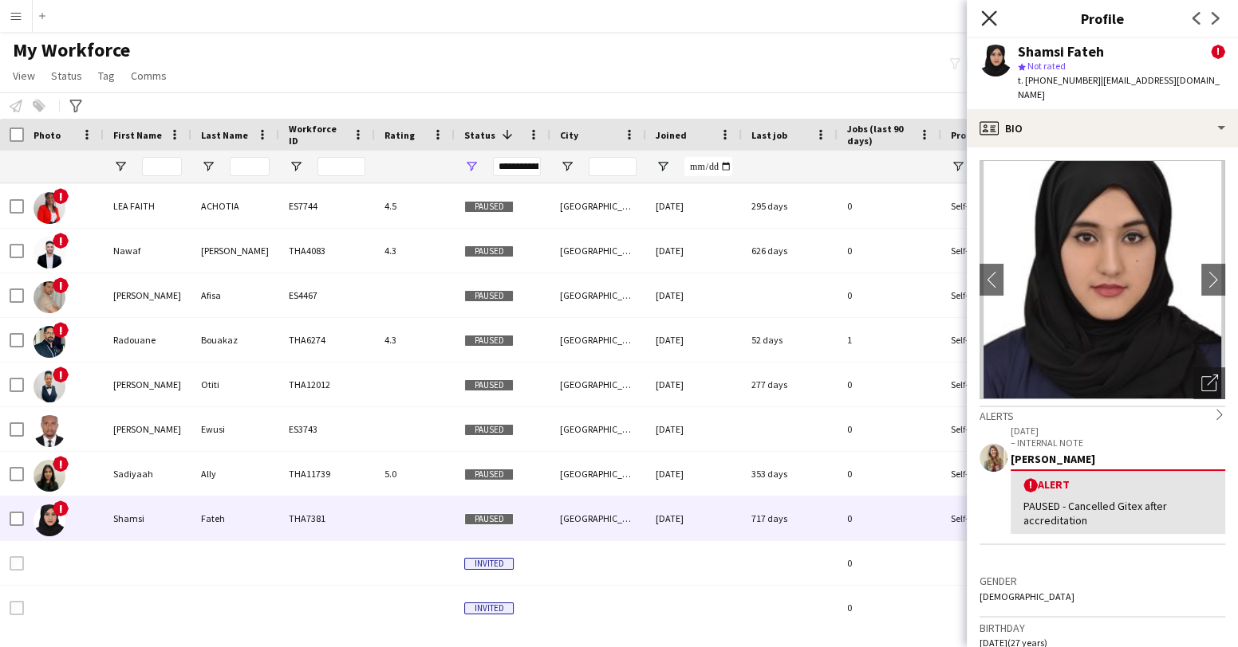
click at [987, 17] on icon at bounding box center [988, 17] width 15 height 15
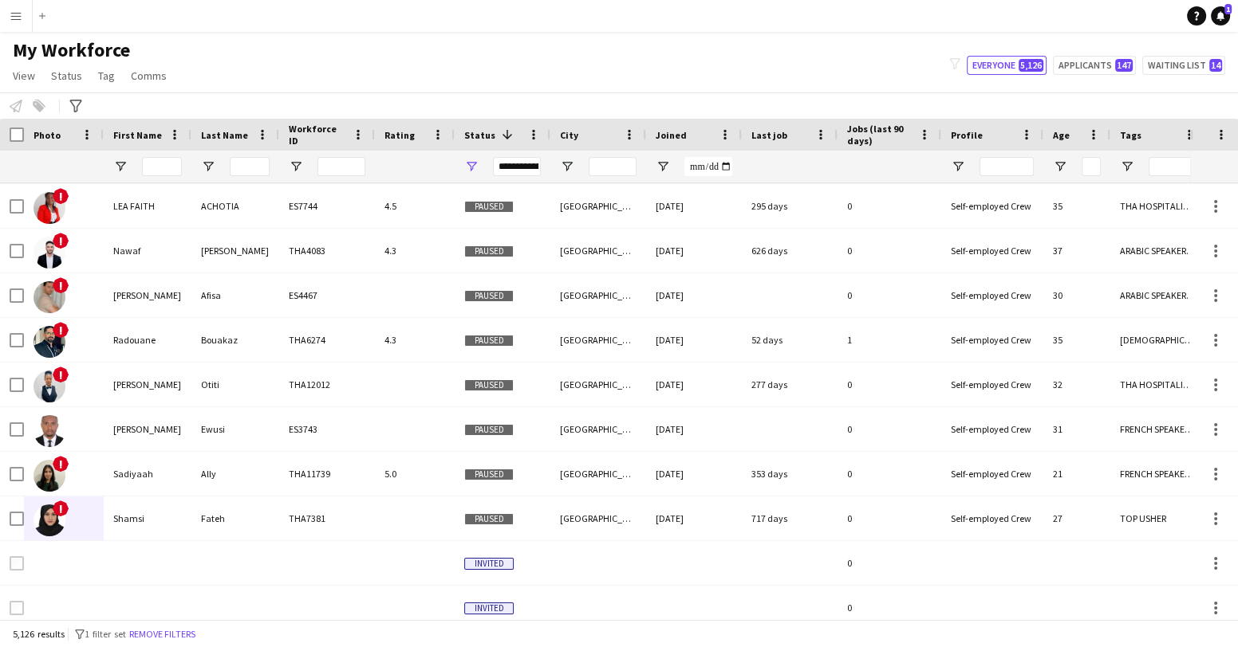
click at [16, 24] on button "Menu" at bounding box center [16, 16] width 32 height 32
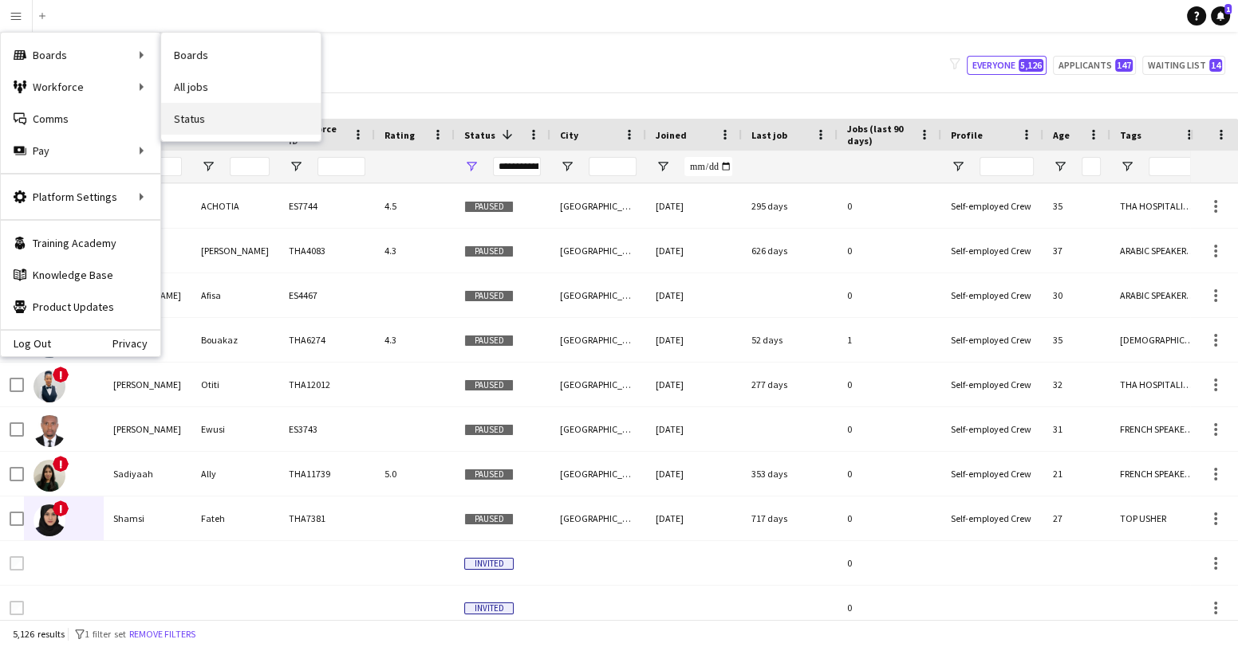
click at [188, 111] on link "Status" at bounding box center [240, 119] width 159 height 32
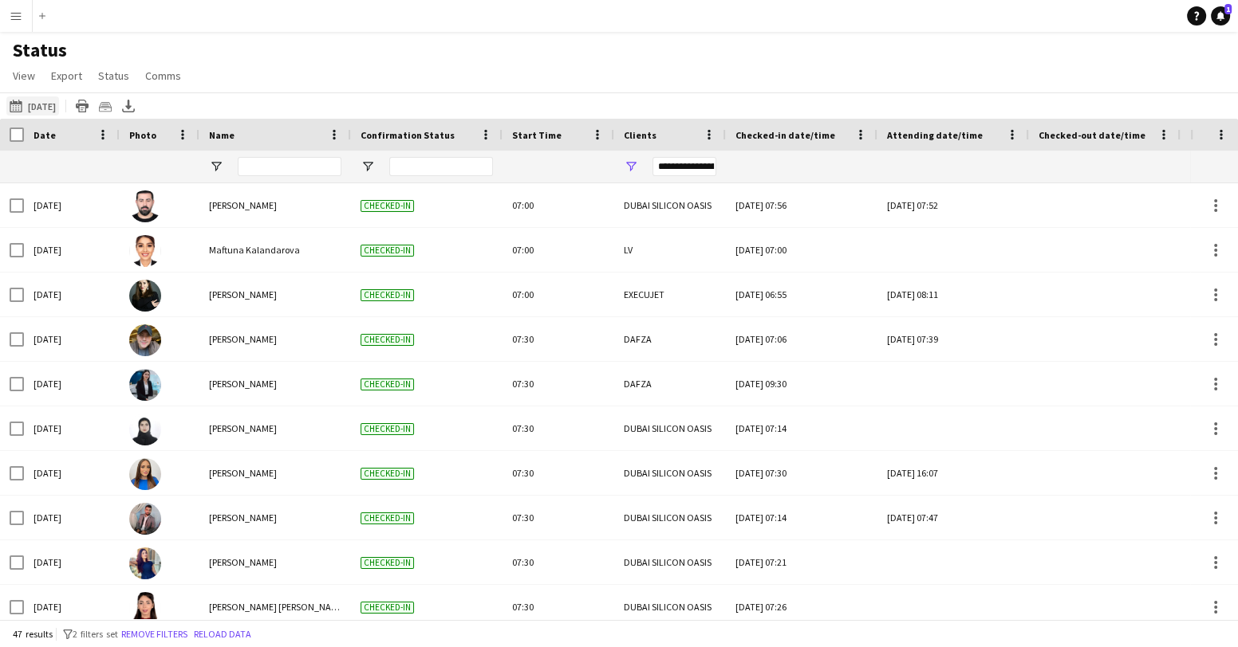
click at [10, 109] on app-icon "[DATE] to [DATE]" at bounding box center [19, 106] width 18 height 13
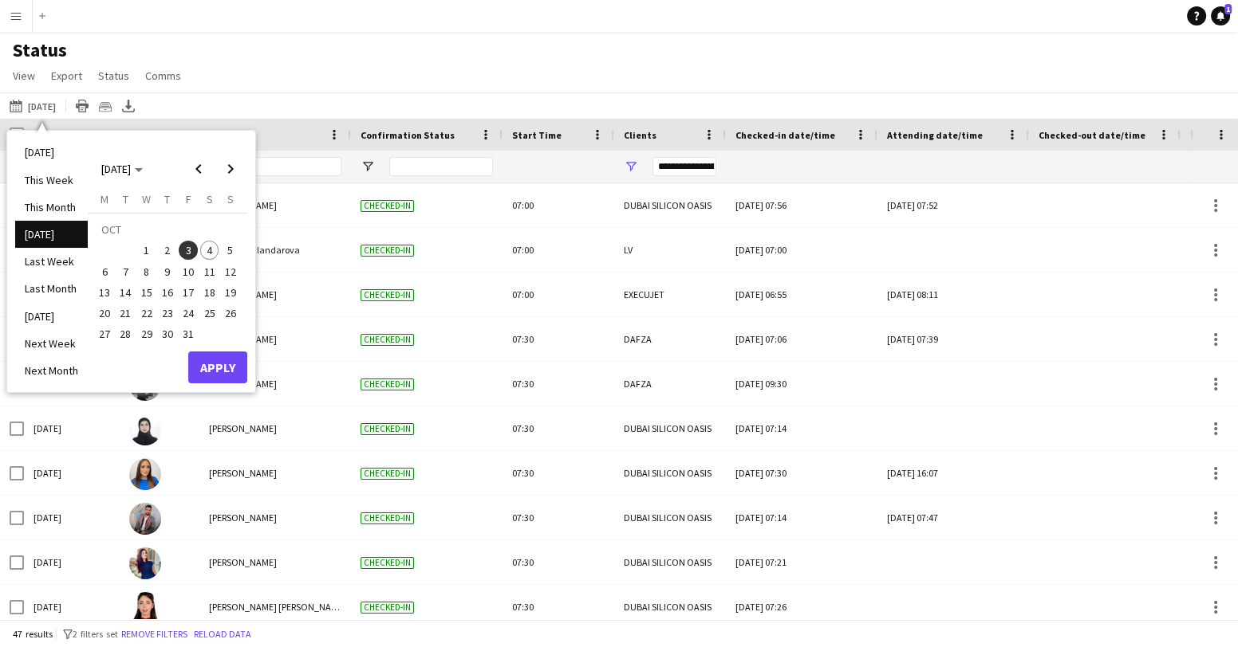
click at [207, 253] on span "4" at bounding box center [209, 250] width 19 height 19
click at [226, 356] on button "Apply" at bounding box center [217, 368] width 59 height 32
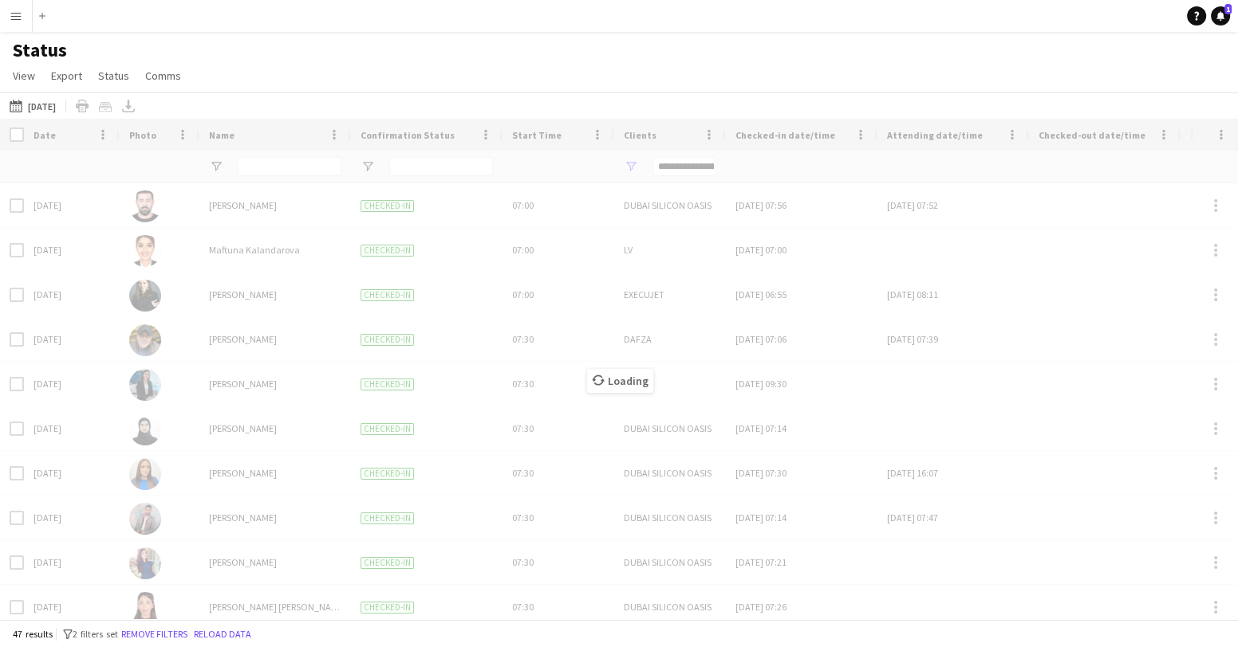
type input "**********"
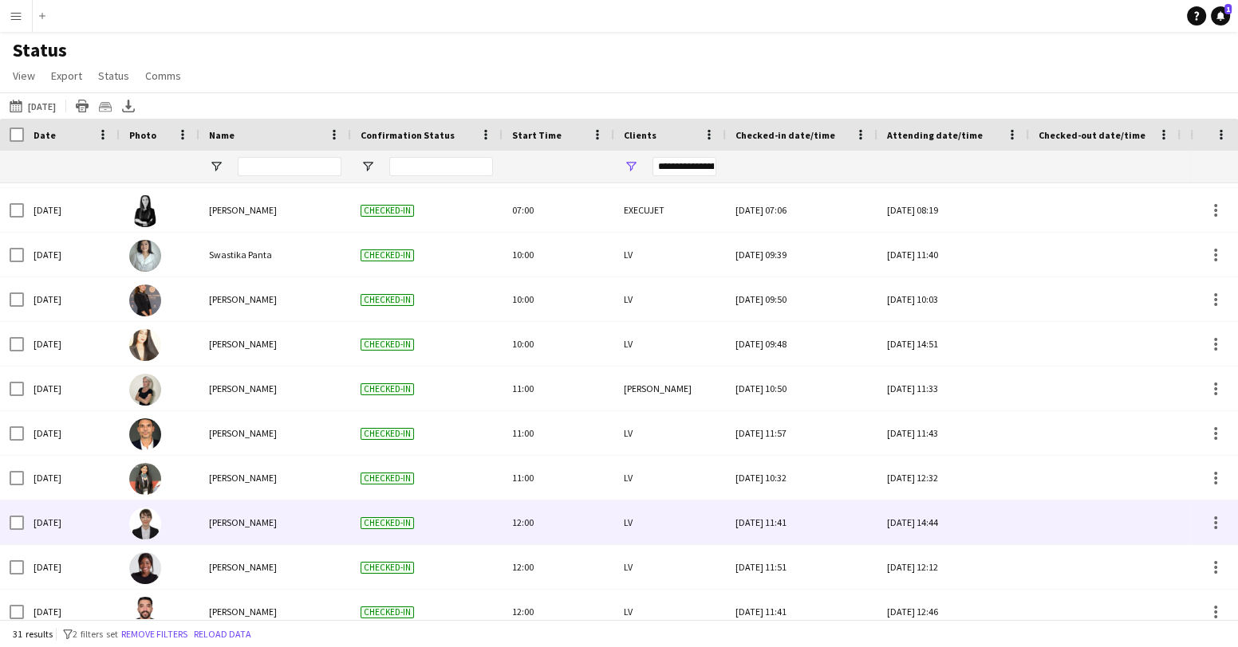
scroll to position [46, 0]
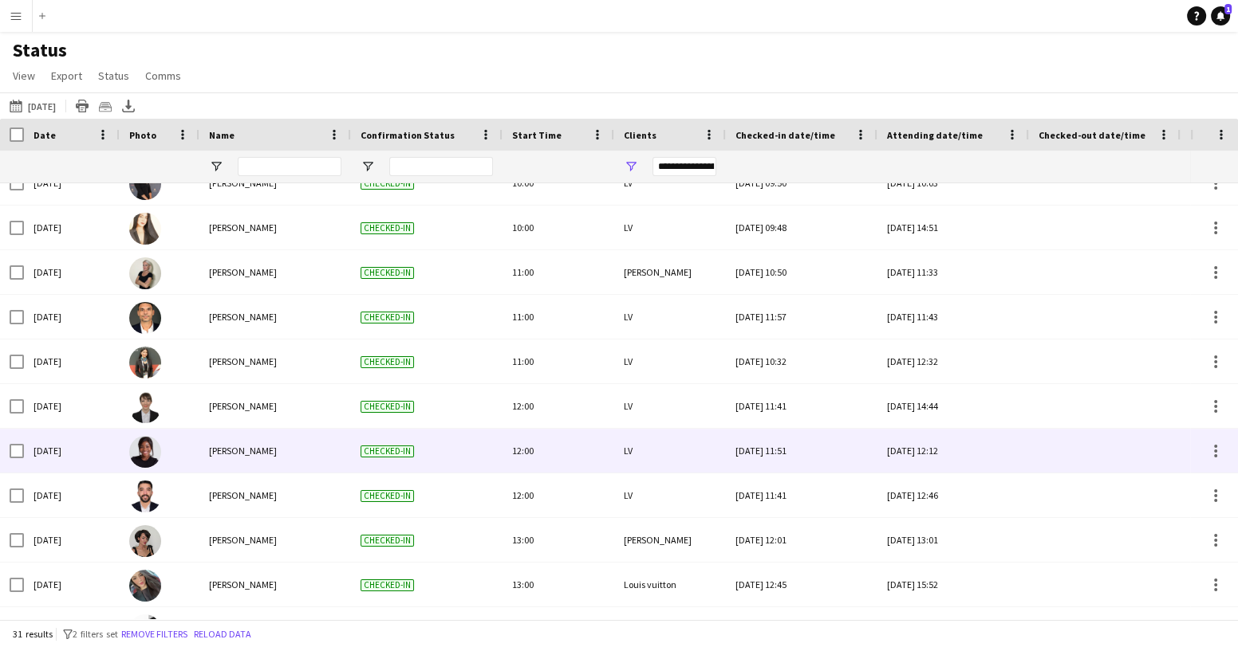
click at [138, 456] on img at bounding box center [145, 452] width 32 height 32
